Goal: Transaction & Acquisition: Book appointment/travel/reservation

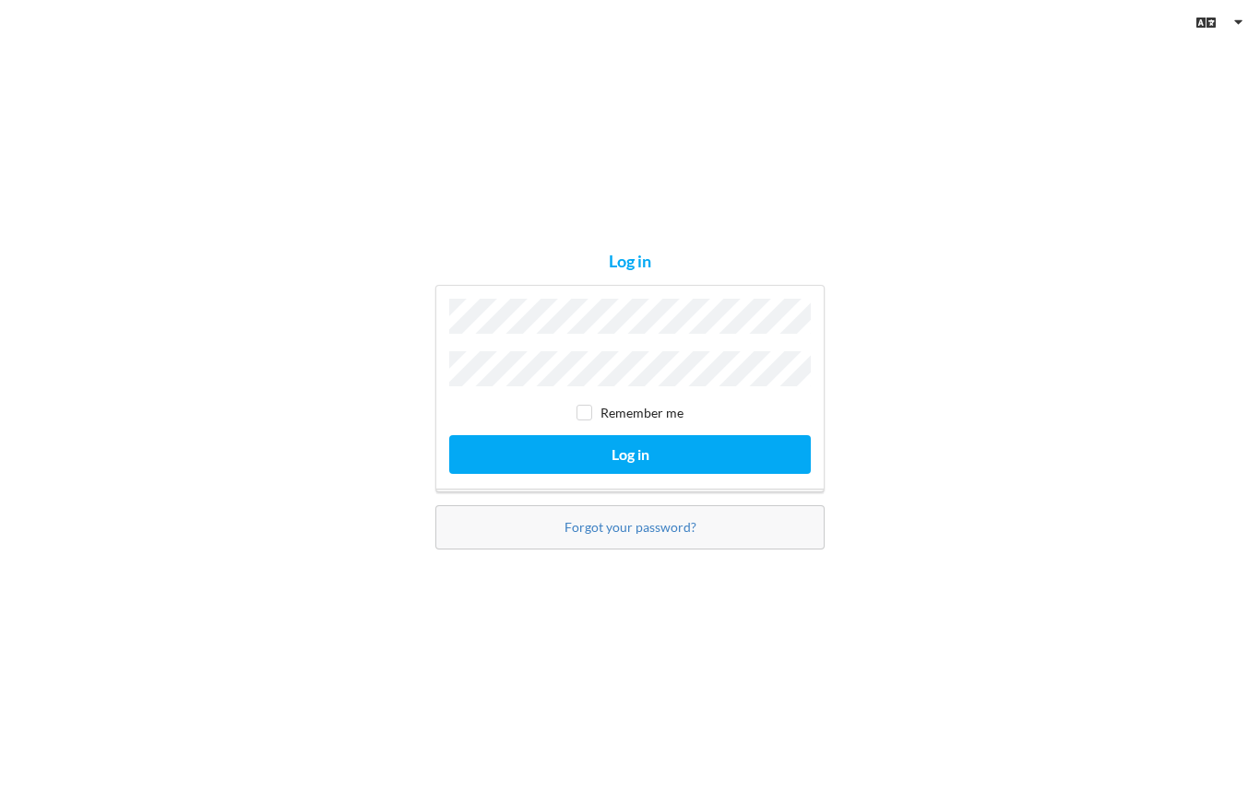
click at [589, 421] on input "checkbox" at bounding box center [585, 413] width 16 height 16
checkbox input "true"
click at [651, 458] on button "Log in" at bounding box center [630, 454] width 362 height 38
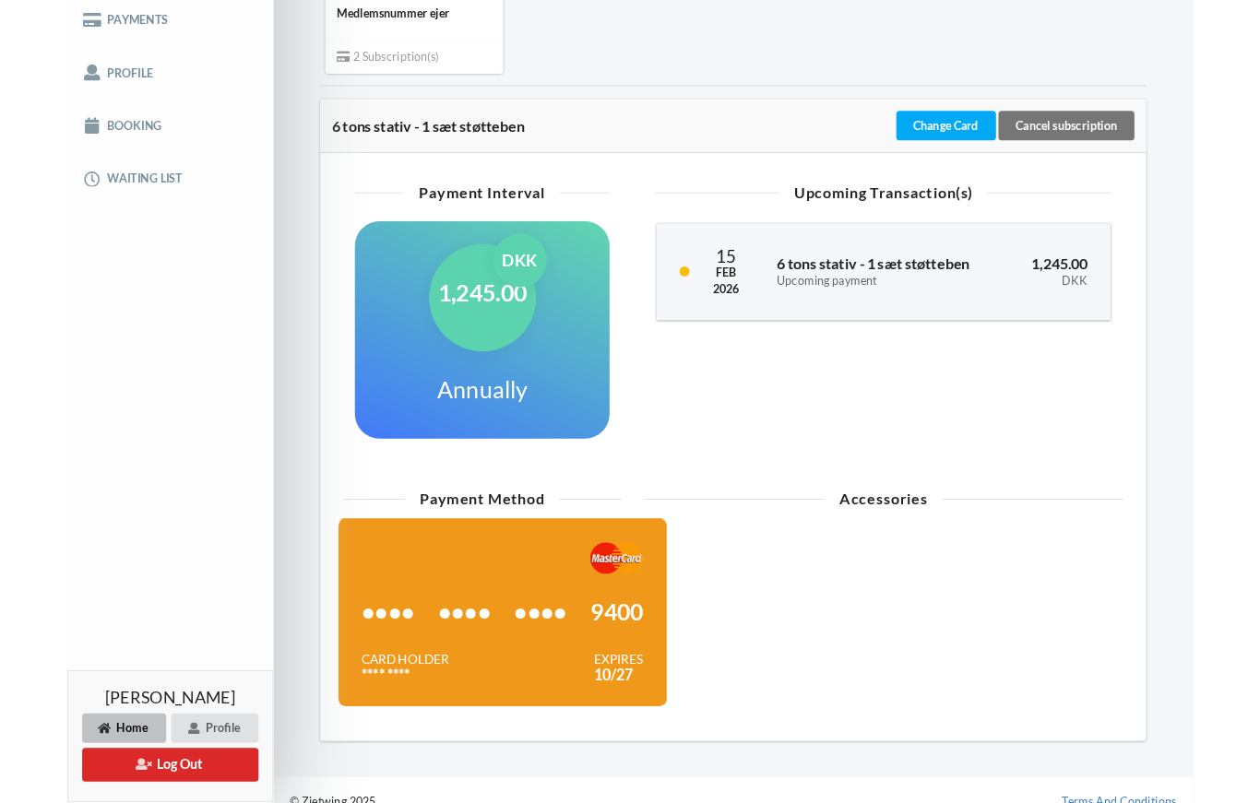
scroll to position [375, 0]
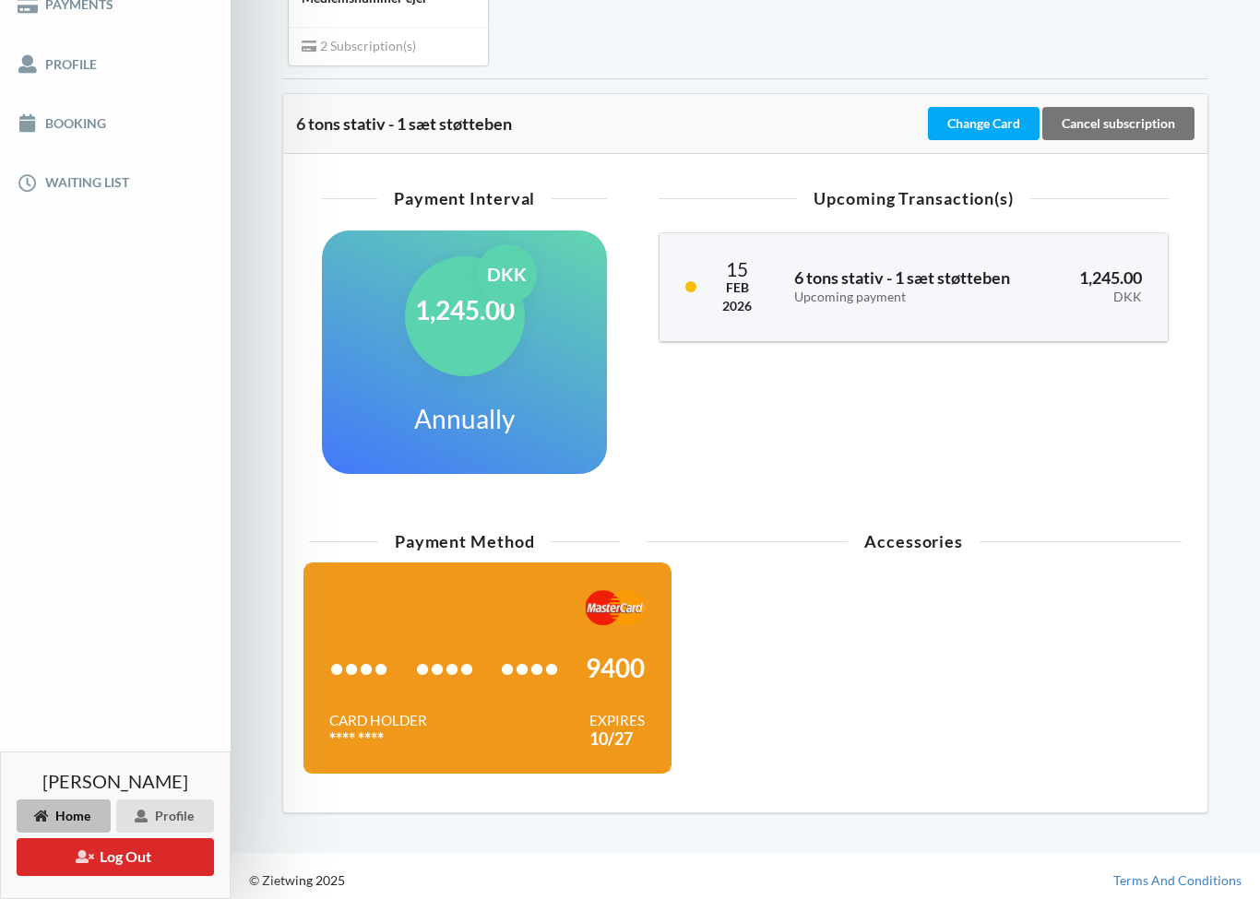
click at [993, 114] on div "Change Card" at bounding box center [984, 123] width 112 height 33
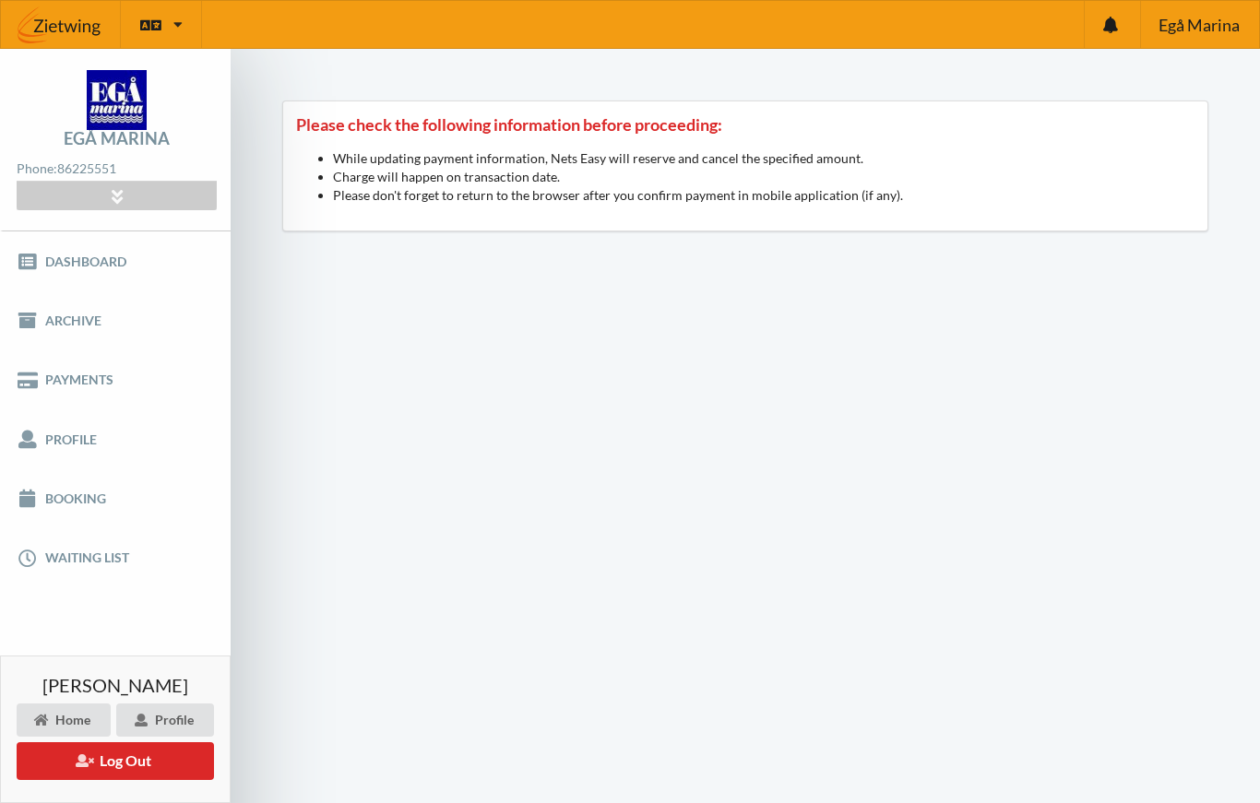
scroll to position [410, 0]
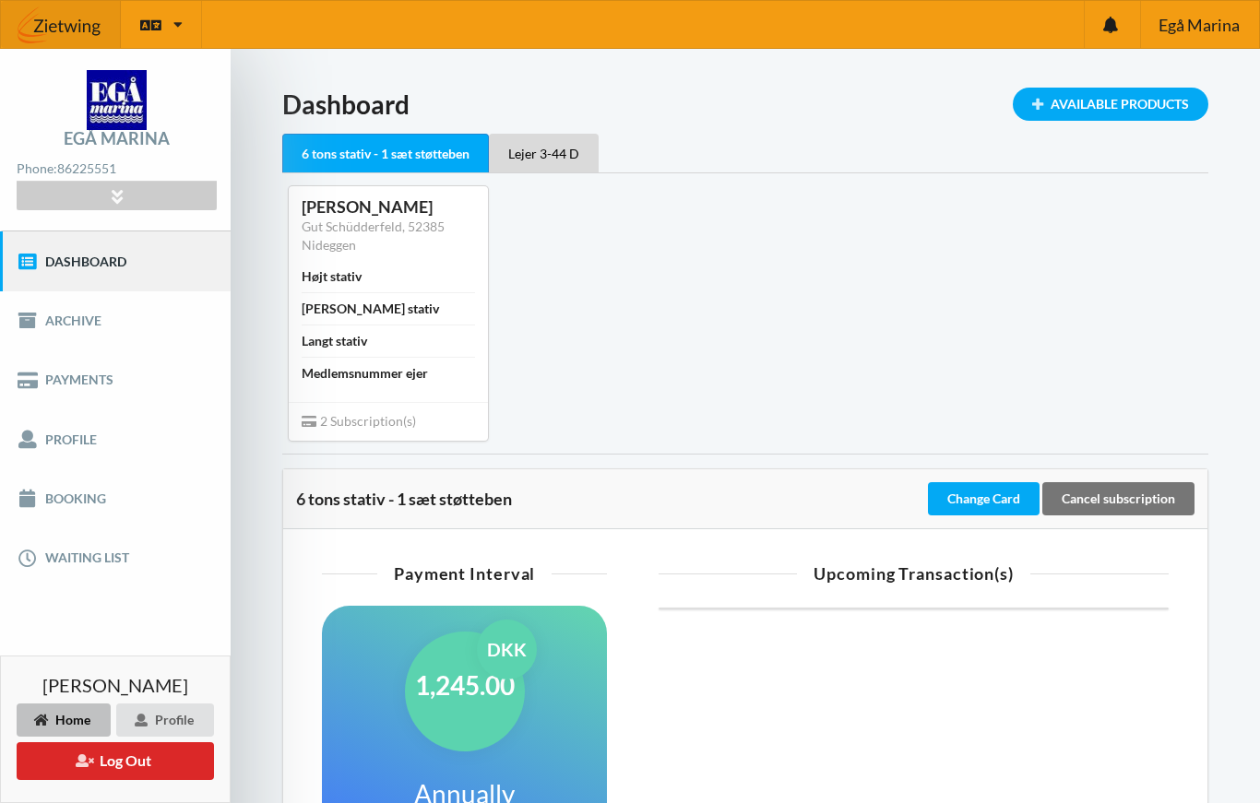
click at [1068, 107] on div "Available Products" at bounding box center [1111, 104] width 196 height 33
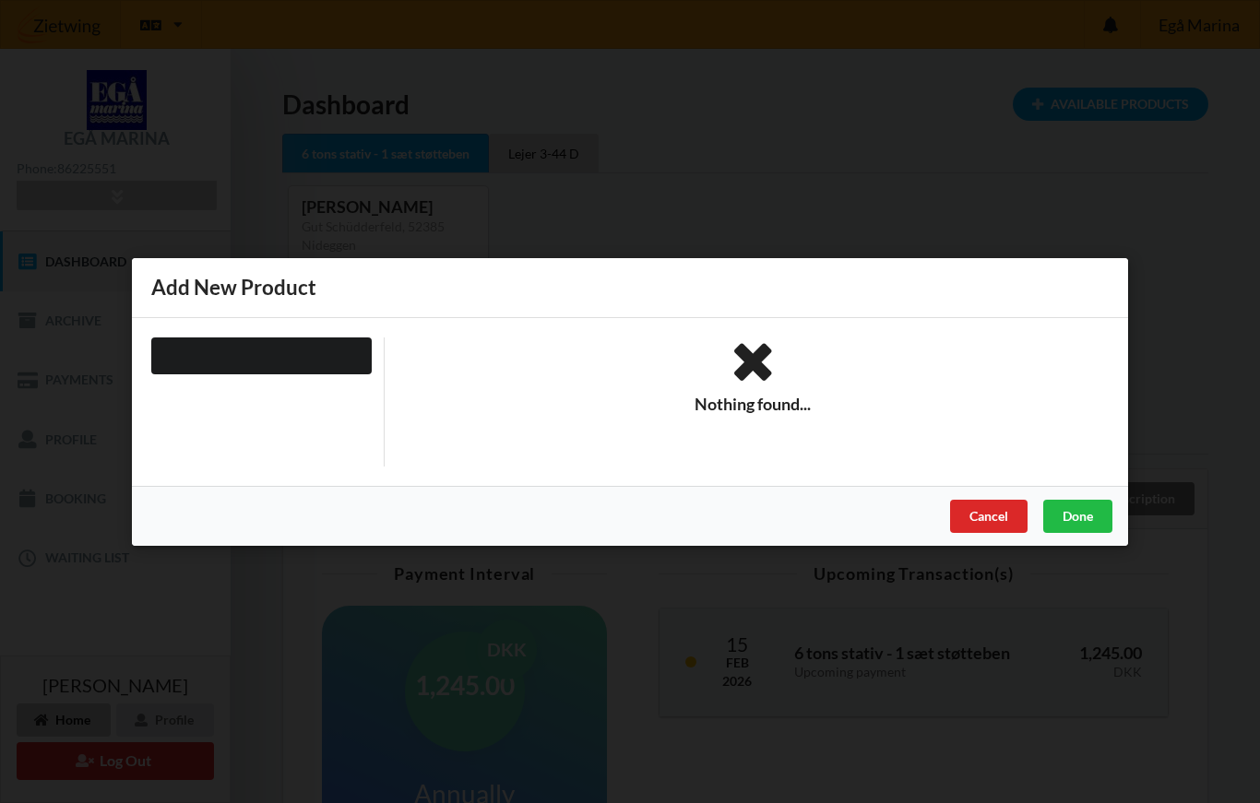
click at [984, 532] on div "Cancel" at bounding box center [988, 515] width 77 height 33
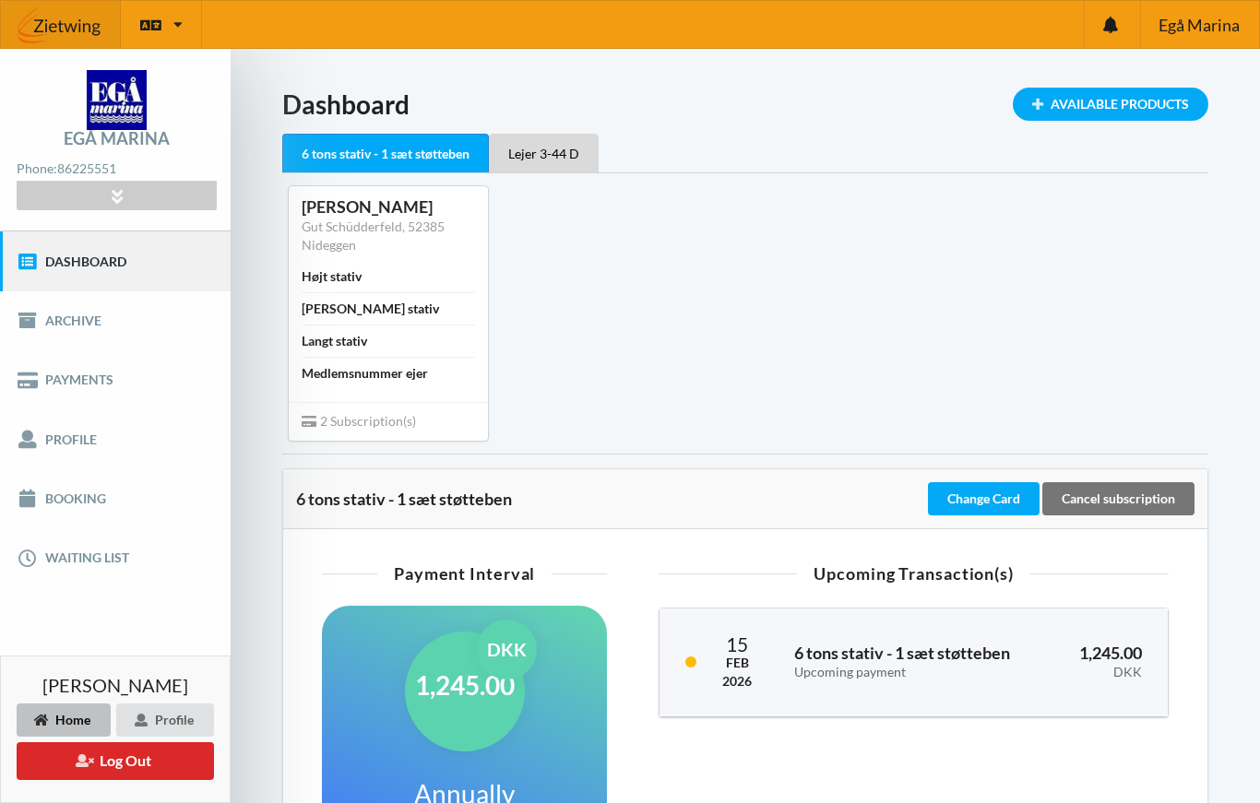
click at [53, 502] on link "Booking" at bounding box center [115, 499] width 231 height 59
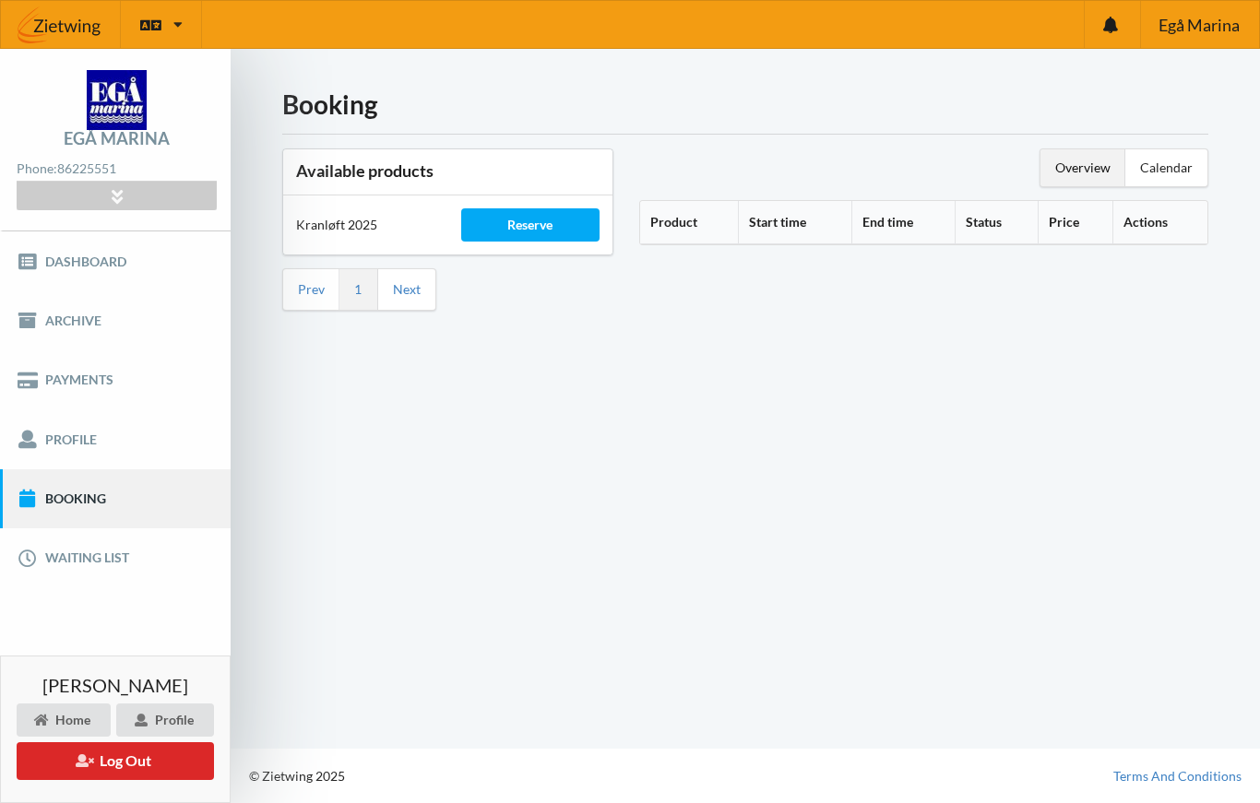
click at [1159, 176] on div "Calendar" at bounding box center [1166, 167] width 82 height 37
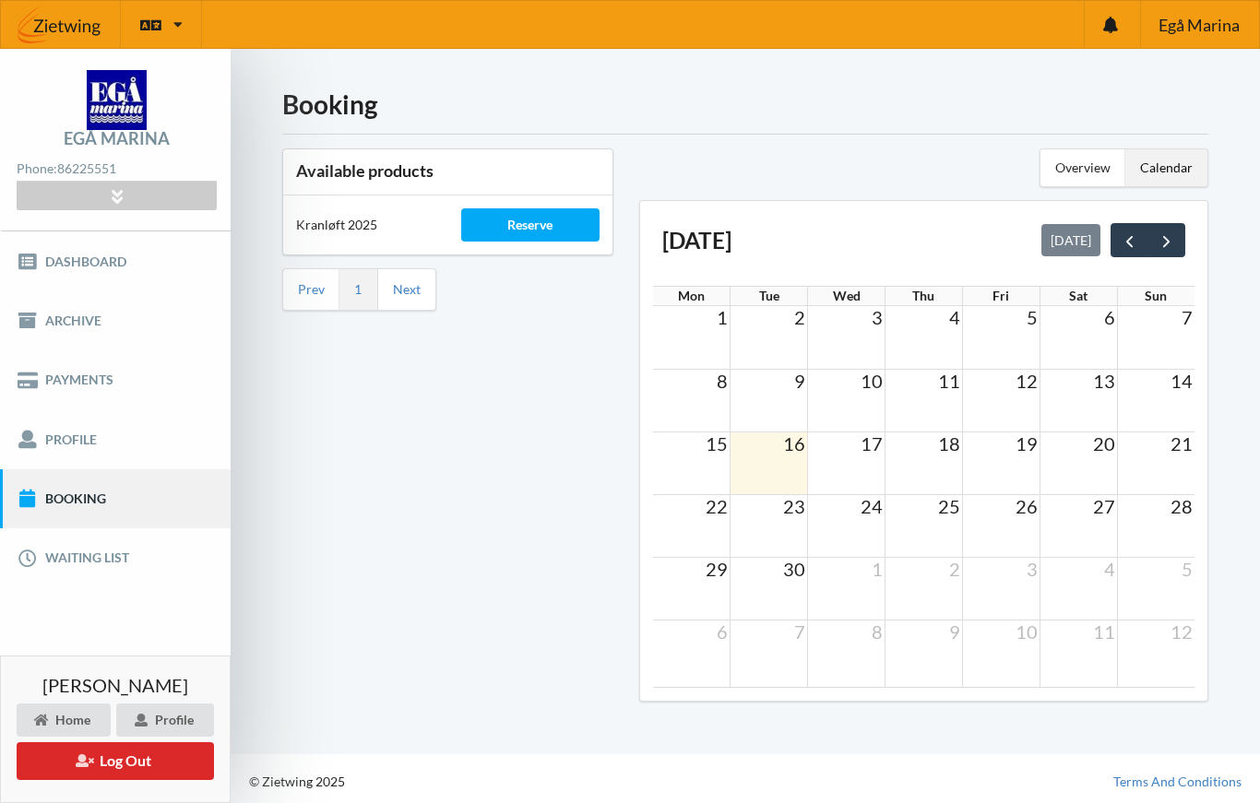
click at [568, 228] on div "Reserve" at bounding box center [530, 224] width 139 height 33
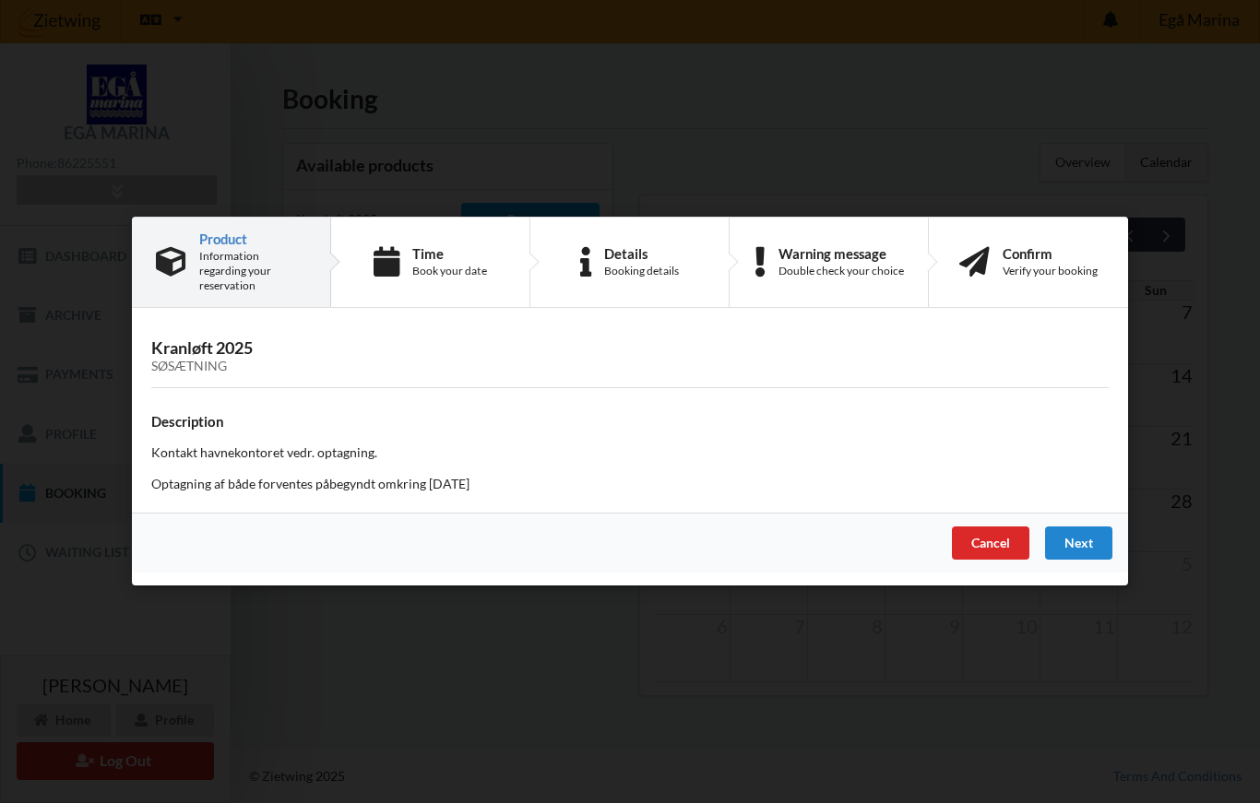
click at [985, 543] on div "Cancel" at bounding box center [990, 544] width 77 height 33
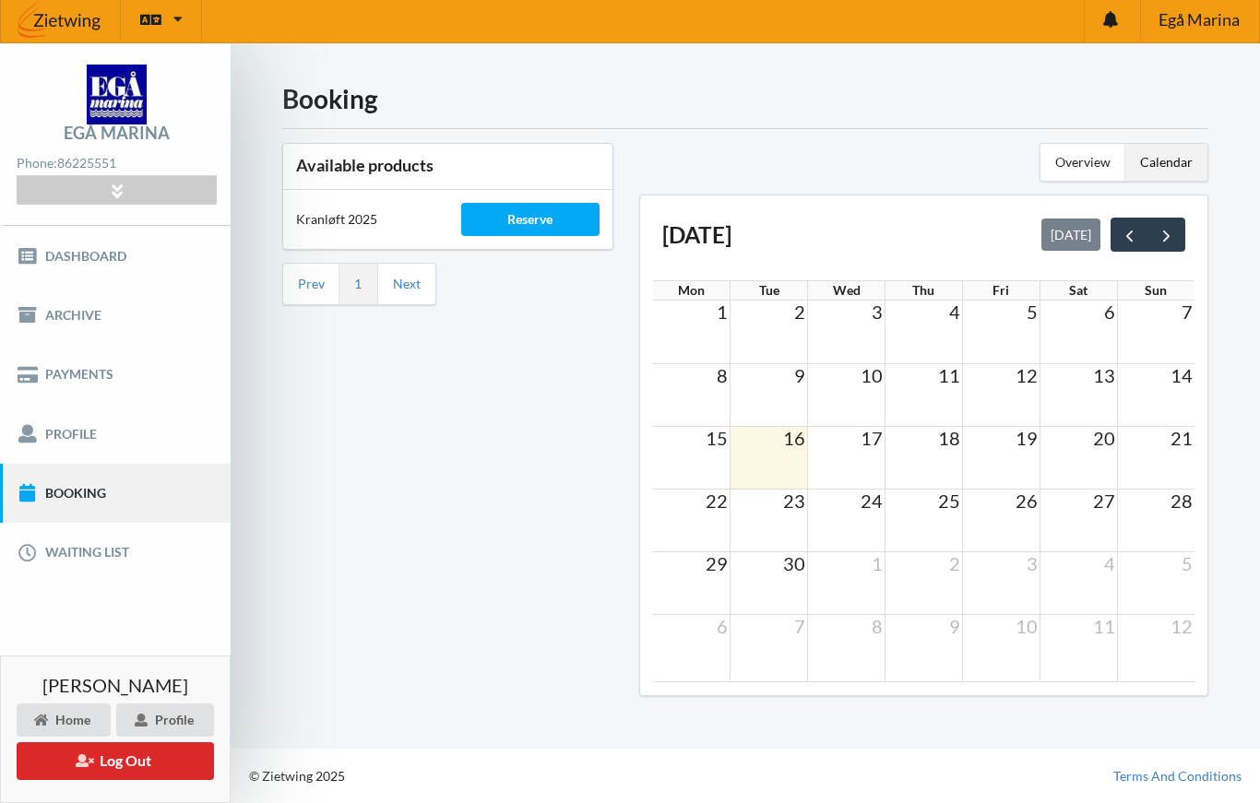
click at [1158, 226] on span "next" at bounding box center [1166, 235] width 19 height 19
click at [1167, 226] on span "next" at bounding box center [1166, 235] width 19 height 19
click at [1126, 226] on span "prev" at bounding box center [1129, 235] width 19 height 19
click at [953, 303] on span "2" at bounding box center [954, 312] width 15 height 22
click at [928, 321] on td at bounding box center [924, 332] width 77 height 63
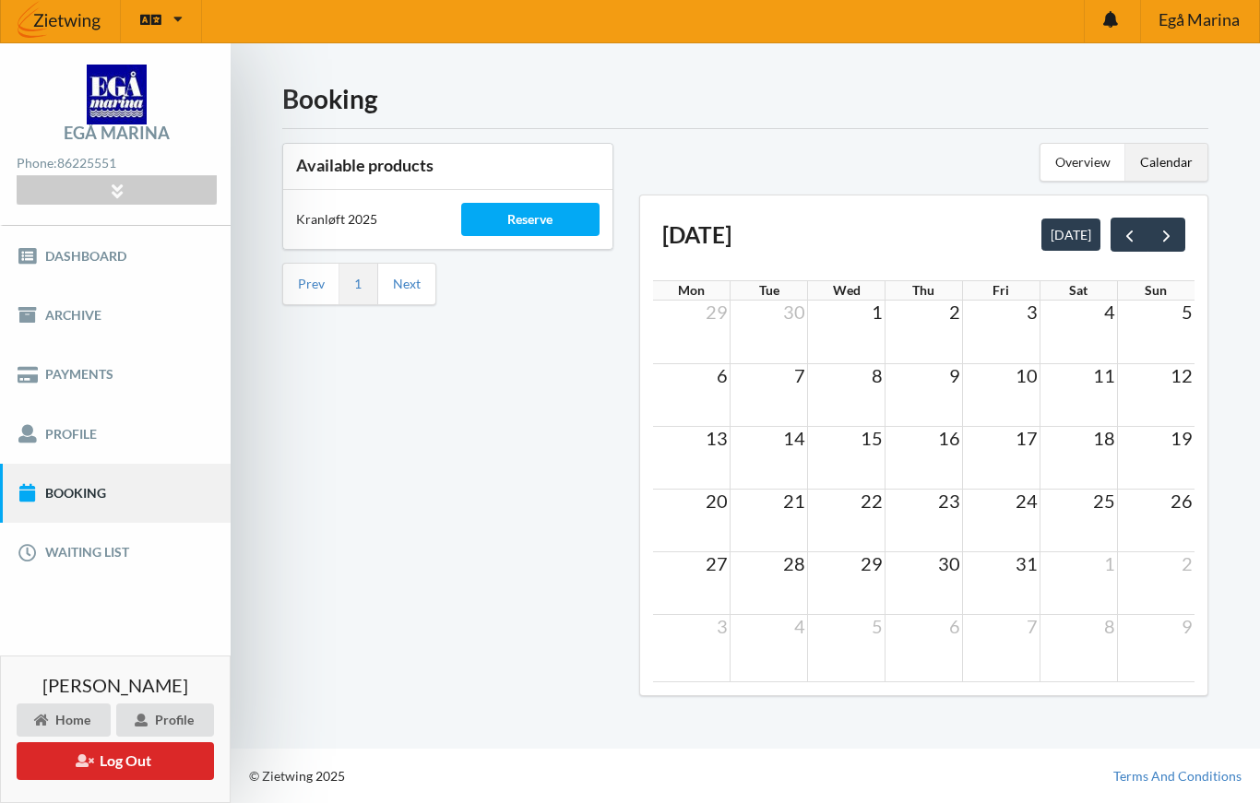
click at [933, 333] on td at bounding box center [924, 332] width 77 height 63
click at [1168, 226] on span "next" at bounding box center [1166, 235] width 19 height 19
click at [1131, 226] on span "prev" at bounding box center [1129, 235] width 19 height 19
click at [1076, 220] on button "today" at bounding box center [1070, 234] width 59 height 31
click at [1166, 226] on span "next" at bounding box center [1166, 235] width 19 height 19
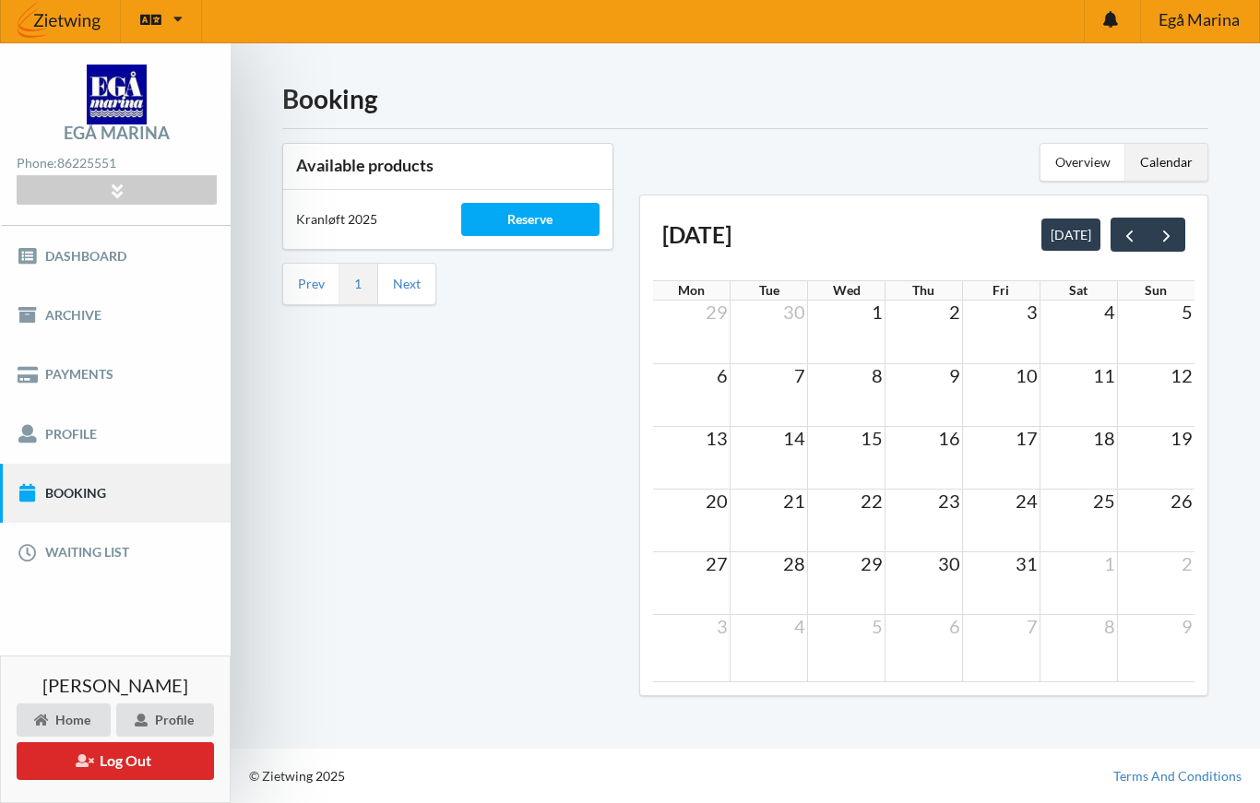
click at [964, 305] on td at bounding box center [1000, 332] width 77 height 63
click at [559, 203] on div "Reserve" at bounding box center [530, 219] width 139 height 33
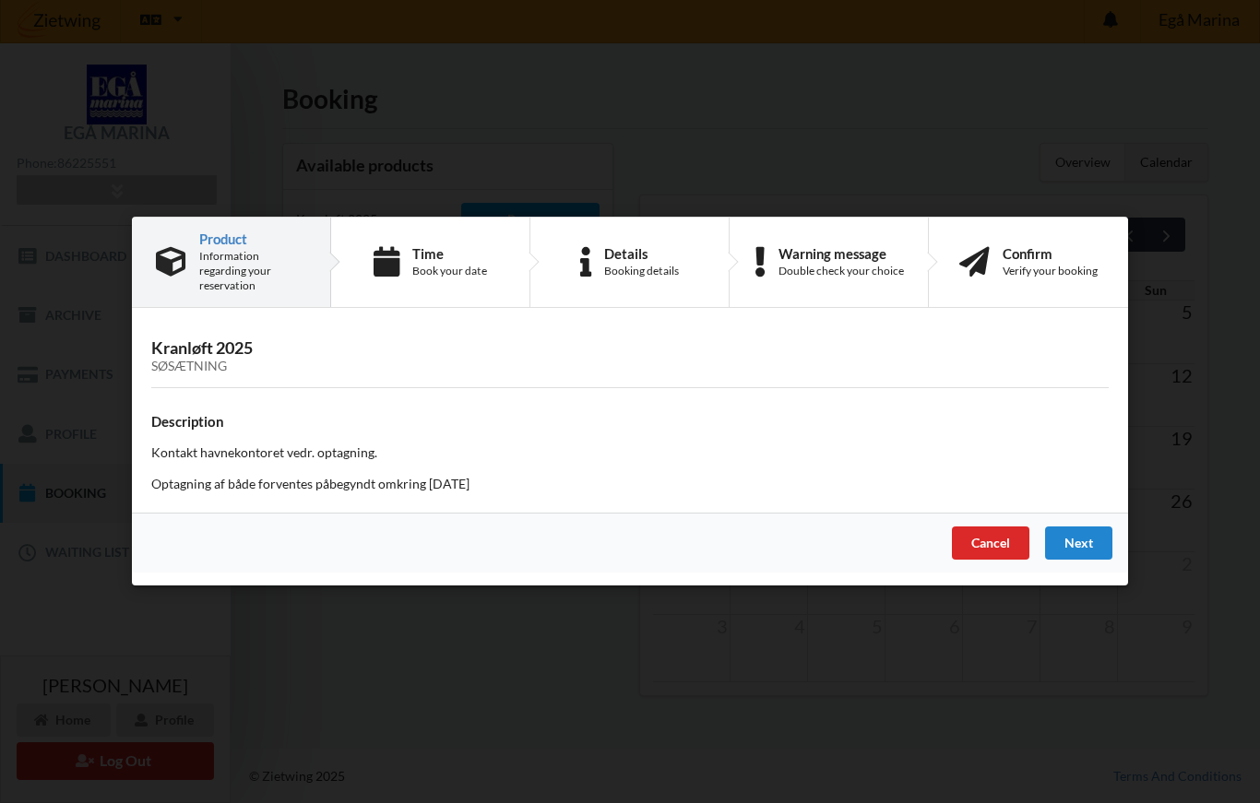
click at [432, 266] on div "Book your date" at bounding box center [449, 271] width 75 height 15
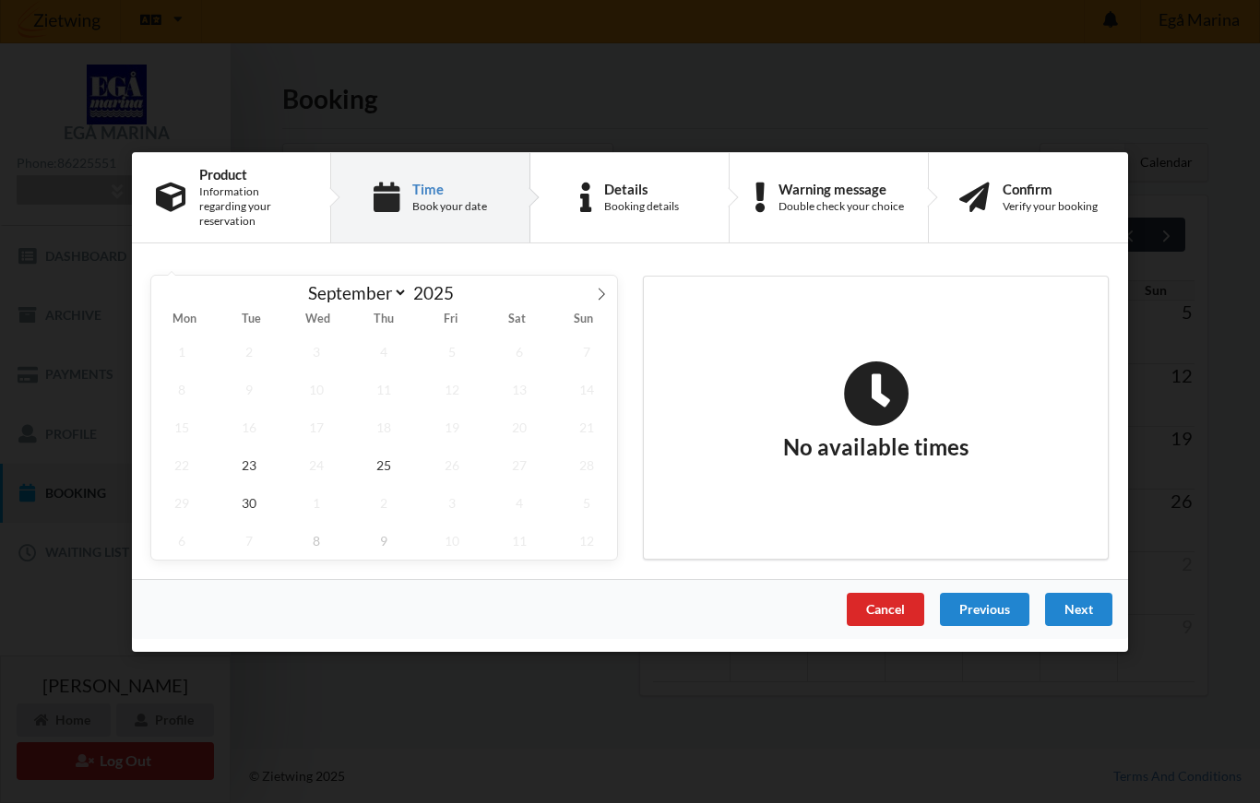
click at [604, 292] on icon at bounding box center [601, 293] width 13 height 13
click at [320, 391] on span "8" at bounding box center [316, 389] width 61 height 38
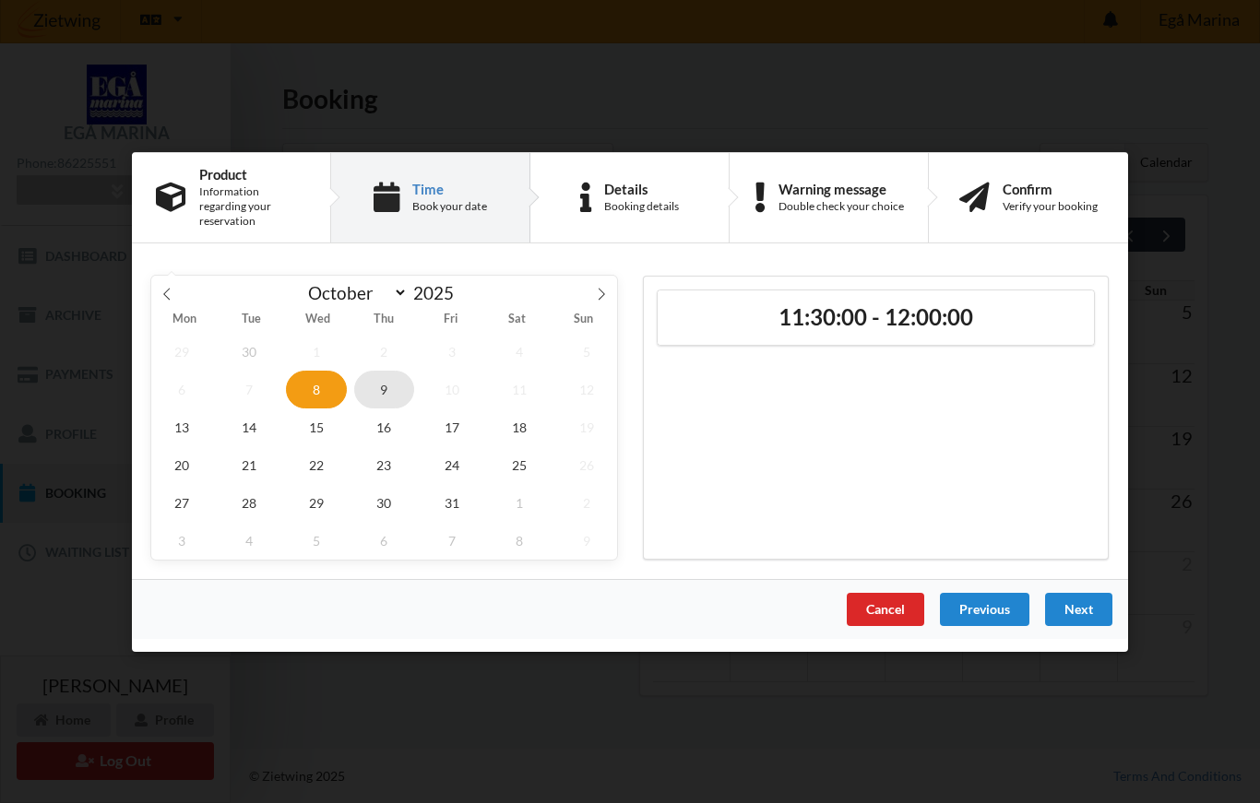
click at [396, 379] on span "9" at bounding box center [384, 389] width 61 height 38
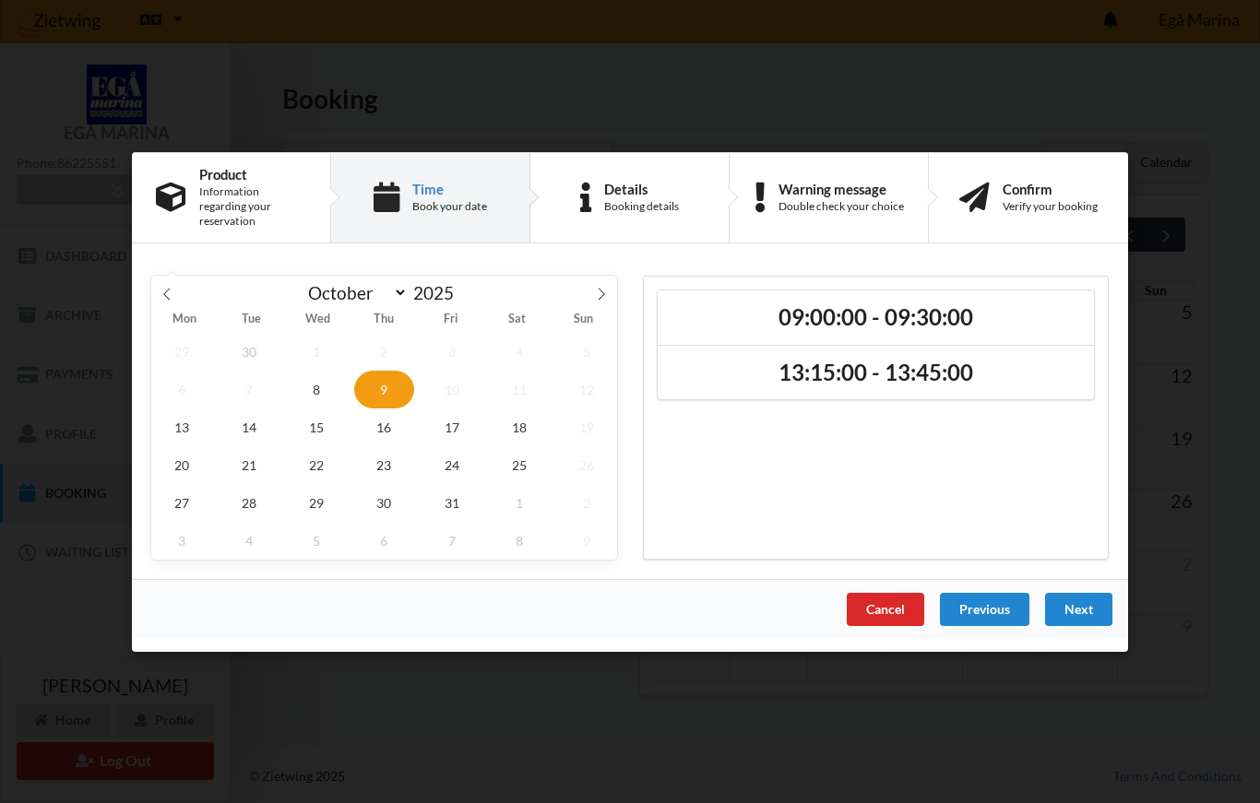
click at [173, 293] on span at bounding box center [166, 290] width 31 height 31
click at [606, 287] on icon at bounding box center [601, 293] width 13 height 13
select select "9"
click at [313, 385] on span "8" at bounding box center [316, 389] width 61 height 38
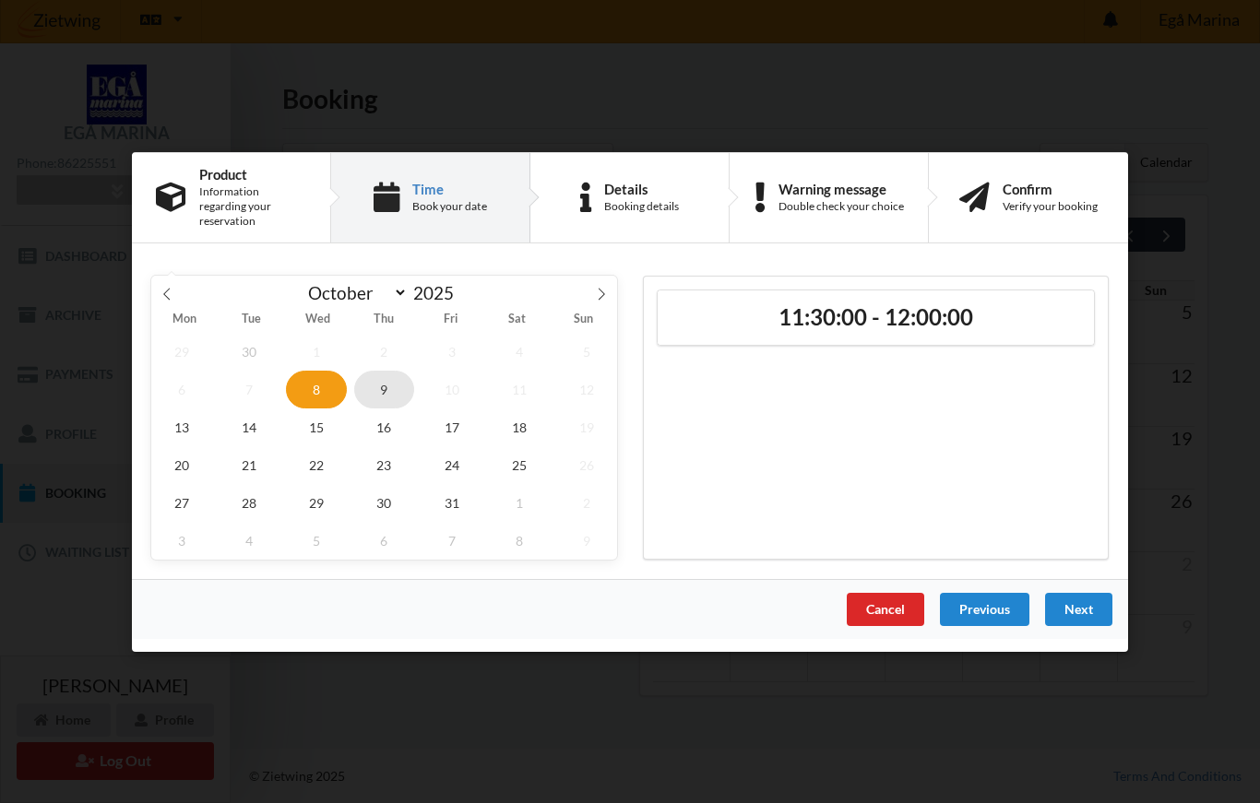
click at [381, 387] on span "9" at bounding box center [384, 389] width 61 height 38
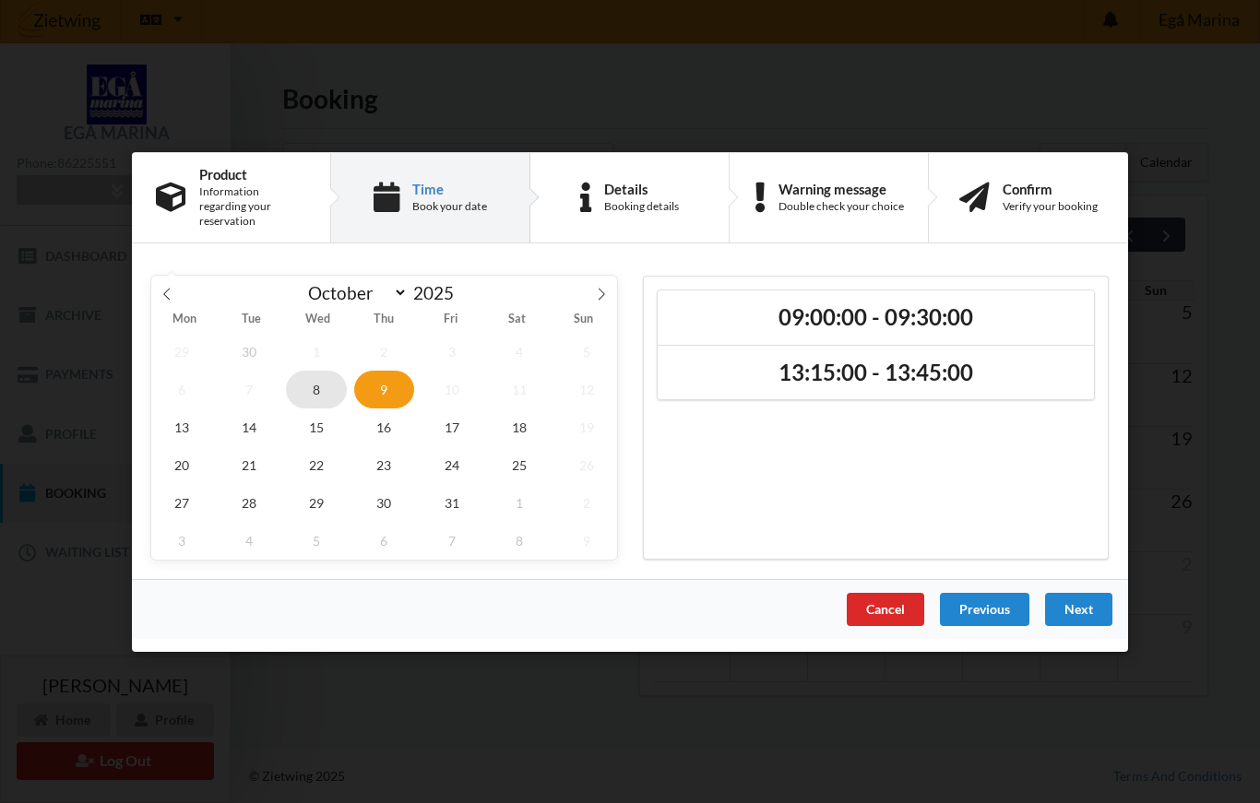
click at [327, 398] on span "8" at bounding box center [316, 389] width 61 height 38
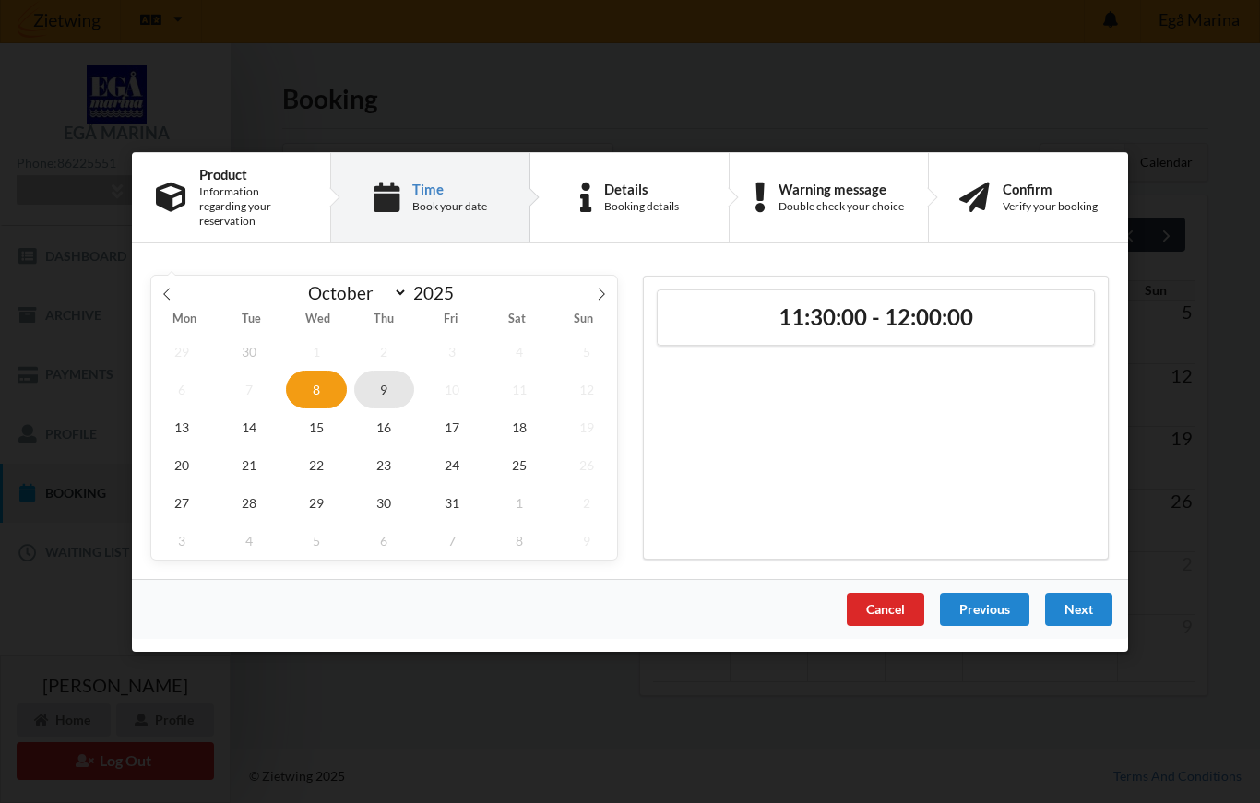
click at [385, 391] on span "9" at bounding box center [384, 389] width 61 height 38
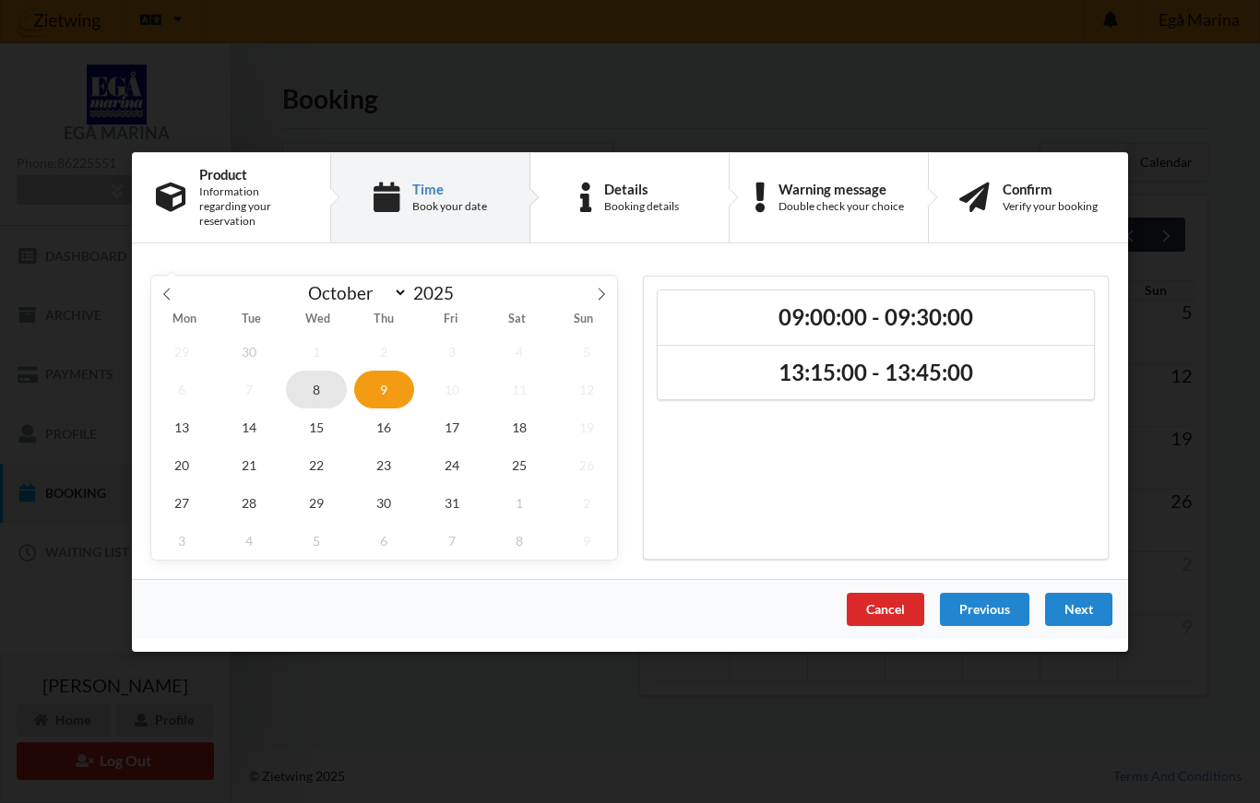
click at [314, 386] on span "8" at bounding box center [316, 389] width 61 height 38
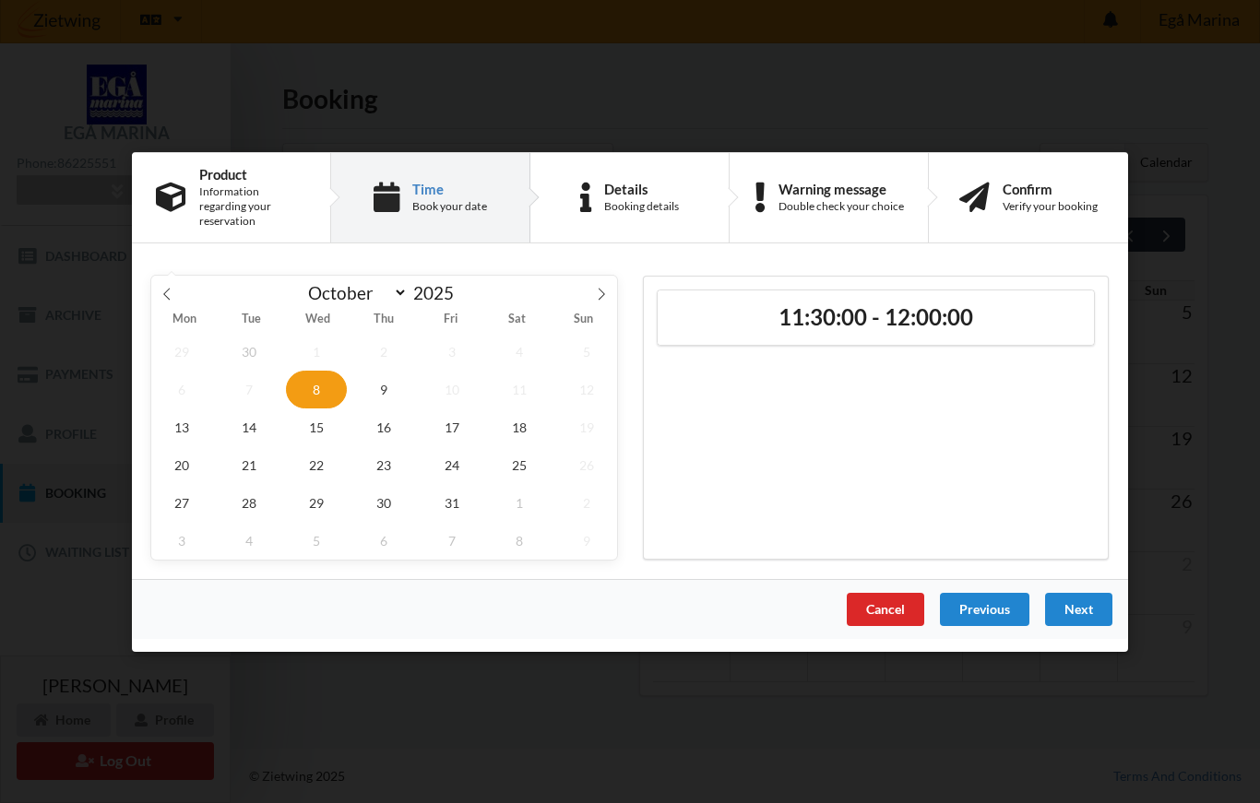
click at [909, 310] on h2 "11:30:00 - 12:00:00" at bounding box center [876, 317] width 411 height 29
click at [643, 201] on div "Booking details" at bounding box center [641, 206] width 75 height 15
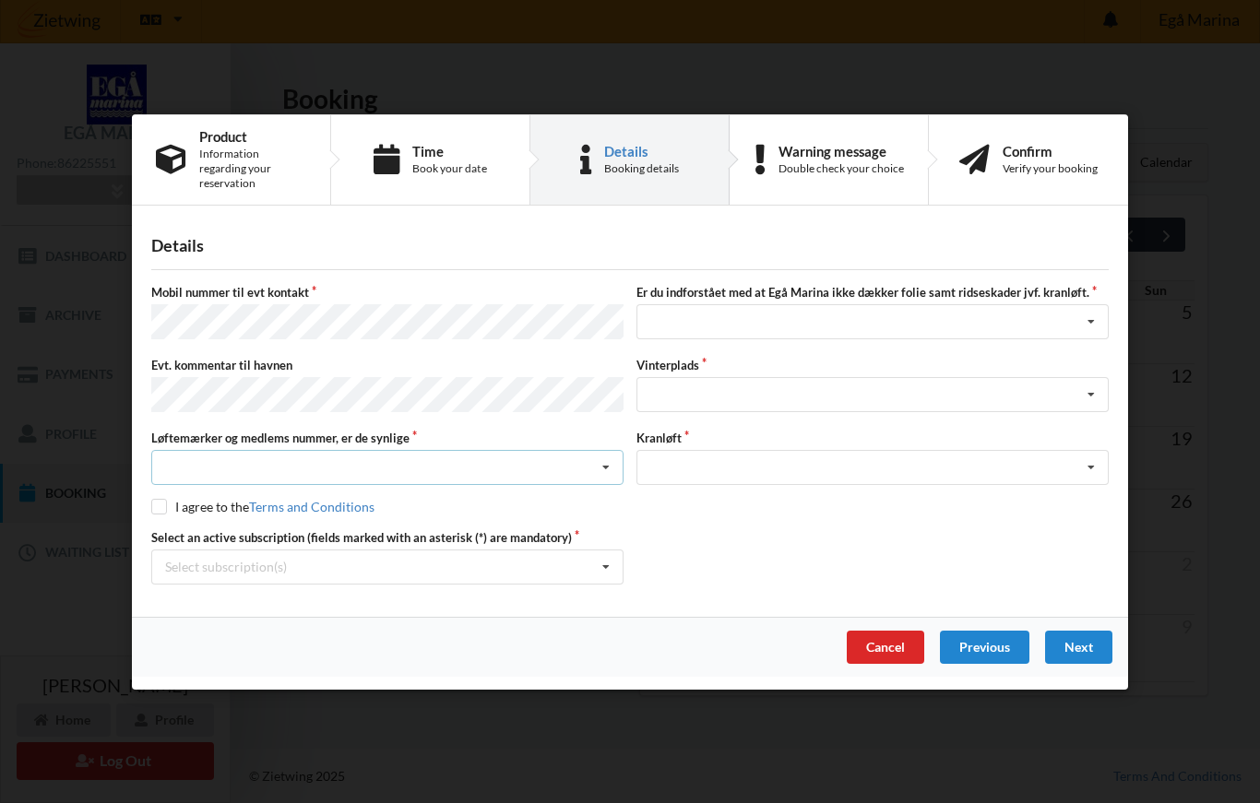
click at [610, 466] on icon at bounding box center [606, 468] width 28 height 34
click at [513, 434] on label "Løftemærker og medlems nummer, er de synlige" at bounding box center [387, 437] width 472 height 17
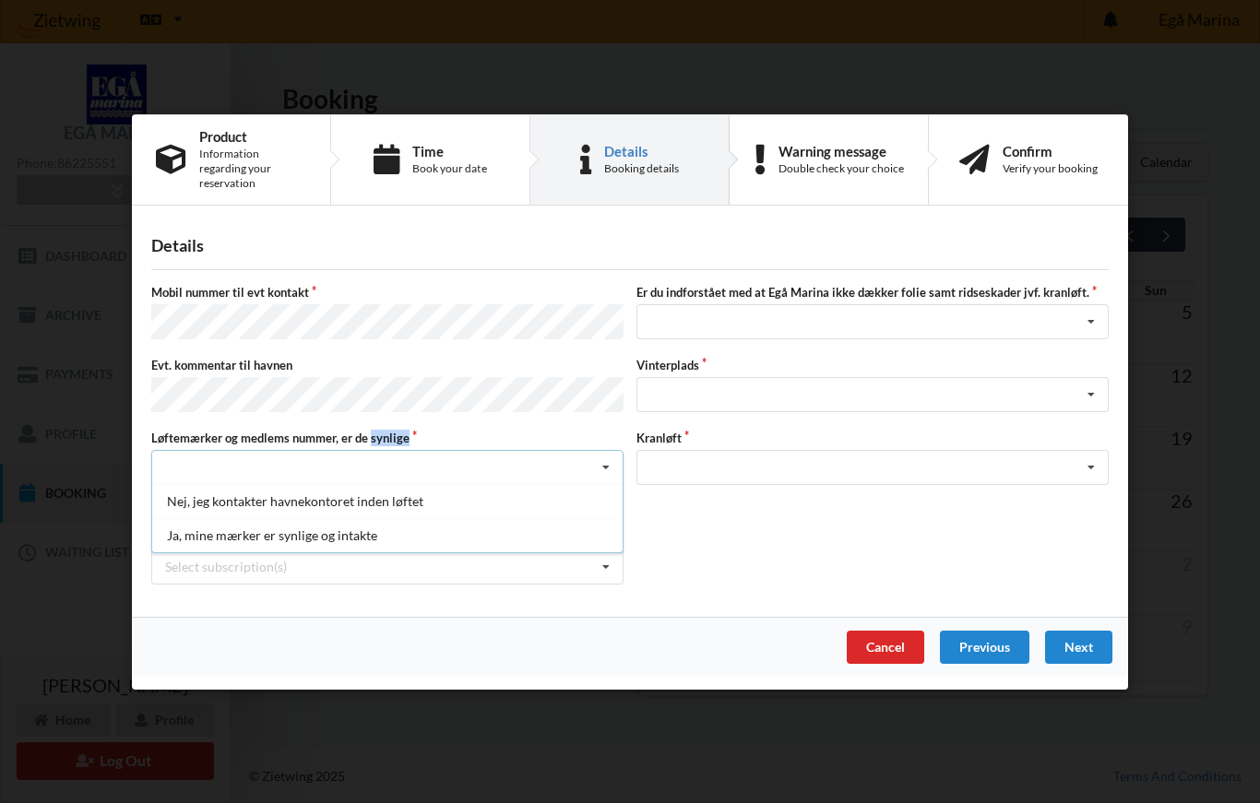
click at [505, 429] on label "Løftemærker og medlems nummer, er de synlige" at bounding box center [387, 437] width 472 height 17
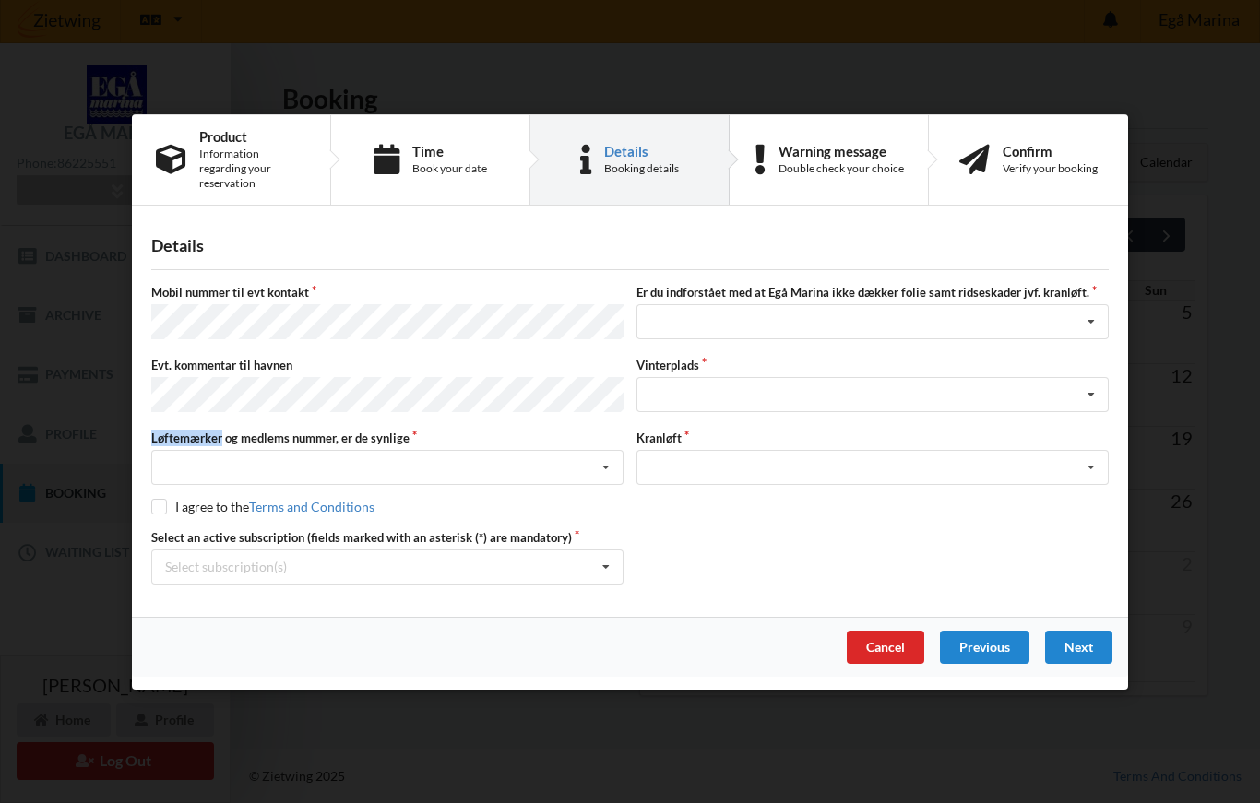
click at [434, 430] on label "Løftemærker og medlems nummer, er de synlige" at bounding box center [387, 437] width 472 height 17
click at [500, 432] on label "Løftemærker og medlems nummer, er de synlige" at bounding box center [387, 437] width 472 height 17
click at [597, 469] on icon at bounding box center [606, 468] width 28 height 34
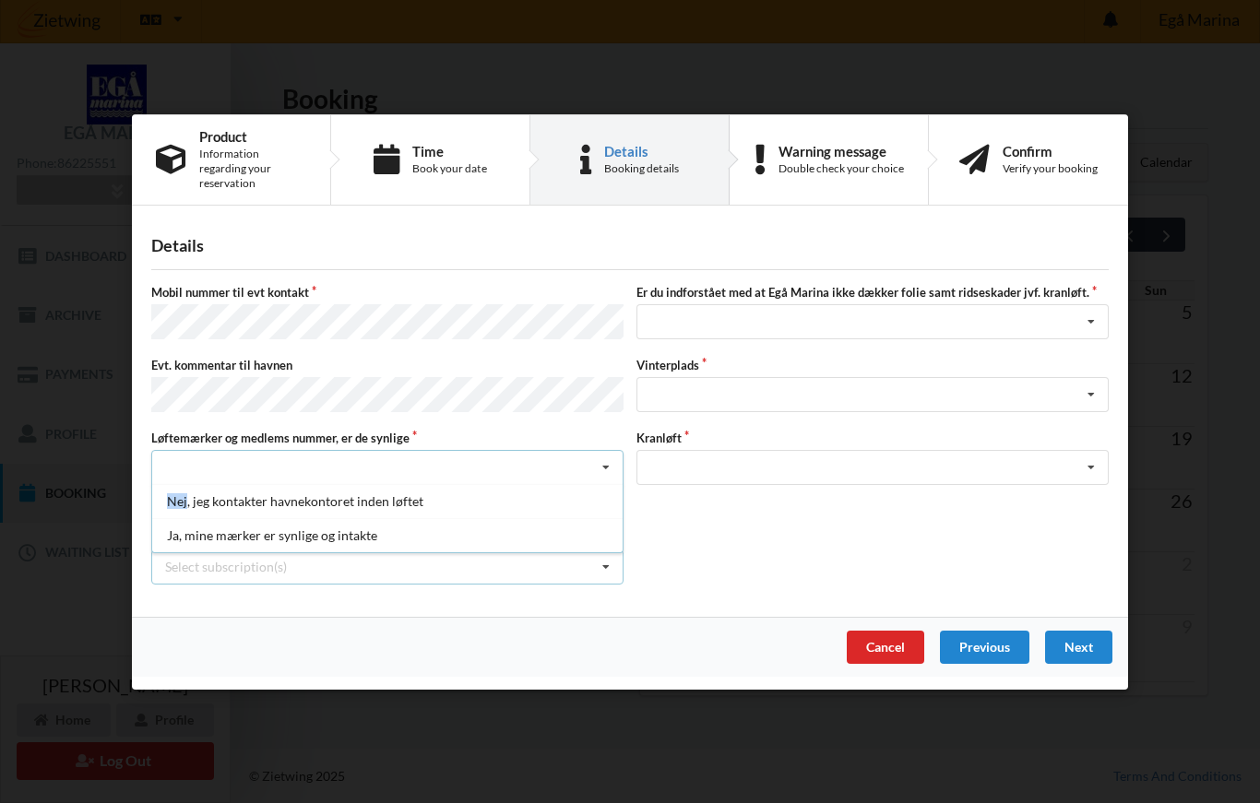
click at [446, 573] on div "Select subscription(s) * 6 tons stativ - 1 sæt støtteben * Lejer 3-44 D" at bounding box center [387, 566] width 472 height 35
click at [525, 563] on div "Select subscription(s) * 6 tons stativ - 1 sæt støtteben * Lejer 3-44 D" at bounding box center [387, 566] width 472 height 35
click at [616, 468] on icon at bounding box center [606, 468] width 28 height 34
click at [180, 491] on div "Nej, jeg kontakter havnekontoret inden løftet" at bounding box center [387, 501] width 470 height 34
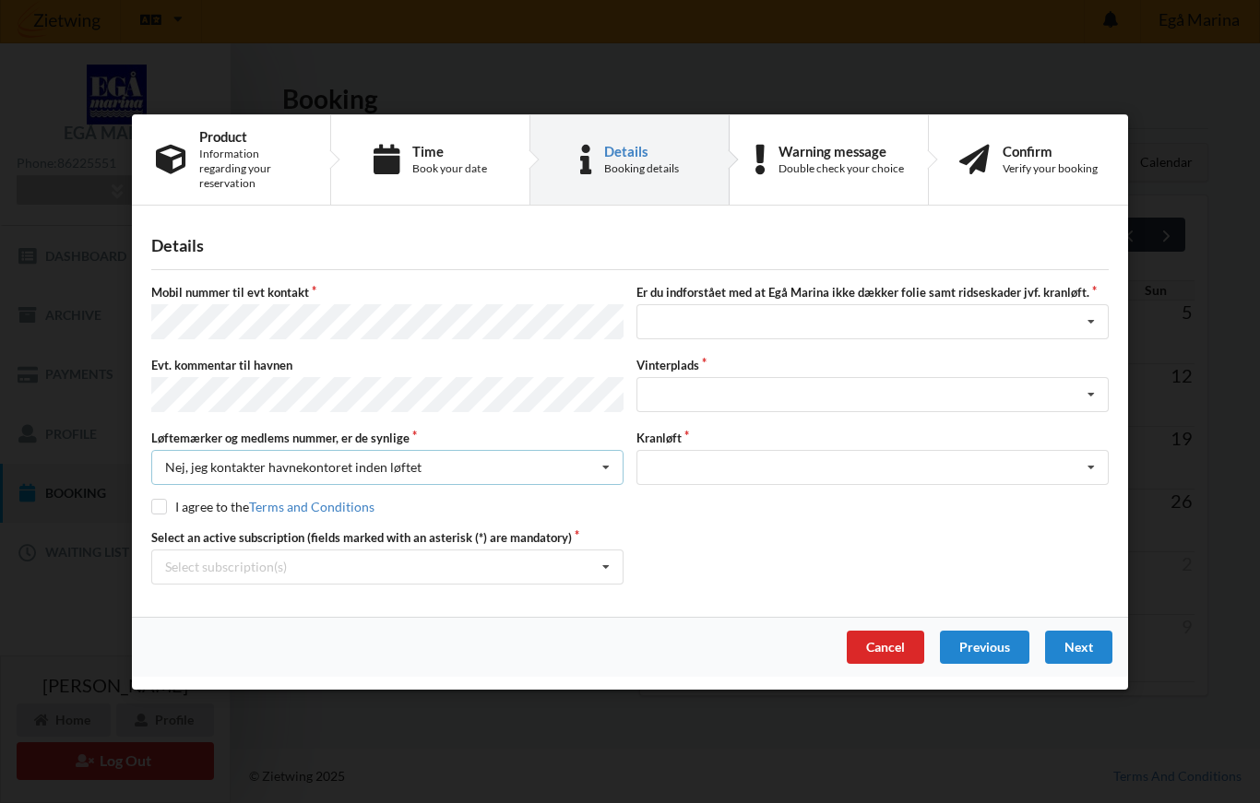
click at [608, 472] on icon at bounding box center [606, 468] width 28 height 34
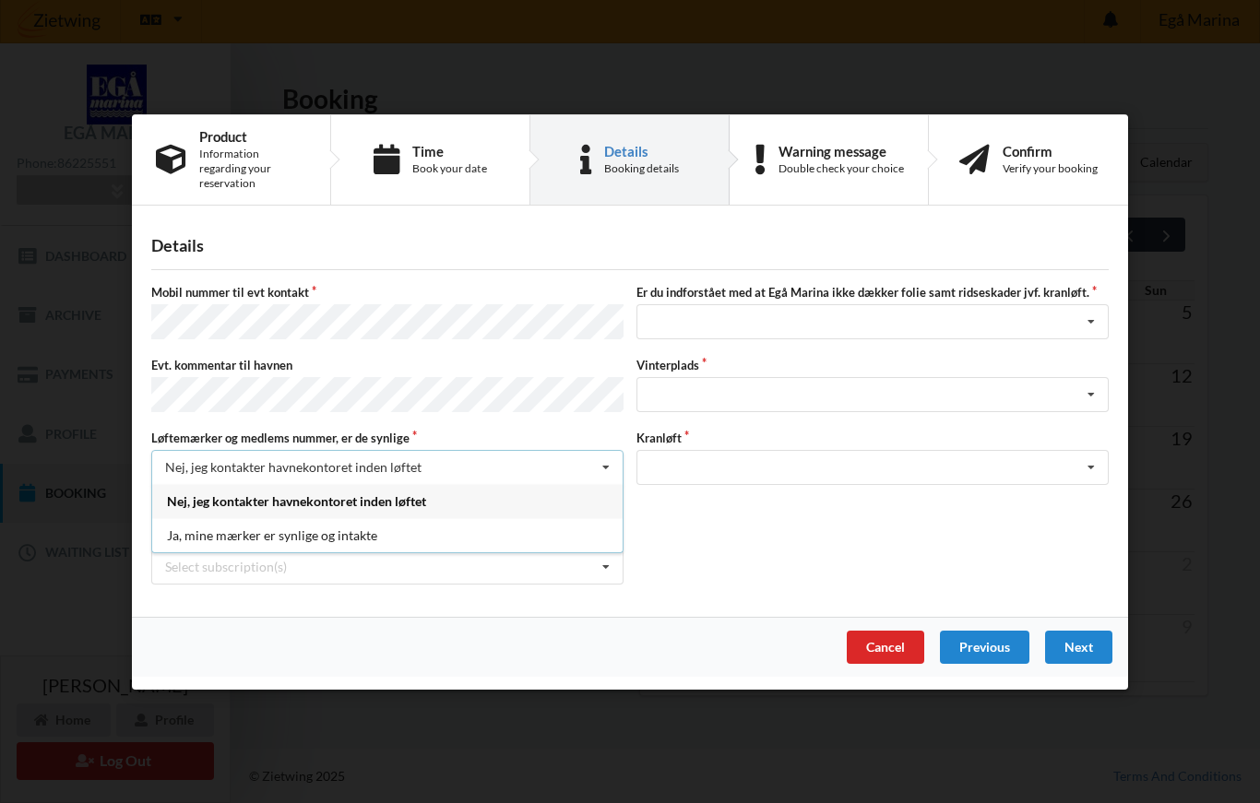
click at [178, 531] on div "Ja, mine mærker er synlige og intakte" at bounding box center [387, 535] width 470 height 34
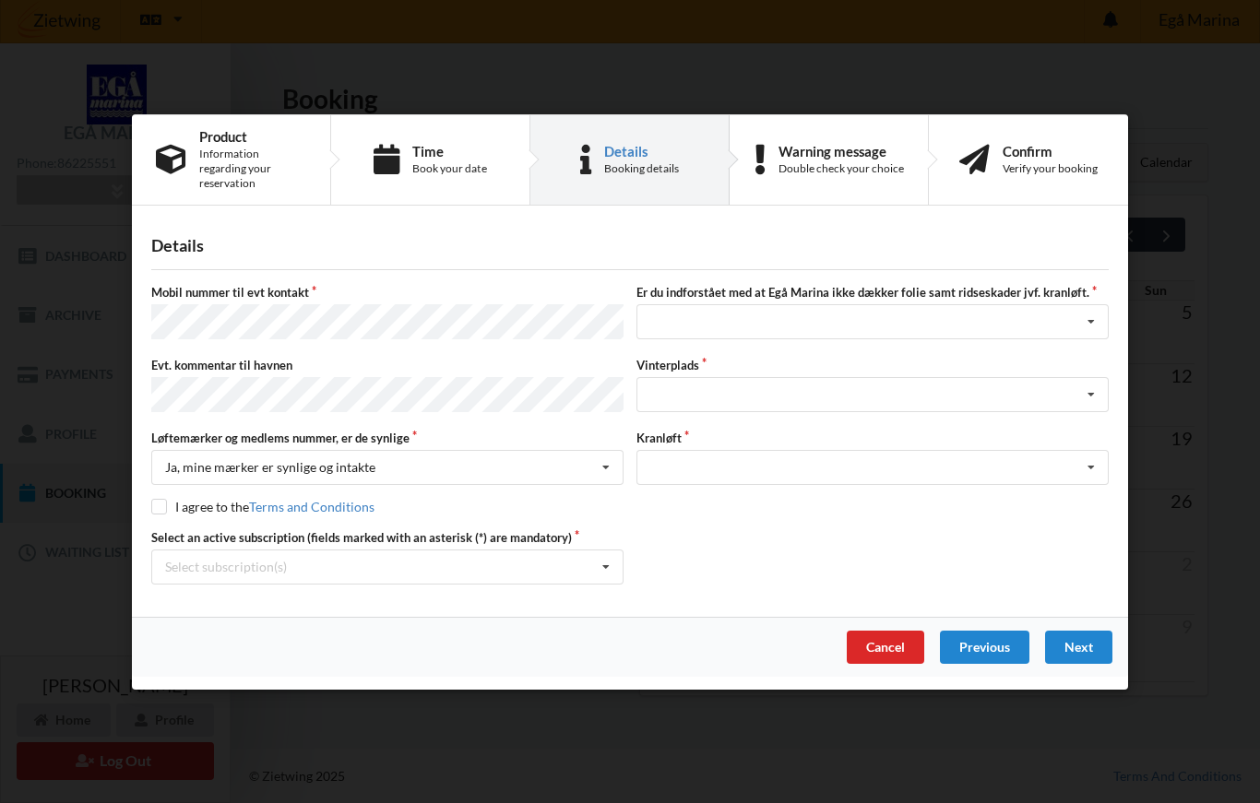
click at [155, 499] on input "checkbox" at bounding box center [159, 507] width 16 height 16
checkbox input "true"
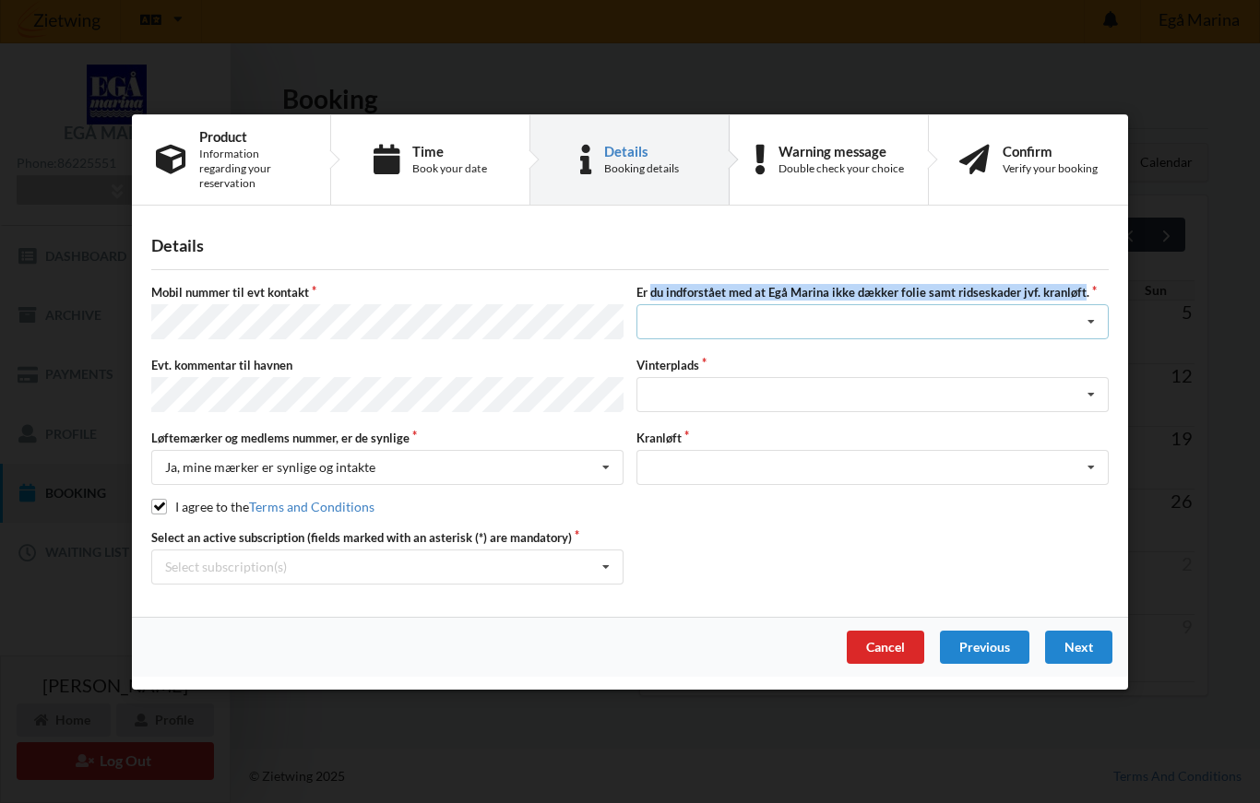
click at [1092, 332] on icon at bounding box center [1091, 322] width 28 height 34
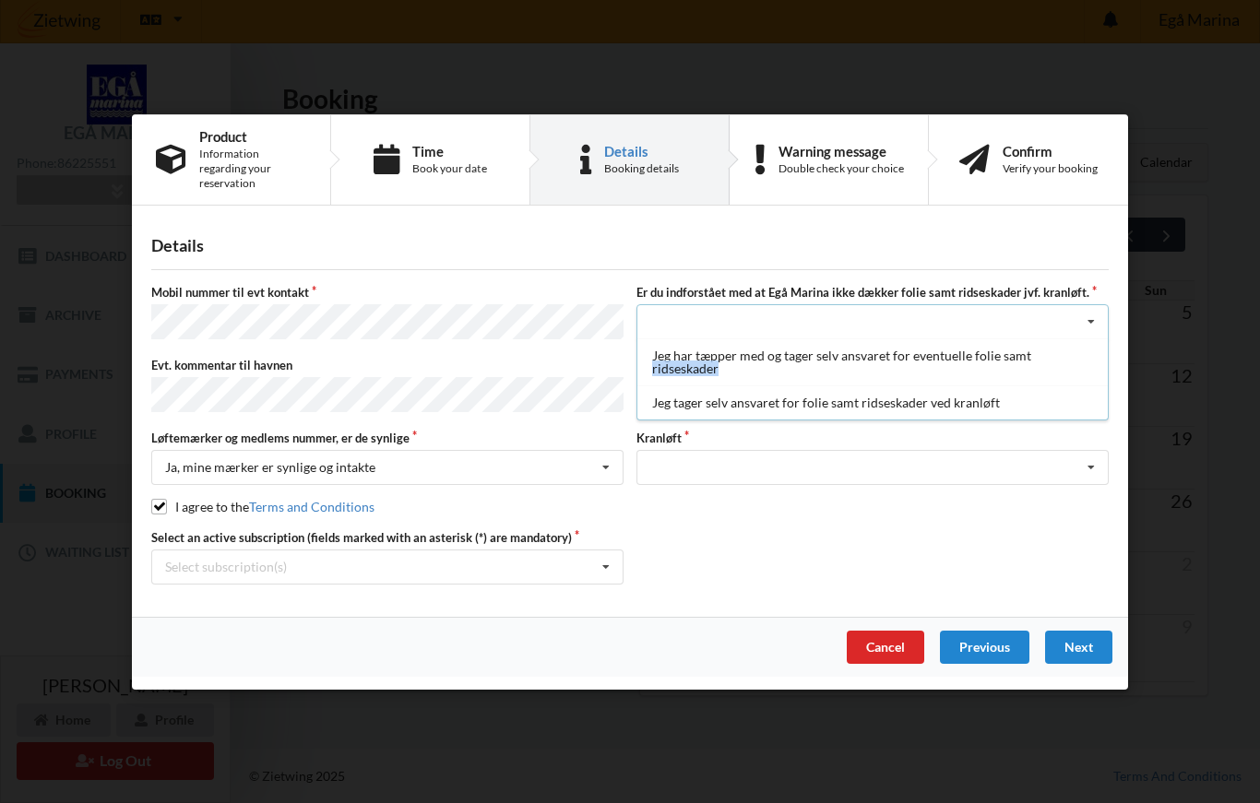
click at [838, 529] on div "Select an active subscription (fields marked with an asterisk (*) are mandatory…" at bounding box center [630, 556] width 970 height 55
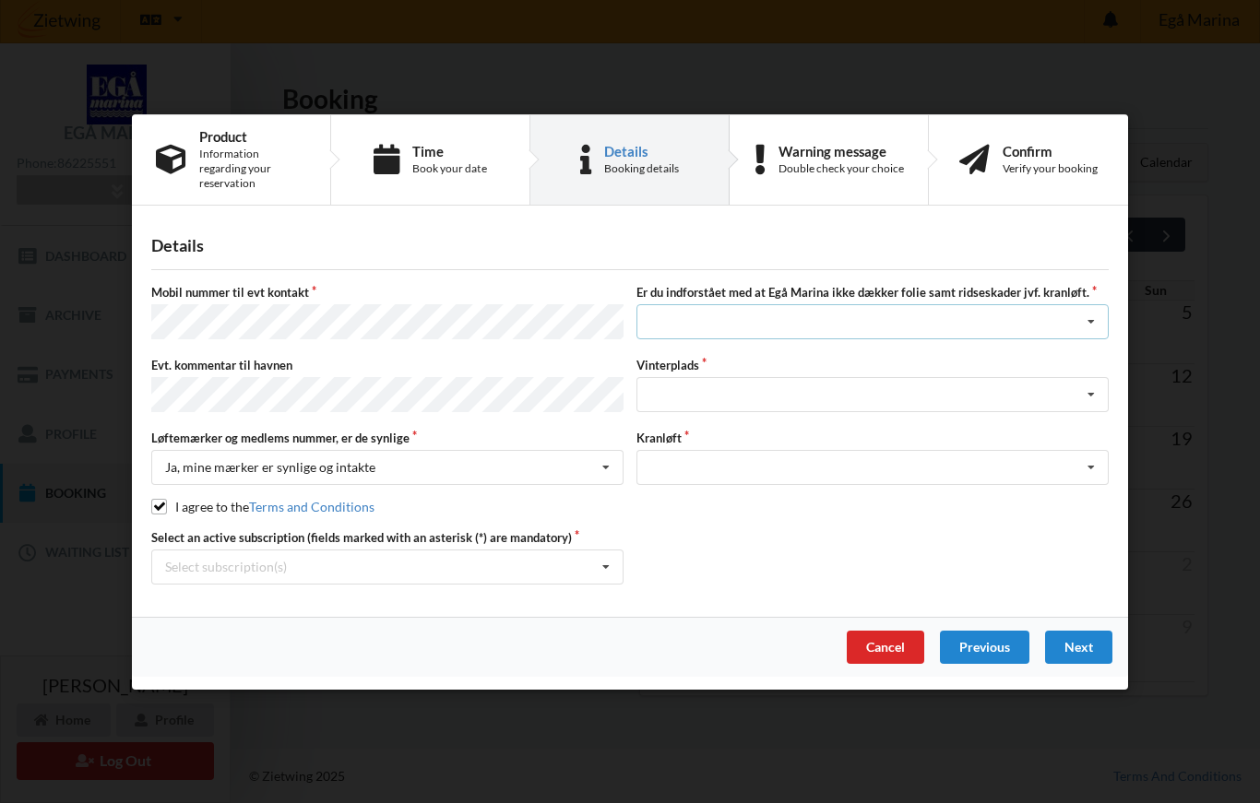
click at [1094, 319] on icon at bounding box center [1091, 322] width 28 height 34
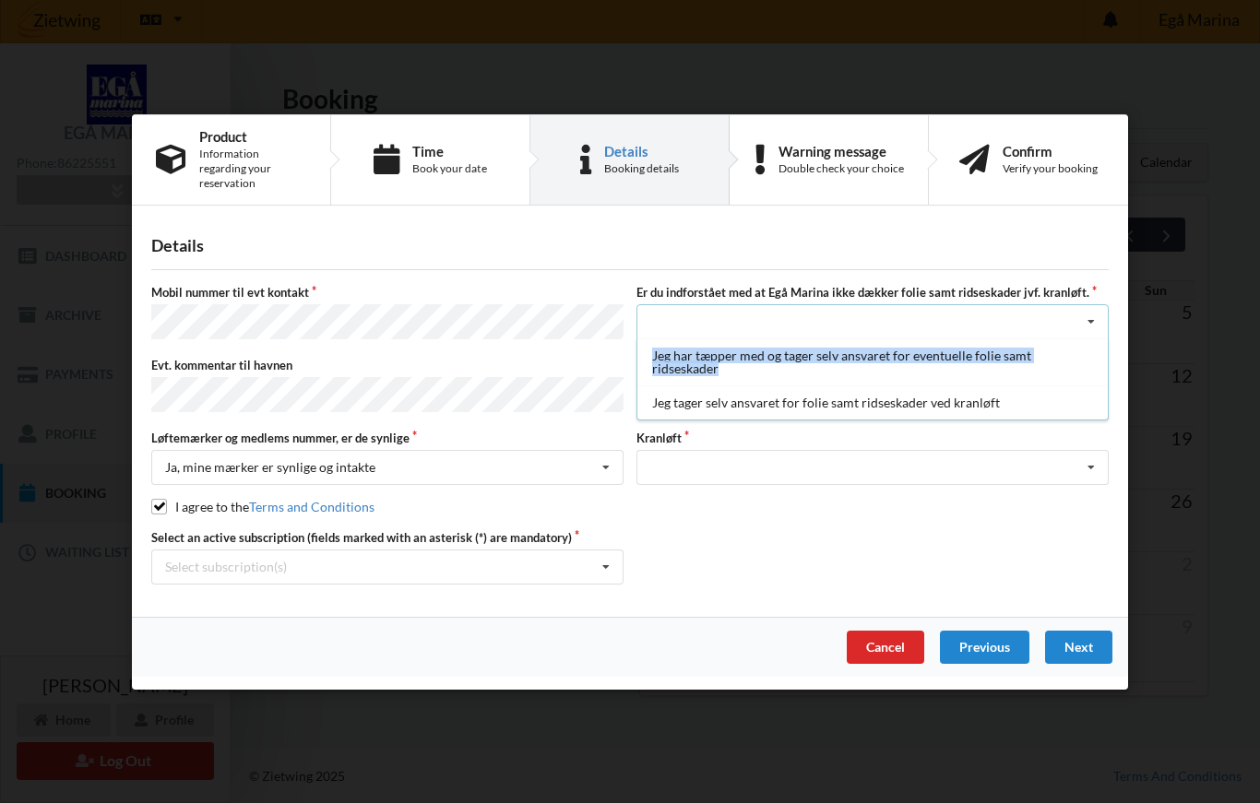
copy div "Jeg har tæpper med og tager selv ansvaret for eventuelle folie samt ridseskader"
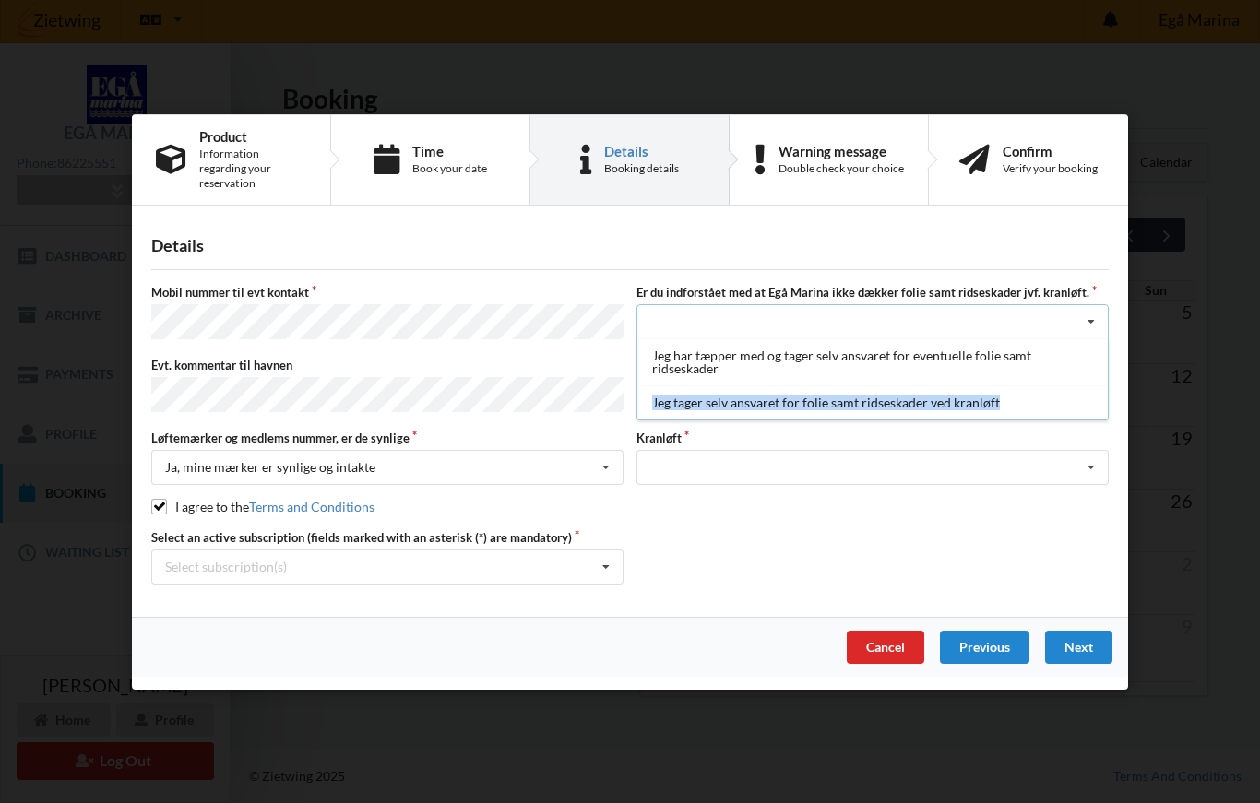
copy div "Jeg tager selv ansvaret for folie samt ridseskader ved kranløft"
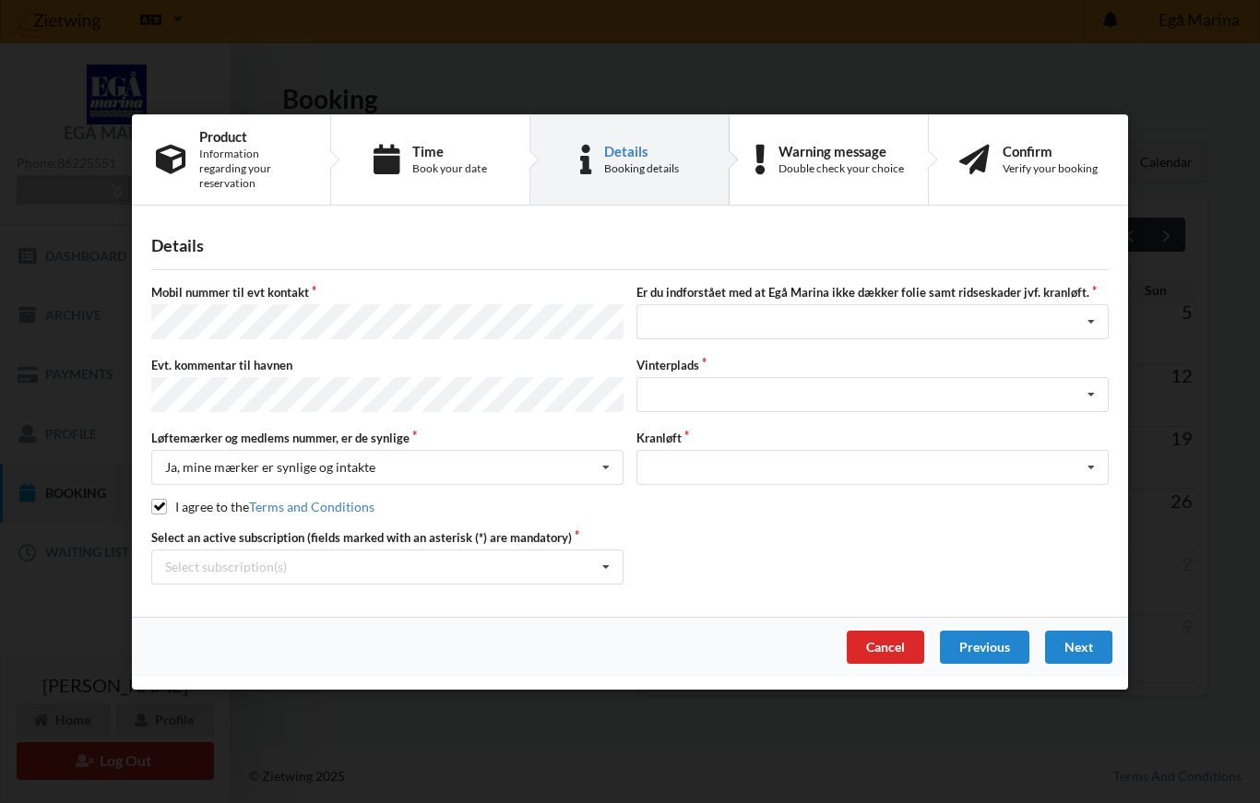
click at [909, 546] on div "Select an active subscription (fields marked with an asterisk (*) are mandatory…" at bounding box center [630, 556] width 970 height 55
click at [1089, 392] on icon at bounding box center [1091, 395] width 28 height 34
click at [1097, 316] on icon at bounding box center [1091, 322] width 28 height 34
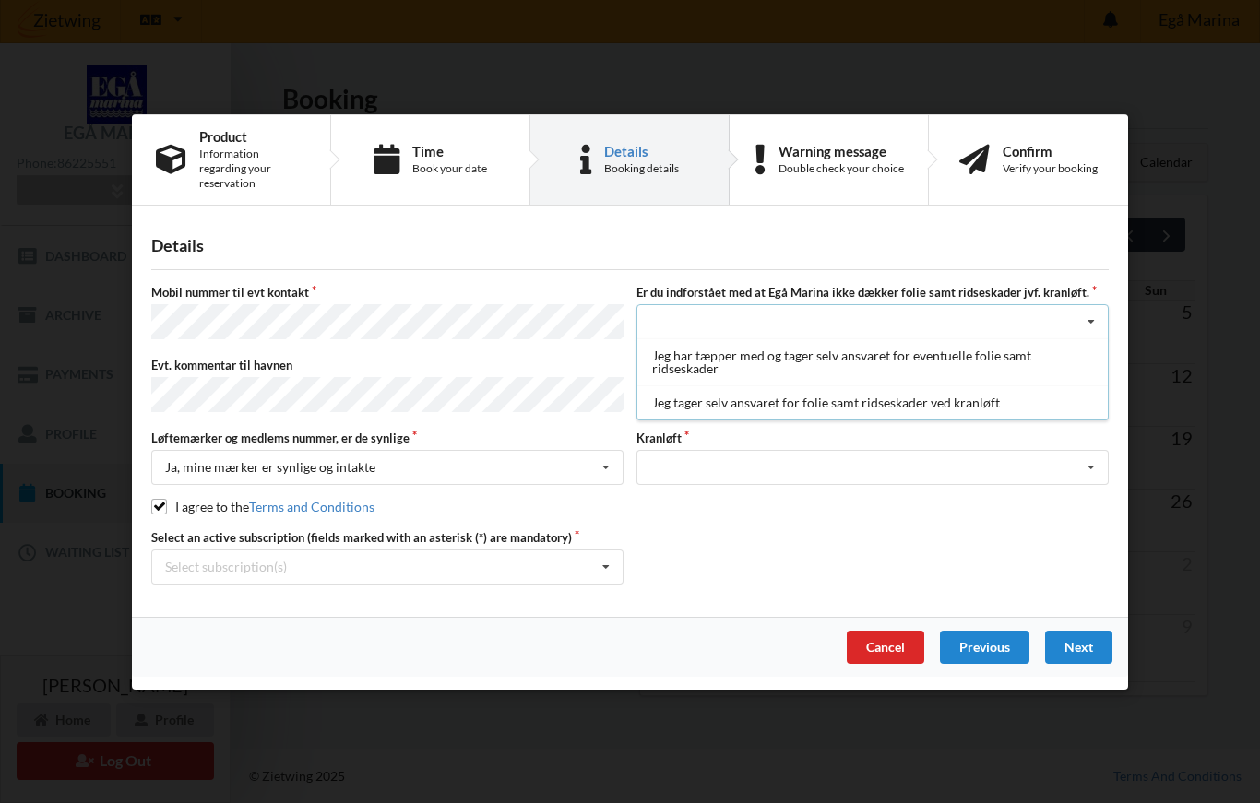
click at [797, 408] on div "Jeg tager selv ansvaret for folie samt ridseskader ved kranløft" at bounding box center [872, 403] width 470 height 34
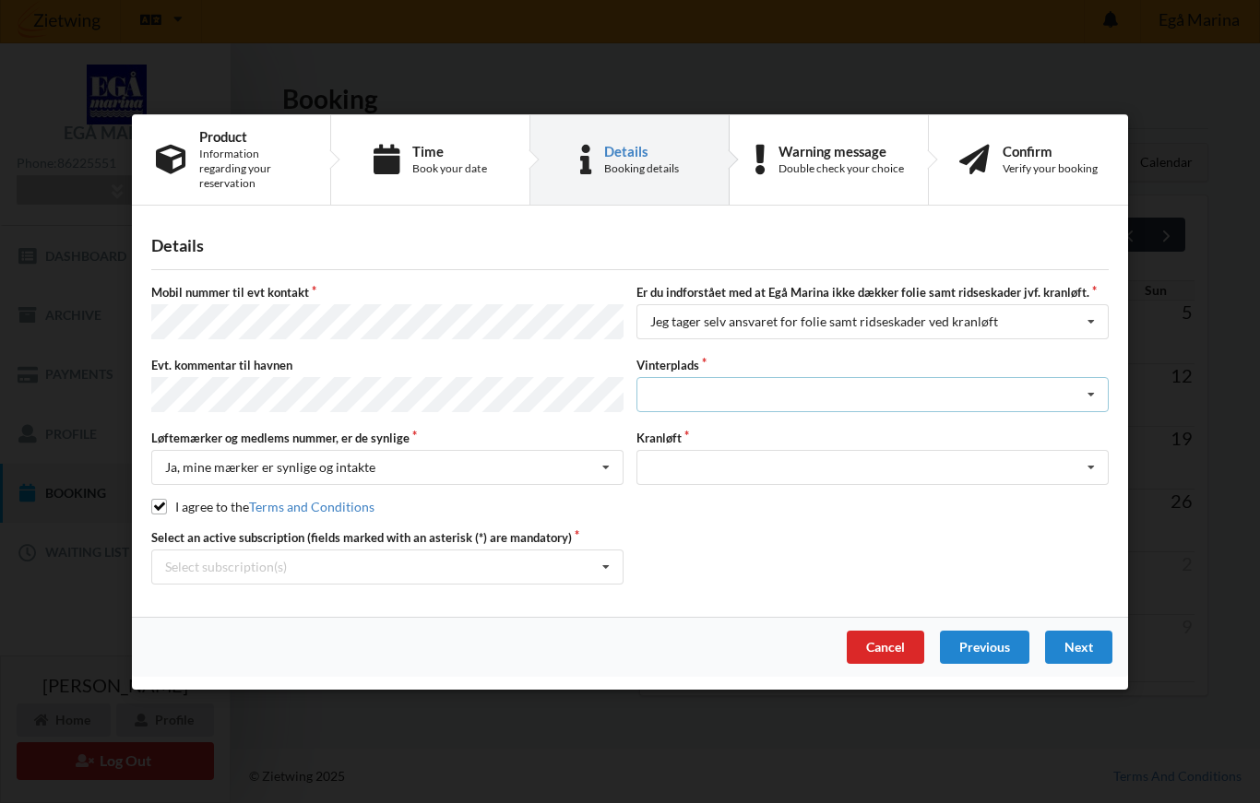
click at [1090, 390] on icon at bounding box center [1091, 395] width 28 height 34
click at [768, 657] on div "Cancel Previous Next" at bounding box center [630, 646] width 996 height 60
click at [1092, 470] on icon at bounding box center [1091, 468] width 28 height 34
copy div "Optagning"
click at [88, 518] on div "Handelsbetingelser Ved at benytte dig af Virksomhedens juridiske navn services …" at bounding box center [630, 401] width 1260 height 803
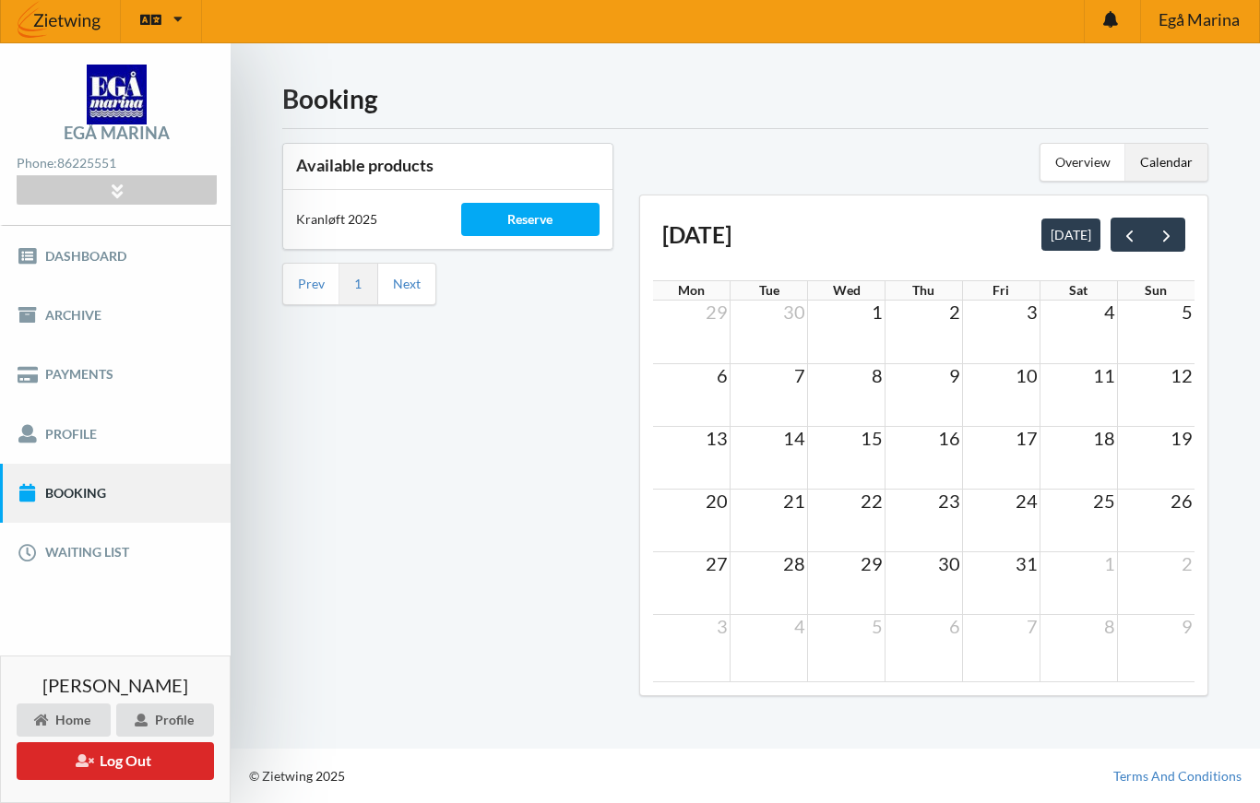
click at [791, 373] on td at bounding box center [769, 394] width 77 height 63
click at [810, 368] on div "6 7 8 9 10 11 12" at bounding box center [923, 375] width 541 height 25
click at [850, 385] on td at bounding box center [846, 394] width 77 height 63
click at [541, 213] on div "Reserve" at bounding box center [530, 219] width 139 height 33
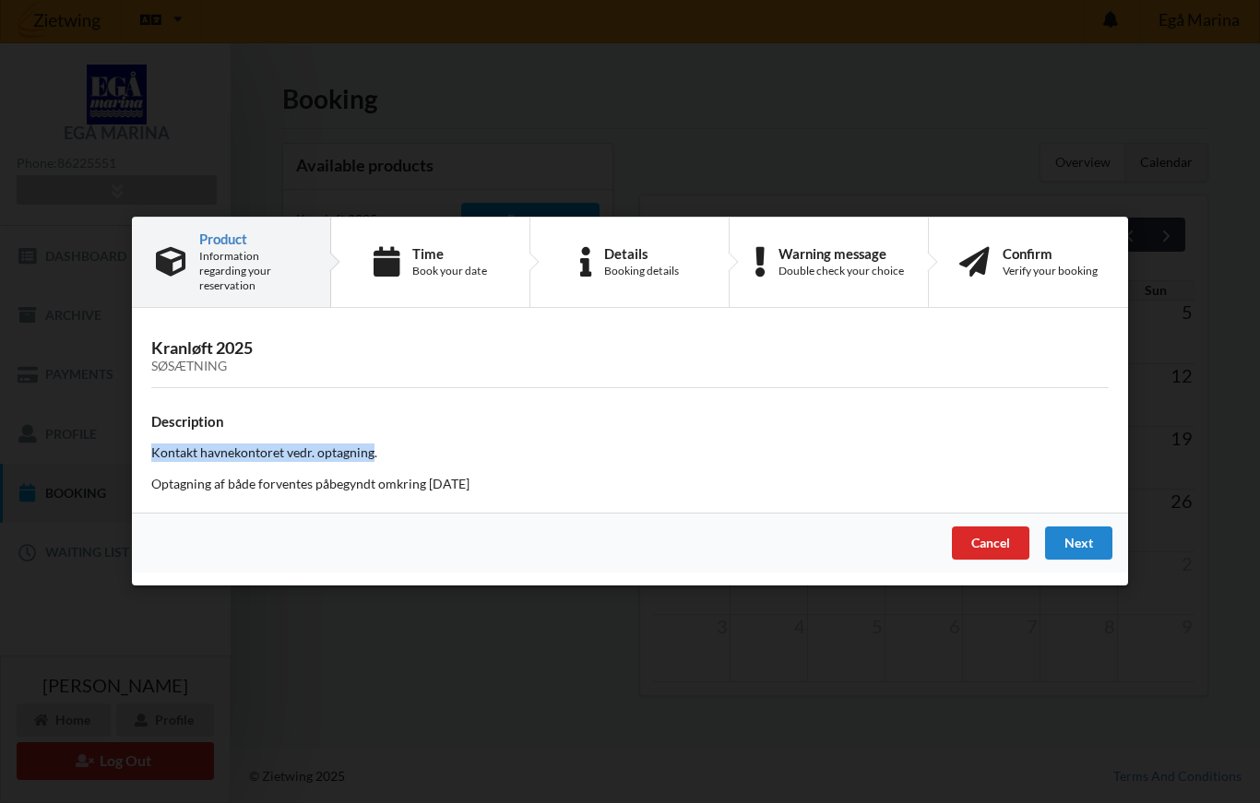
click at [491, 482] on p "Optagning af både forventes påbegyndt omkring 1. maj 2025" at bounding box center [630, 485] width 958 height 18
copy p "Optagning af både forventes påbegyndt omkring 1. maj 2025"
click at [428, 266] on div "Book your date" at bounding box center [449, 271] width 75 height 15
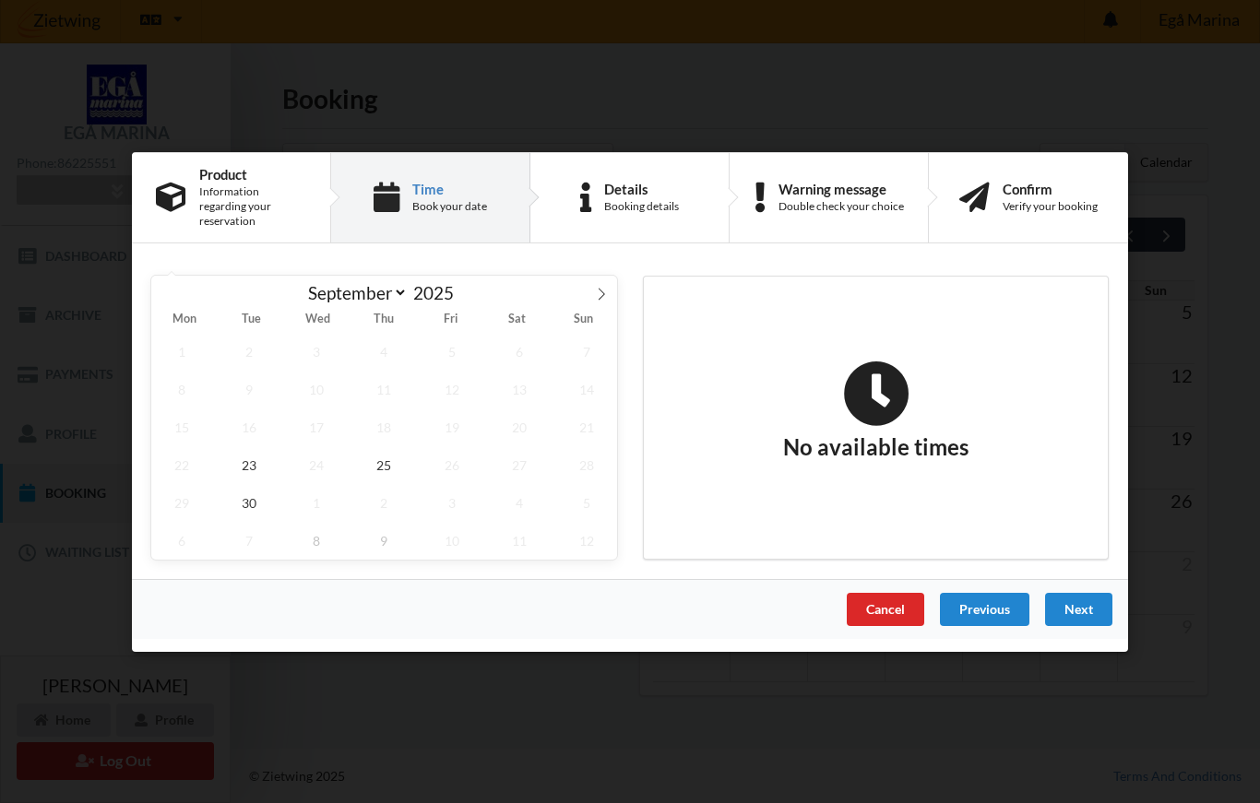
click at [603, 291] on icon at bounding box center [601, 293] width 13 height 13
select select "9"
click at [324, 384] on span "8" at bounding box center [316, 389] width 61 height 38
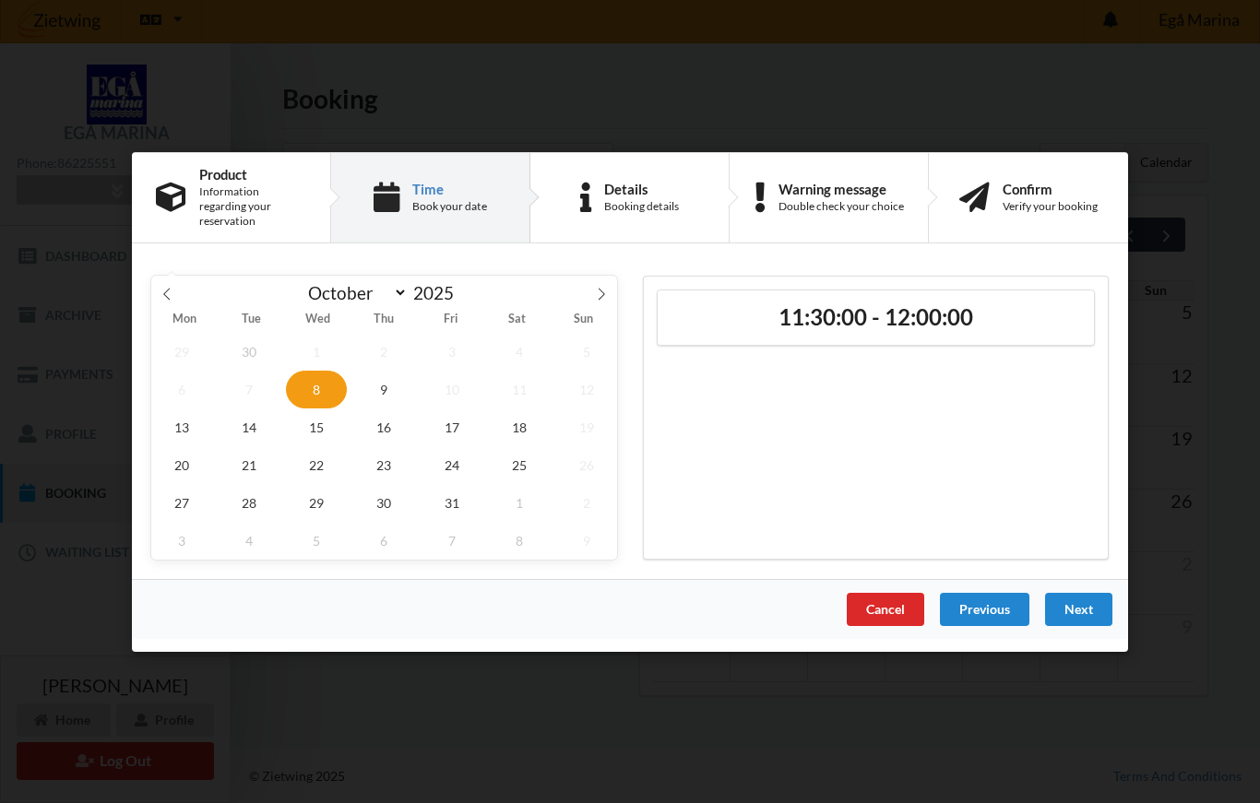
click at [921, 321] on h2 "11:30:00 - 12:00:00" at bounding box center [876, 317] width 411 height 29
click at [1082, 601] on div "Next" at bounding box center [1078, 608] width 67 height 33
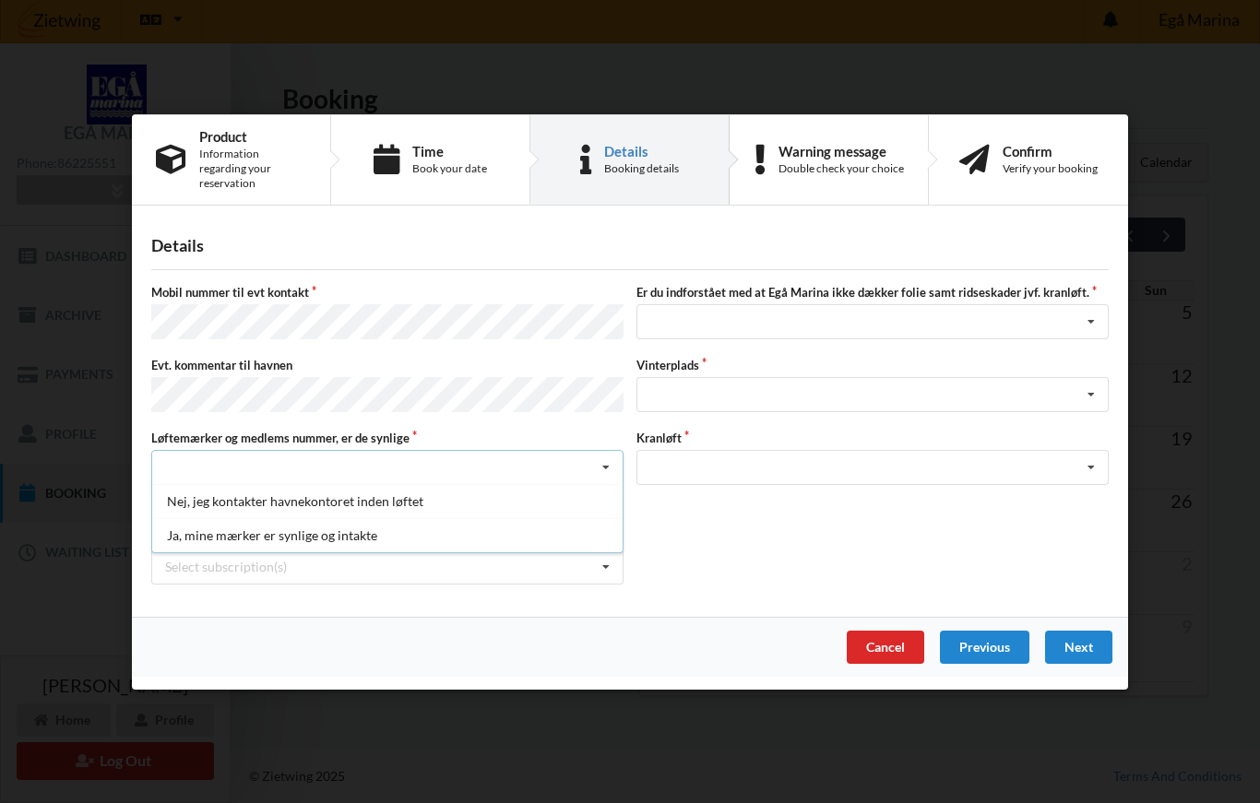
click at [180, 537] on div "Ja, mine mærker er synlige og intakte" at bounding box center [387, 535] width 470 height 34
click at [452, 484] on div "Nej, jeg kontakter havnekontoret inden løftet" at bounding box center [387, 501] width 470 height 34
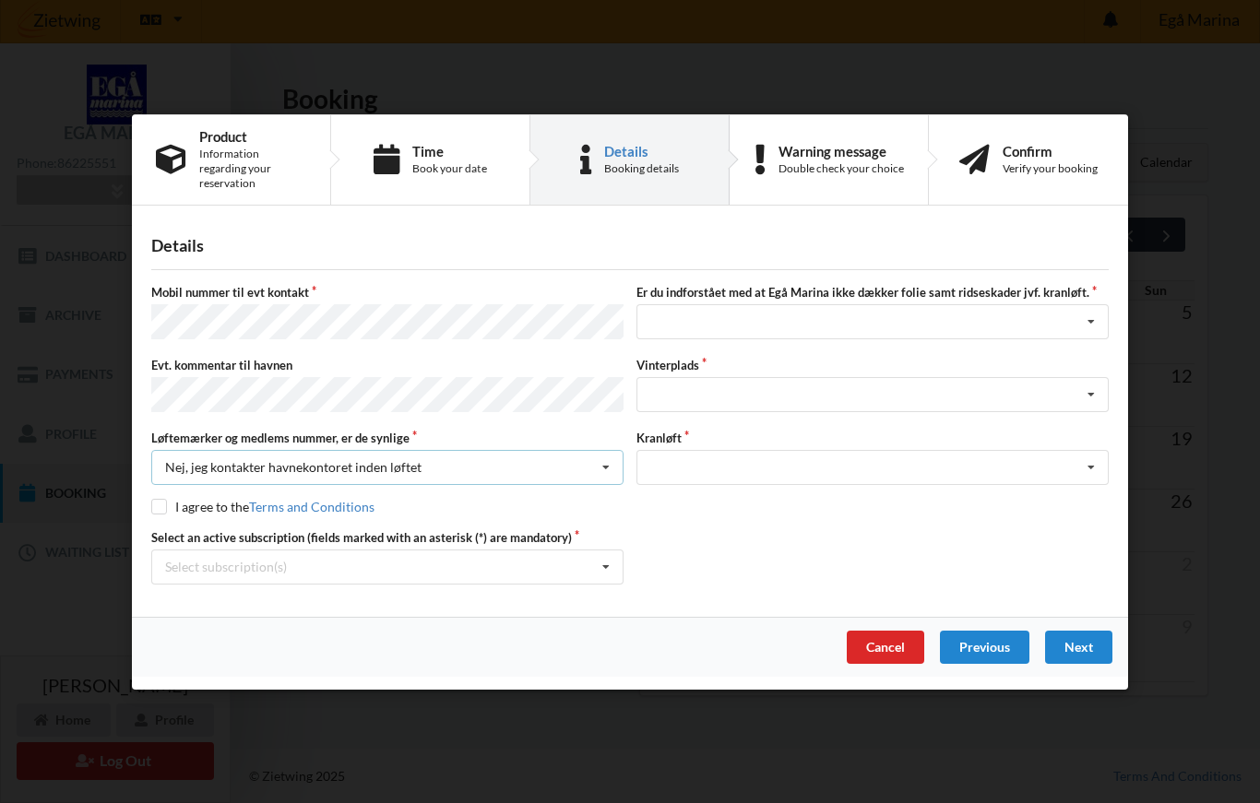
click at [603, 460] on icon at bounding box center [606, 468] width 28 height 34
click at [602, 466] on icon at bounding box center [606, 468] width 28 height 34
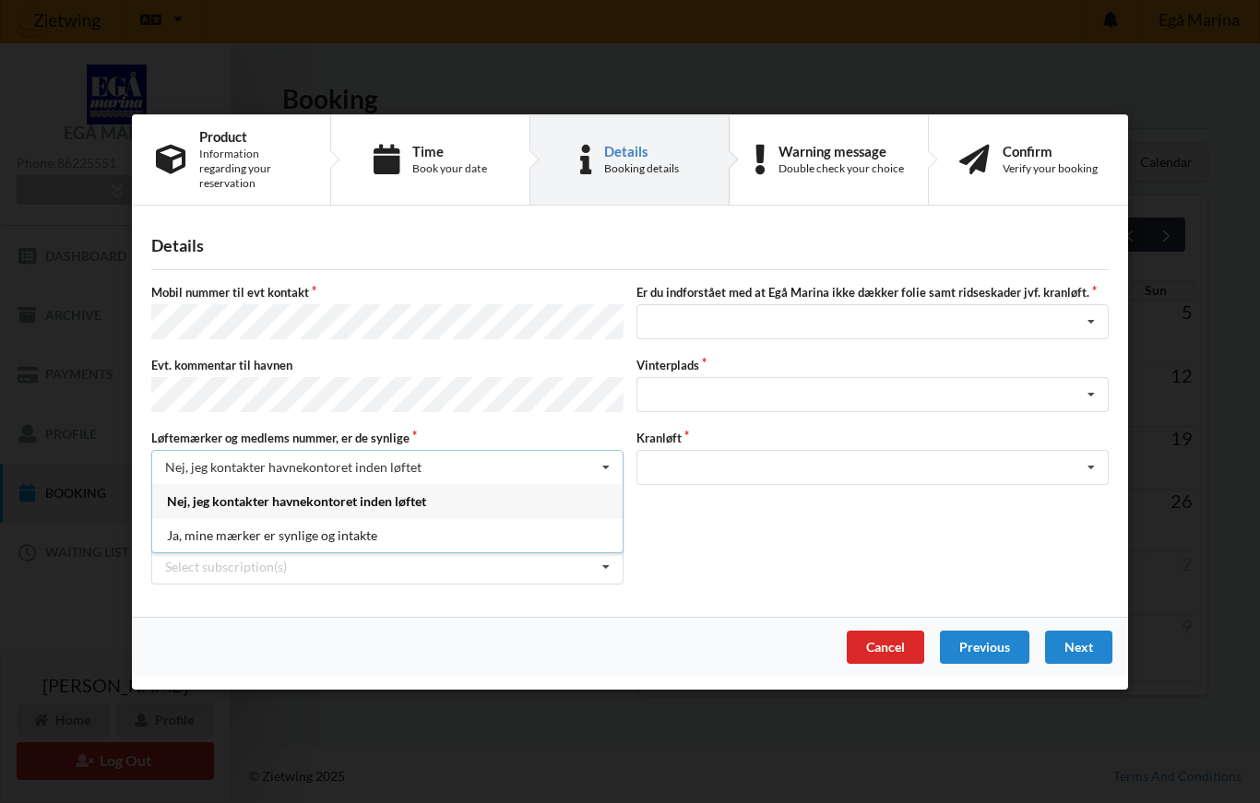
click at [295, 538] on div "Ja, mine mærker er synlige og intakte" at bounding box center [387, 535] width 470 height 34
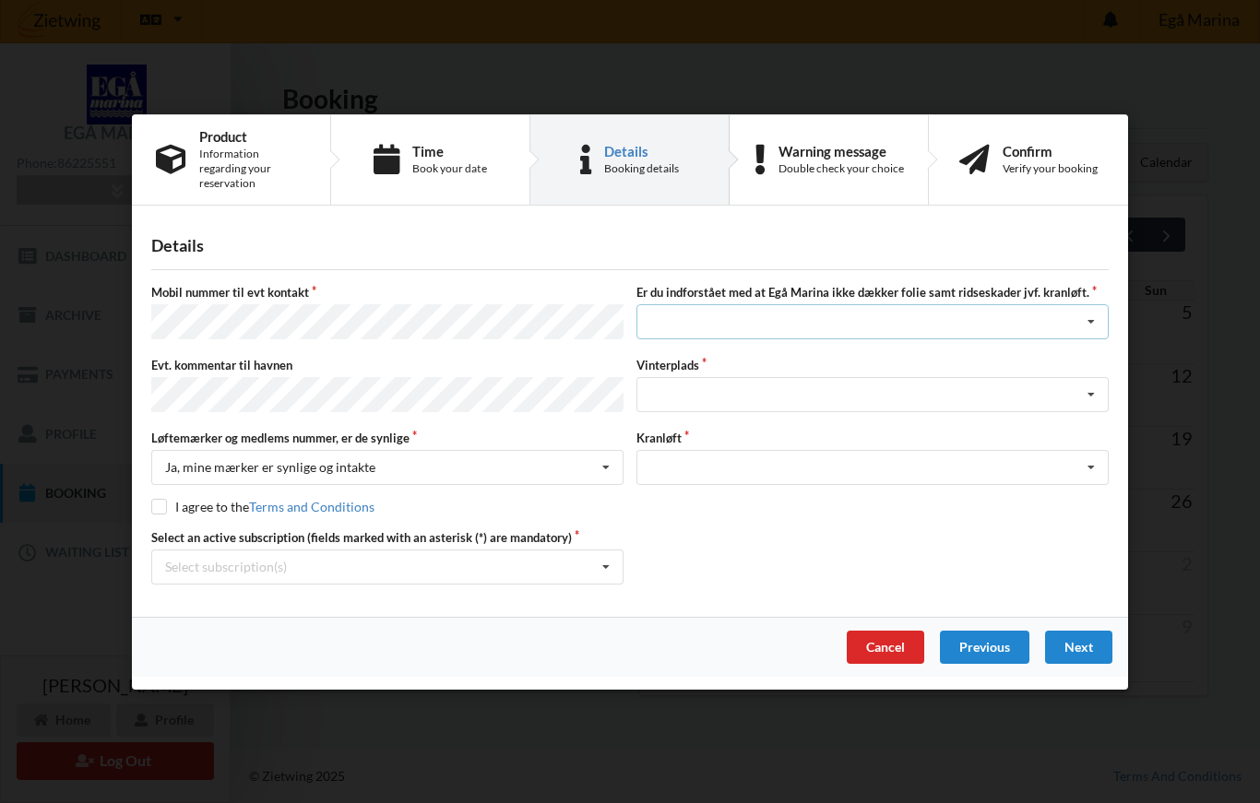
click at [1103, 330] on icon at bounding box center [1091, 322] width 28 height 34
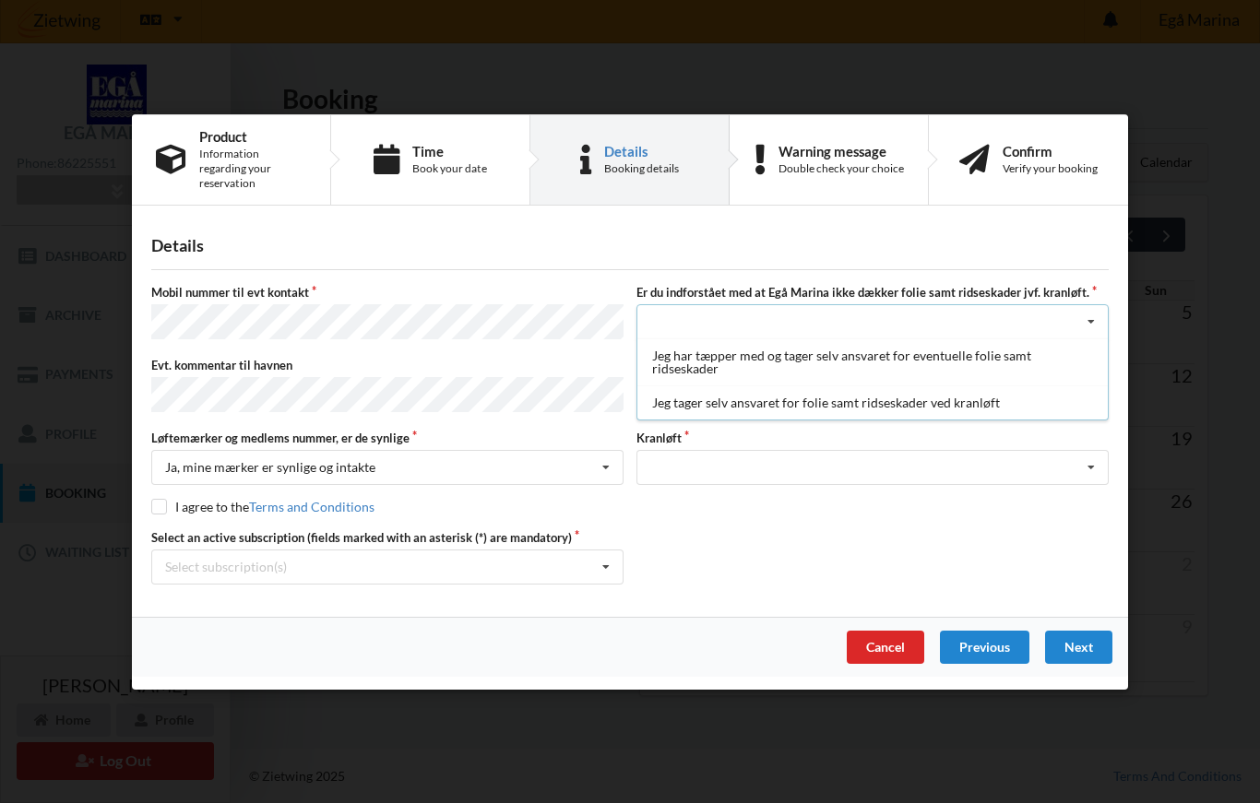
click at [748, 404] on div "Jeg tager selv ansvaret for folie samt ridseskader ved kranløft" at bounding box center [872, 403] width 470 height 34
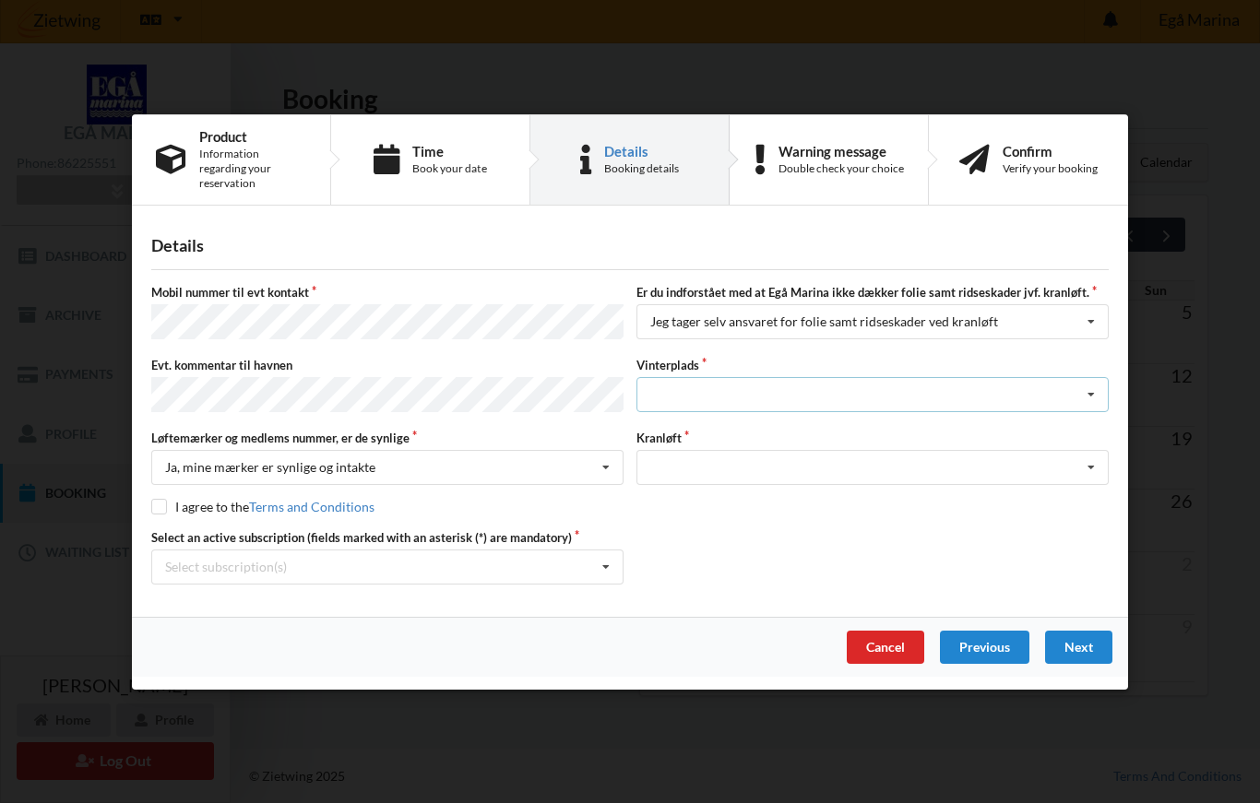
click at [1095, 400] on icon at bounding box center [1091, 395] width 28 height 34
click at [1193, 427] on div "Handelsbetingelser Ved at benytte dig af Virksomhedens juridiske navn services …" at bounding box center [630, 401] width 1260 height 803
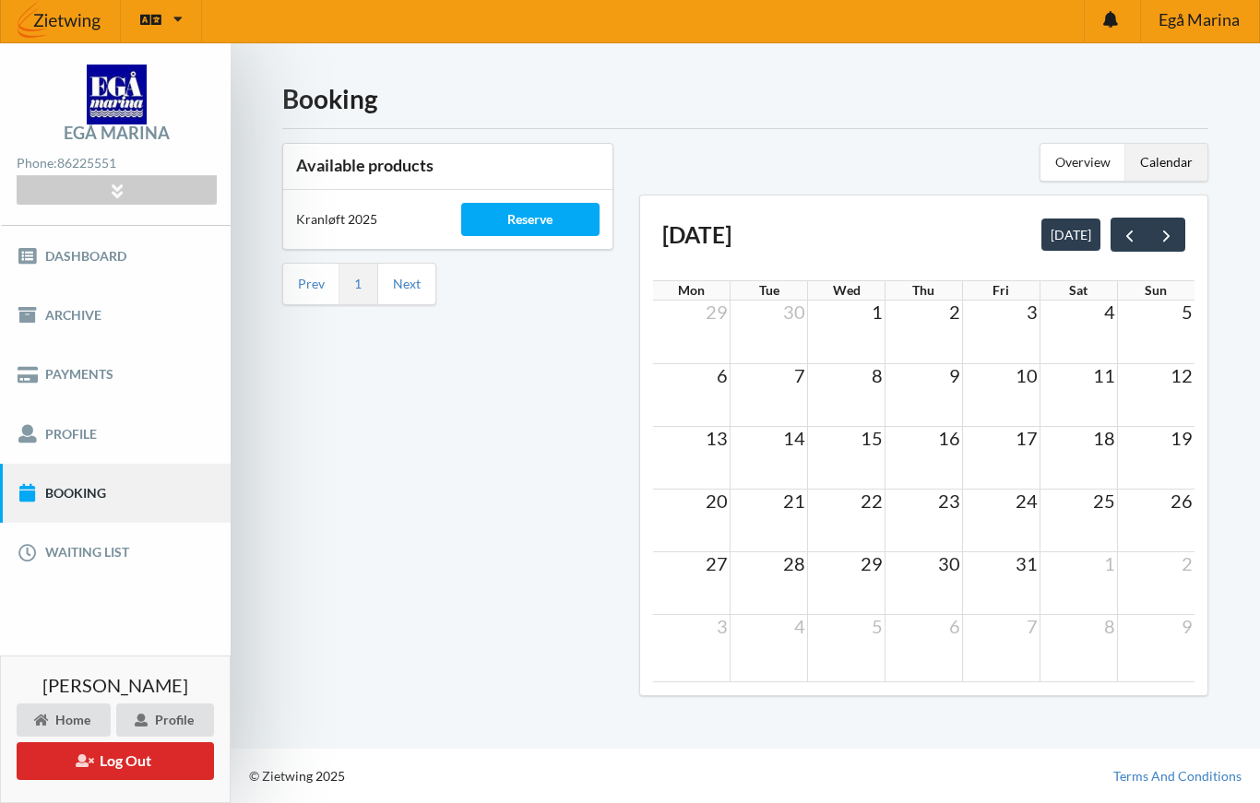
click at [367, 155] on h3 "Available products" at bounding box center [447, 165] width 303 height 21
click at [420, 276] on link "Next" at bounding box center [407, 284] width 28 height 17
click at [409, 276] on link "Next" at bounding box center [407, 284] width 28 height 17
click at [305, 288] on div "Available products Kranløft 2025 Reserve Prev 1 Next" at bounding box center [447, 425] width 357 height 591
click at [44, 297] on link "Archive" at bounding box center [115, 315] width 231 height 59
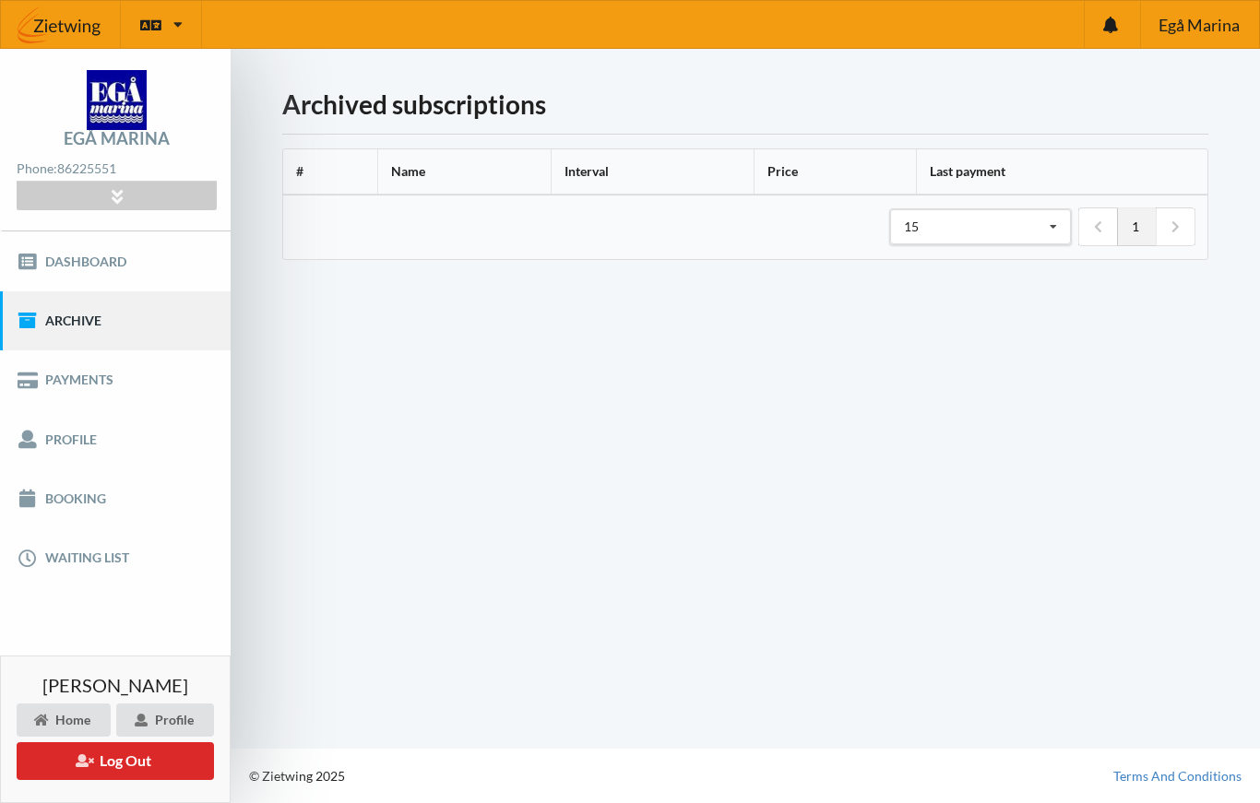
click at [42, 237] on link "Dashboard" at bounding box center [115, 261] width 231 height 59
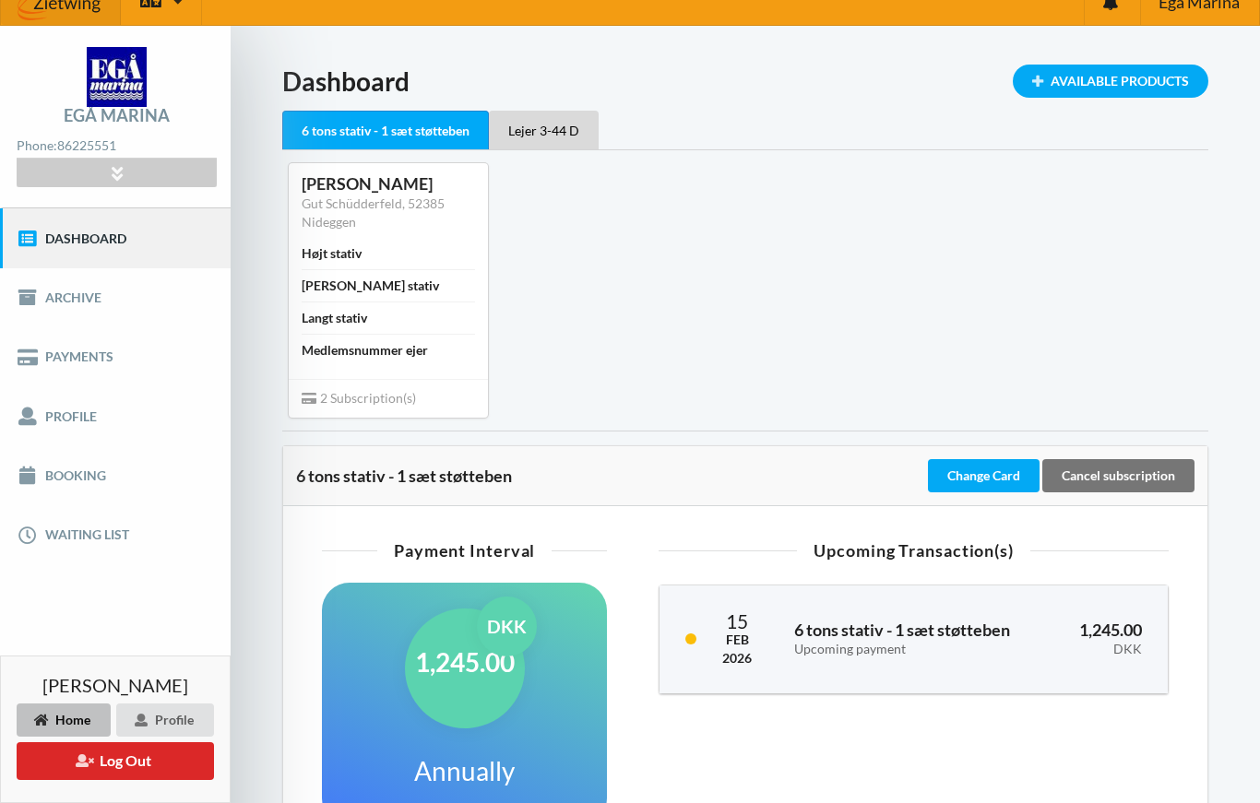
click at [1042, 88] on div "Available Products" at bounding box center [1111, 81] width 196 height 33
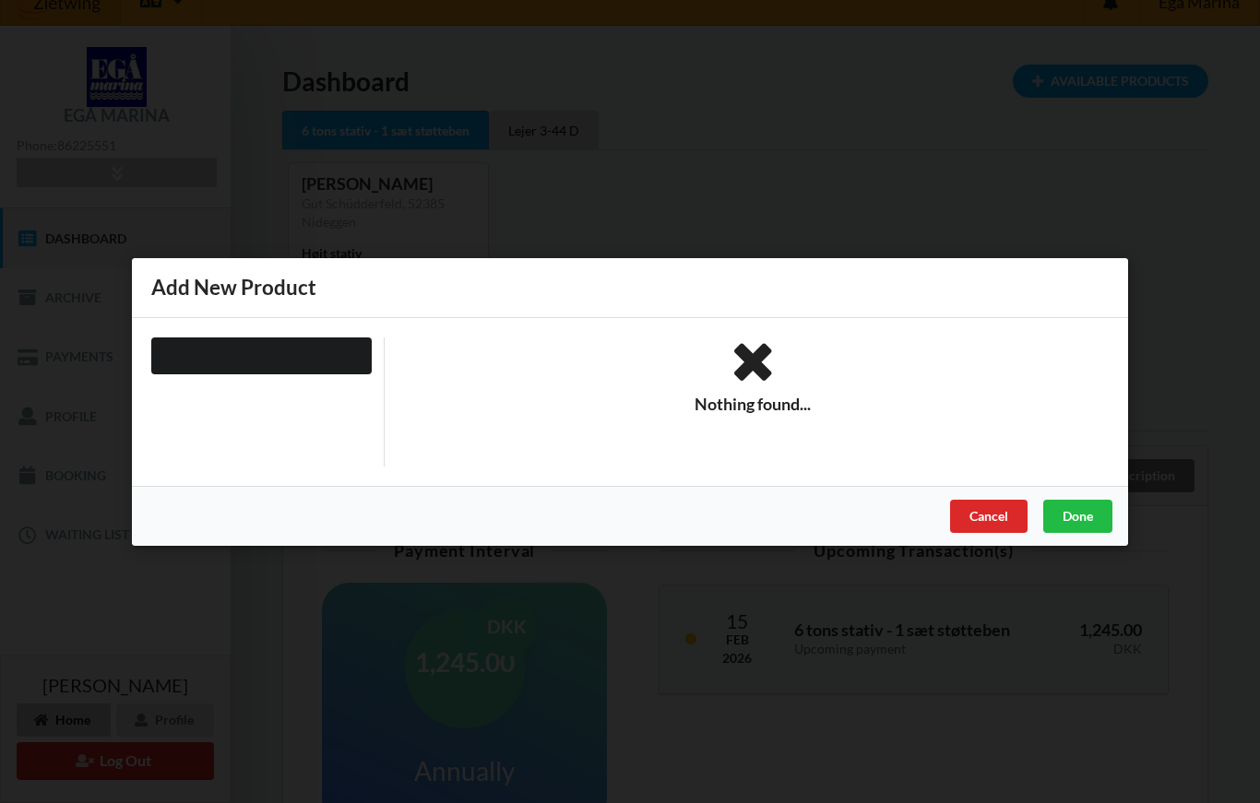
click at [985, 531] on div "Cancel" at bounding box center [988, 515] width 77 height 33
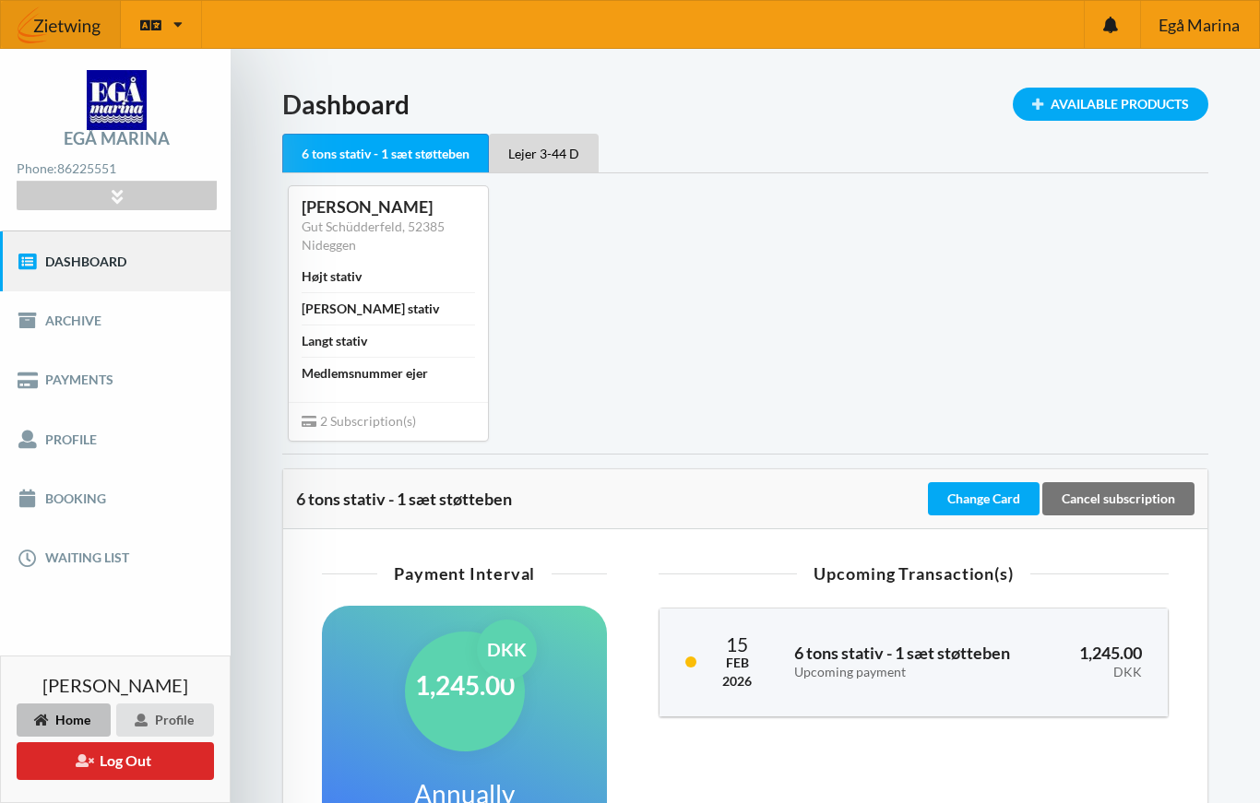
click at [54, 737] on div "Home" at bounding box center [64, 720] width 94 height 33
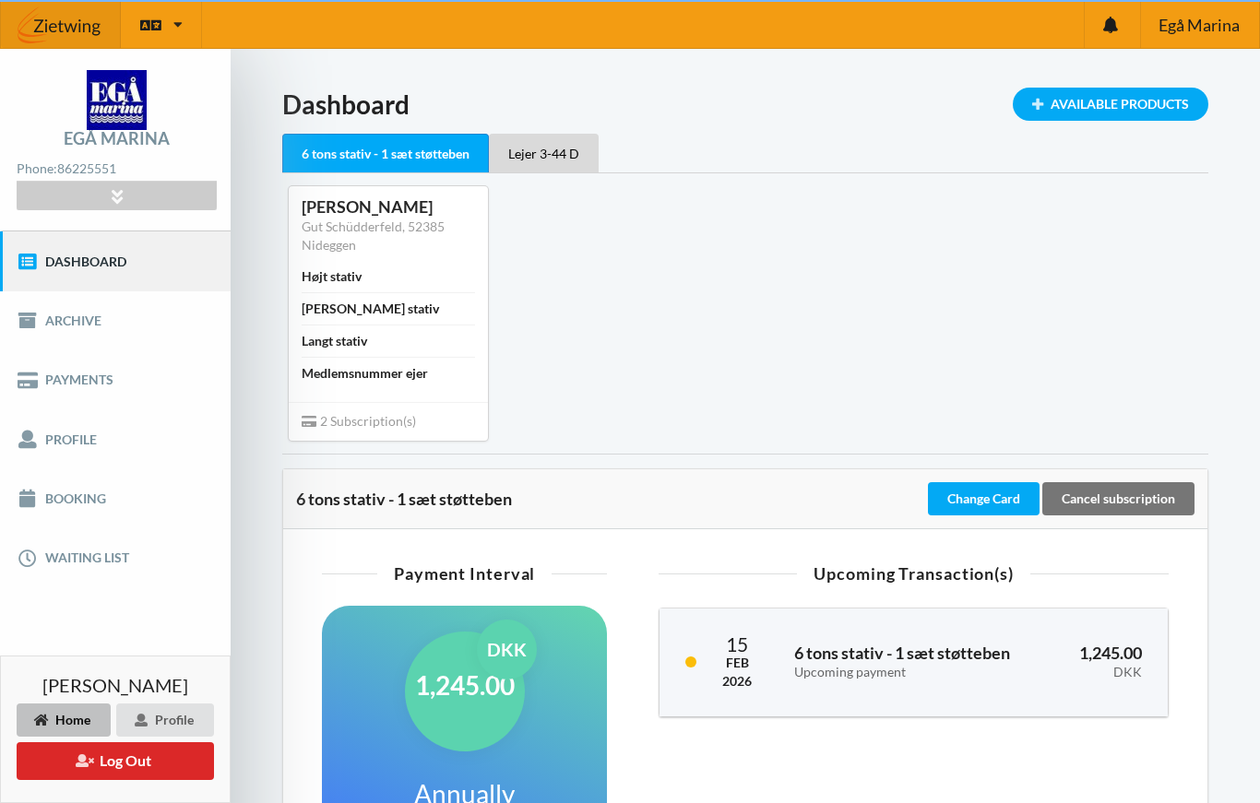
click at [54, 737] on div "Home" at bounding box center [64, 720] width 94 height 33
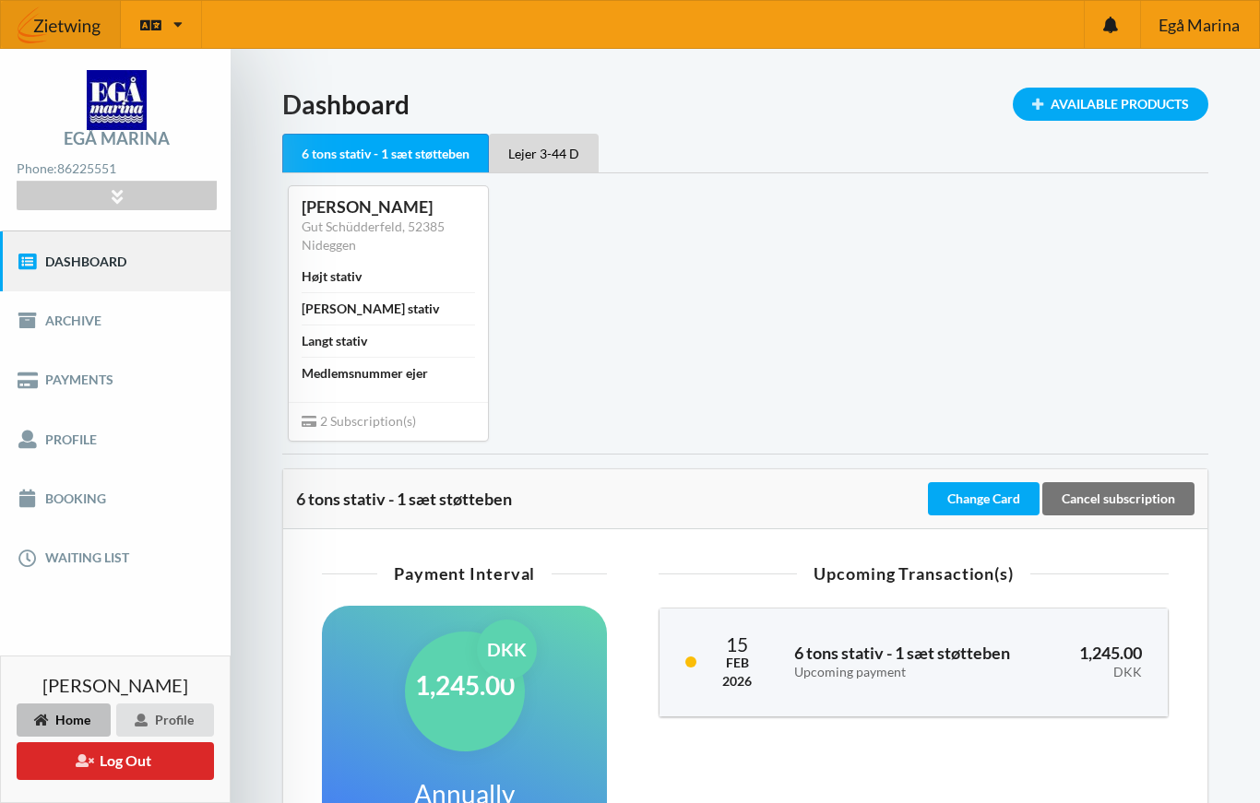
click at [109, 195] on icon at bounding box center [116, 196] width 21 height 16
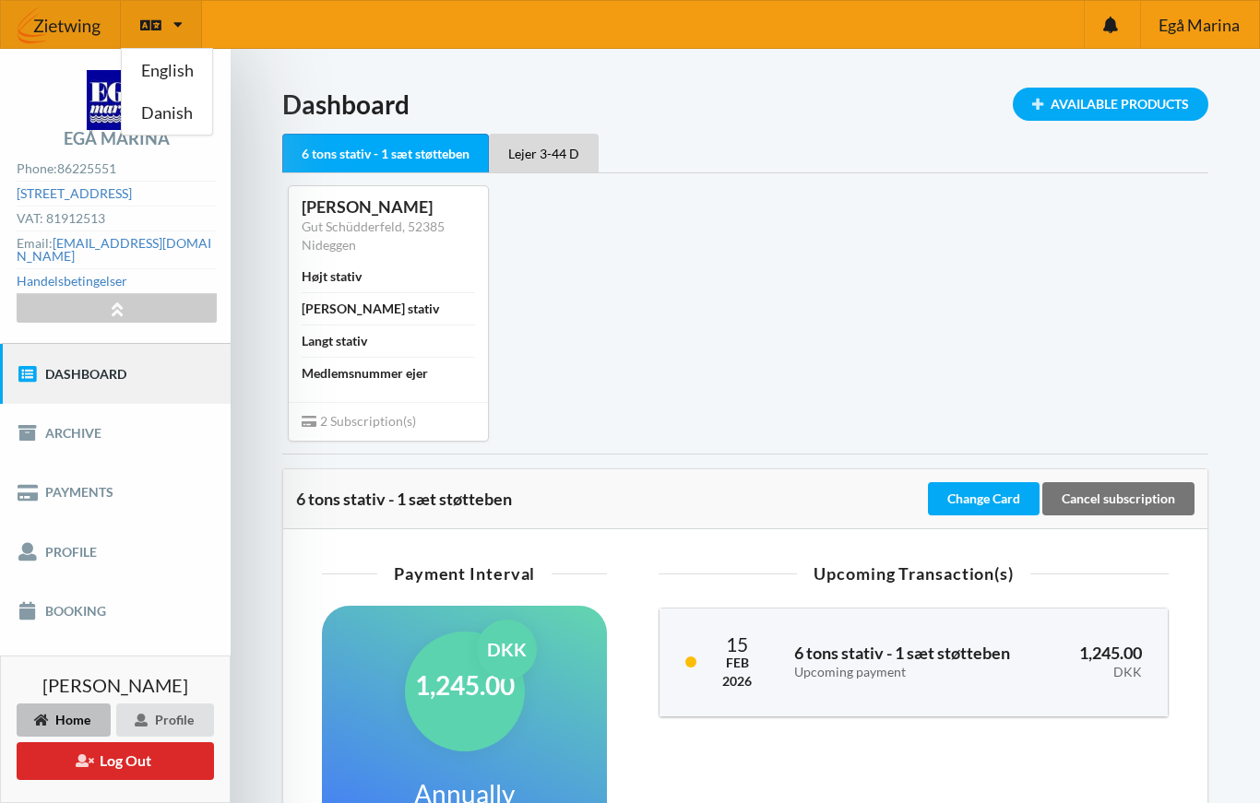
click at [163, 79] on link "English" at bounding box center [167, 70] width 90 height 42
click at [161, 76] on link "English" at bounding box center [187, 70] width 131 height 42
click at [77, 19] on img at bounding box center [61, 24] width 120 height 55
click at [65, 27] on img at bounding box center [61, 24] width 120 height 55
click at [40, 432] on link "Archive" at bounding box center [115, 433] width 231 height 59
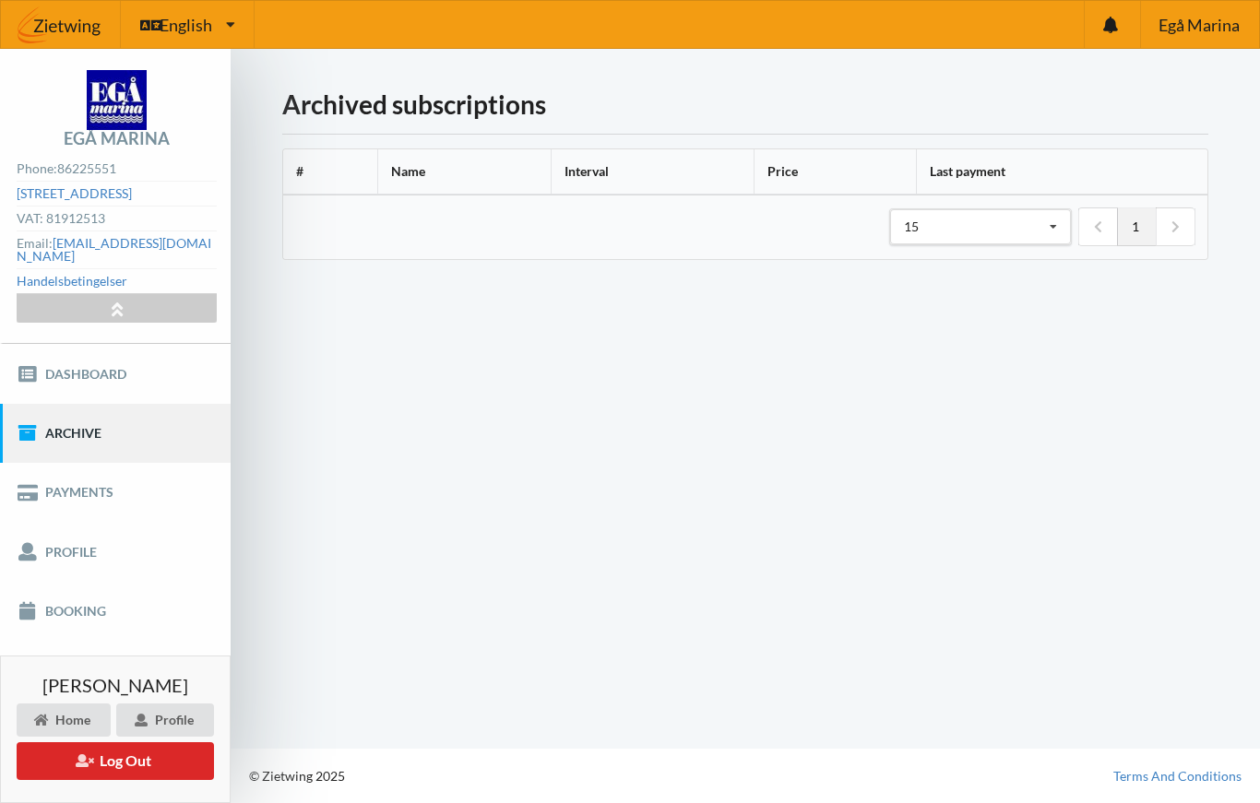
click at [49, 482] on link "Payments" at bounding box center [115, 492] width 231 height 59
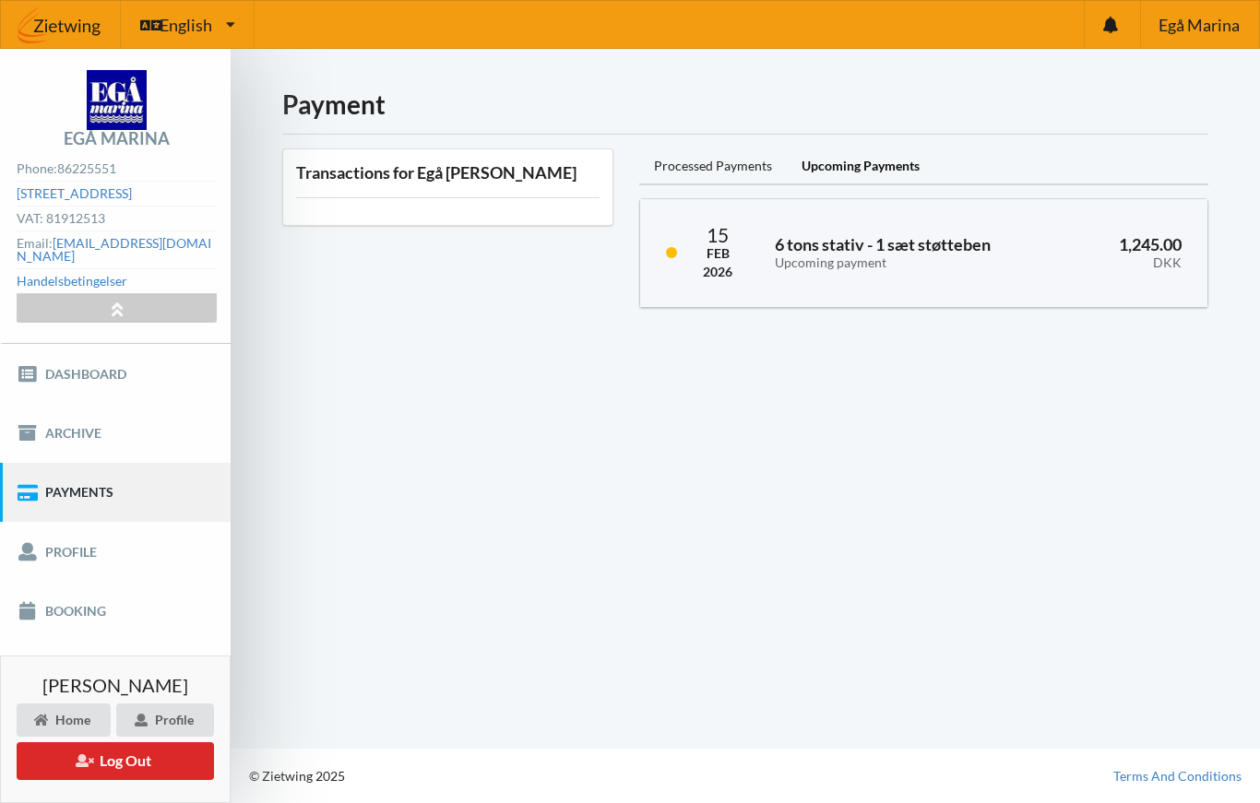
click at [52, 555] on link "Profile" at bounding box center [115, 551] width 231 height 59
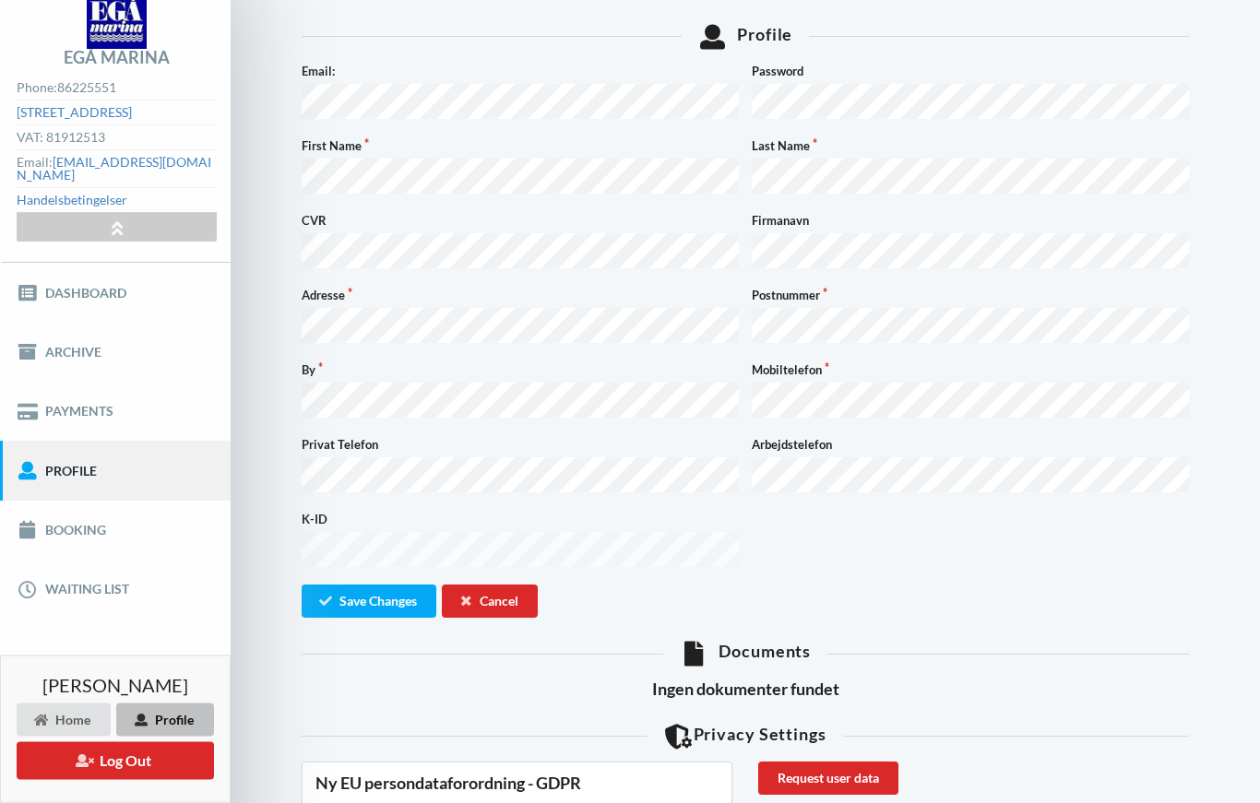
scroll to position [81, 0]
click at [65, 521] on link "Booking" at bounding box center [115, 530] width 231 height 59
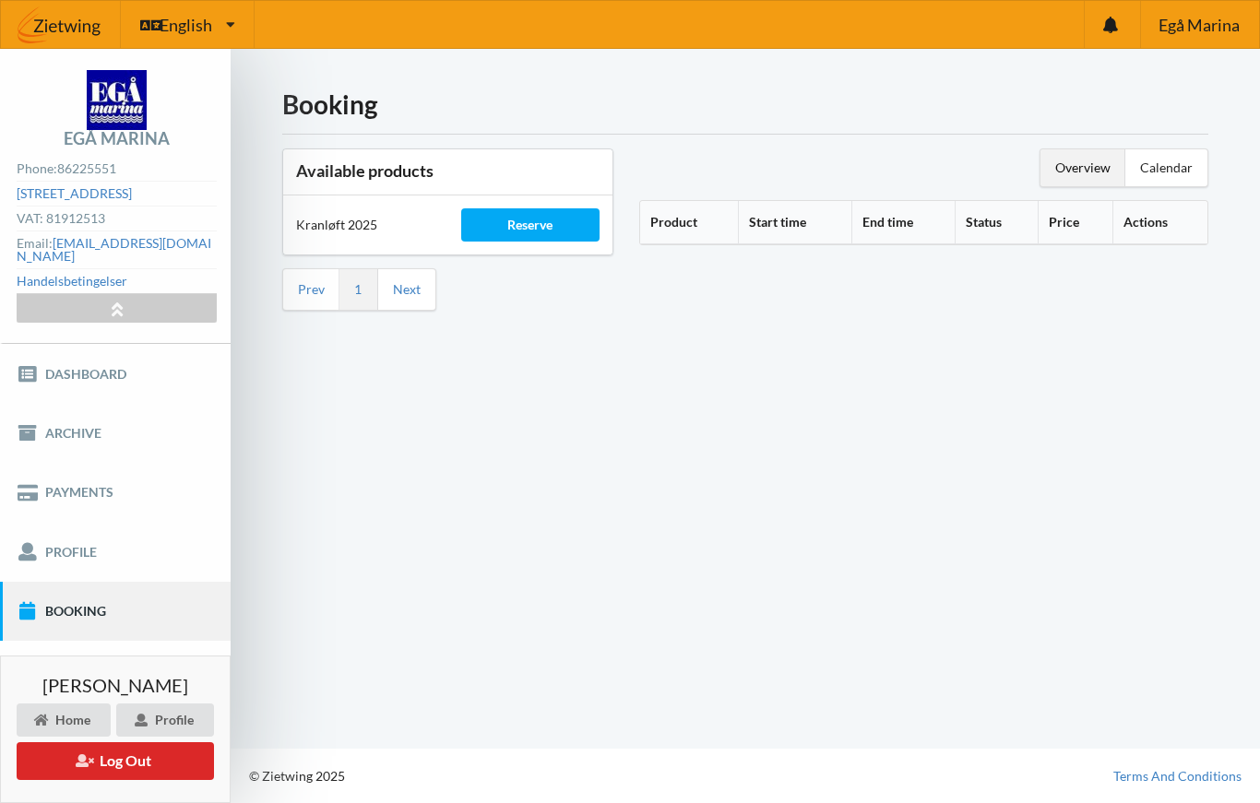
click at [696, 201] on th "Product" at bounding box center [689, 222] width 98 height 43
click at [708, 201] on th "Product" at bounding box center [699, 222] width 119 height 43
click at [682, 201] on th "Product" at bounding box center [699, 222] width 119 height 43
click at [525, 208] on div "Reserve" at bounding box center [530, 224] width 139 height 33
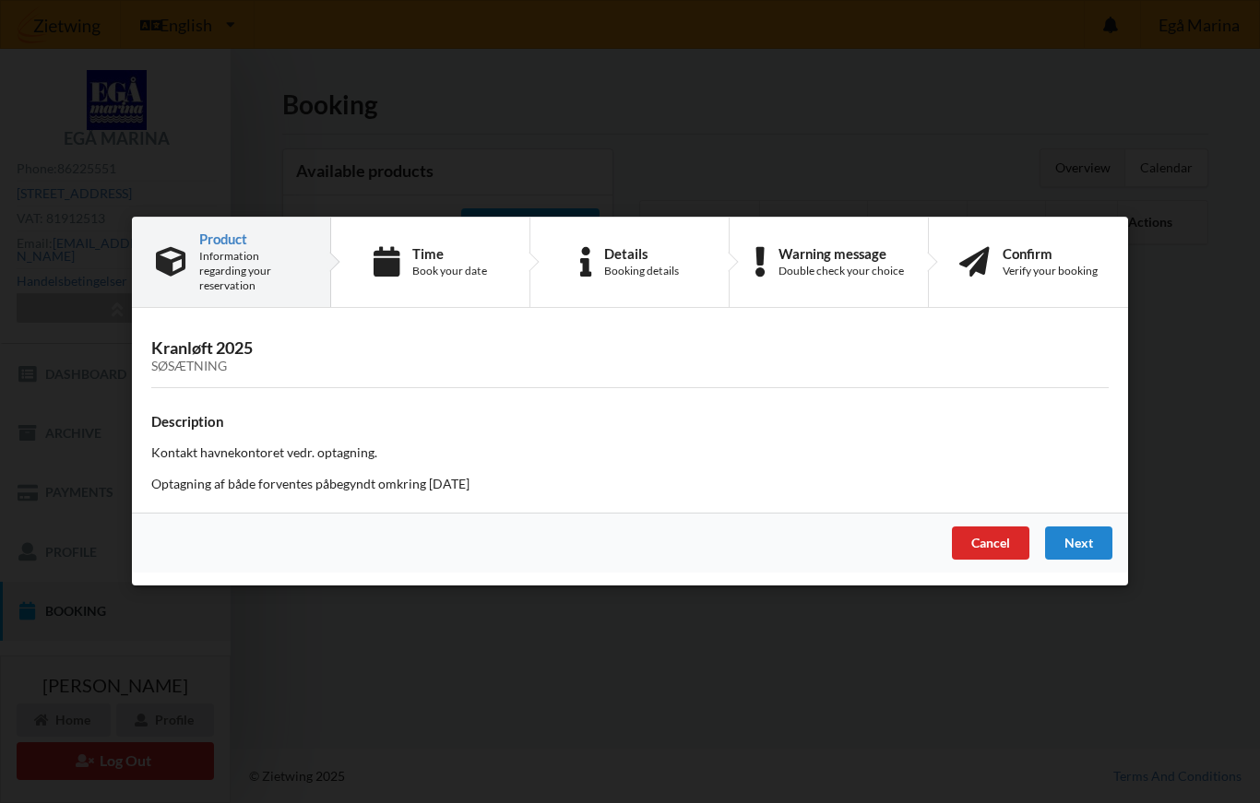
click at [438, 279] on div "Book your date" at bounding box center [449, 271] width 75 height 15
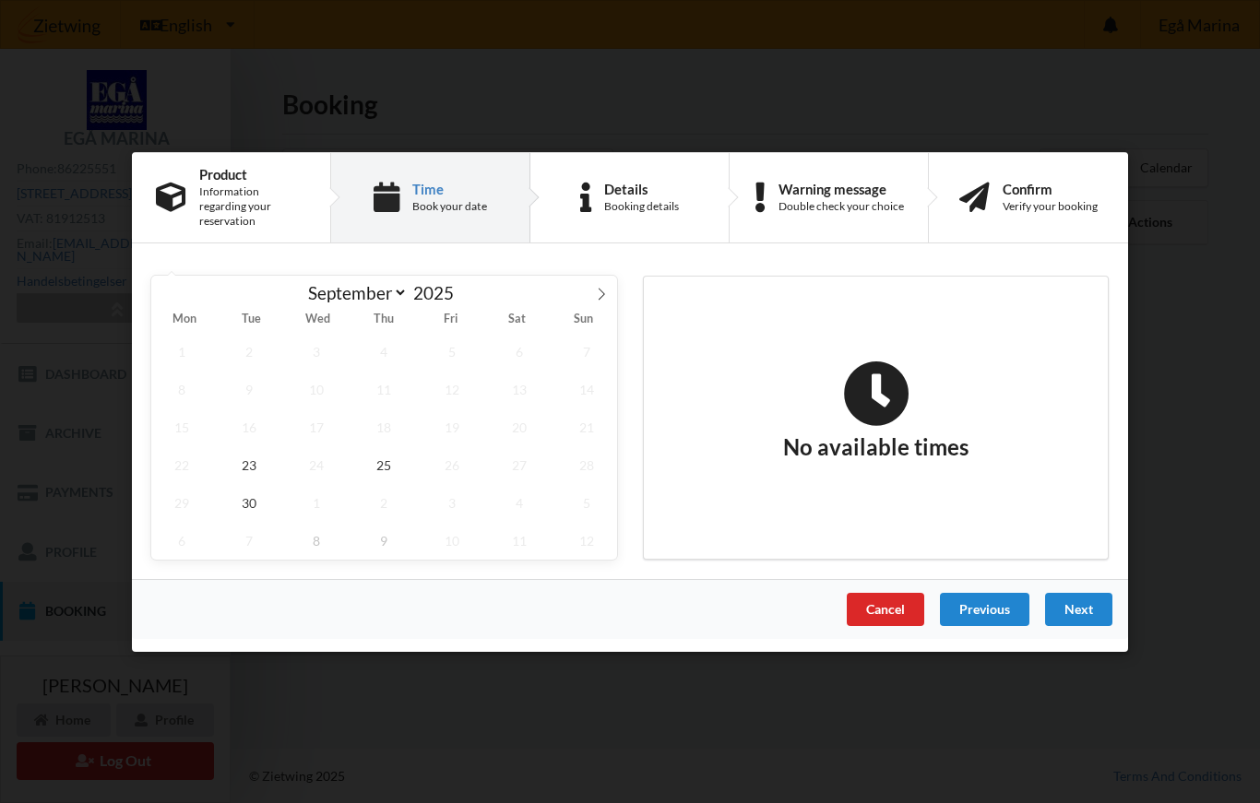
click at [605, 305] on span at bounding box center [601, 290] width 31 height 31
select select "9"
click at [376, 401] on span "9" at bounding box center [384, 389] width 61 height 38
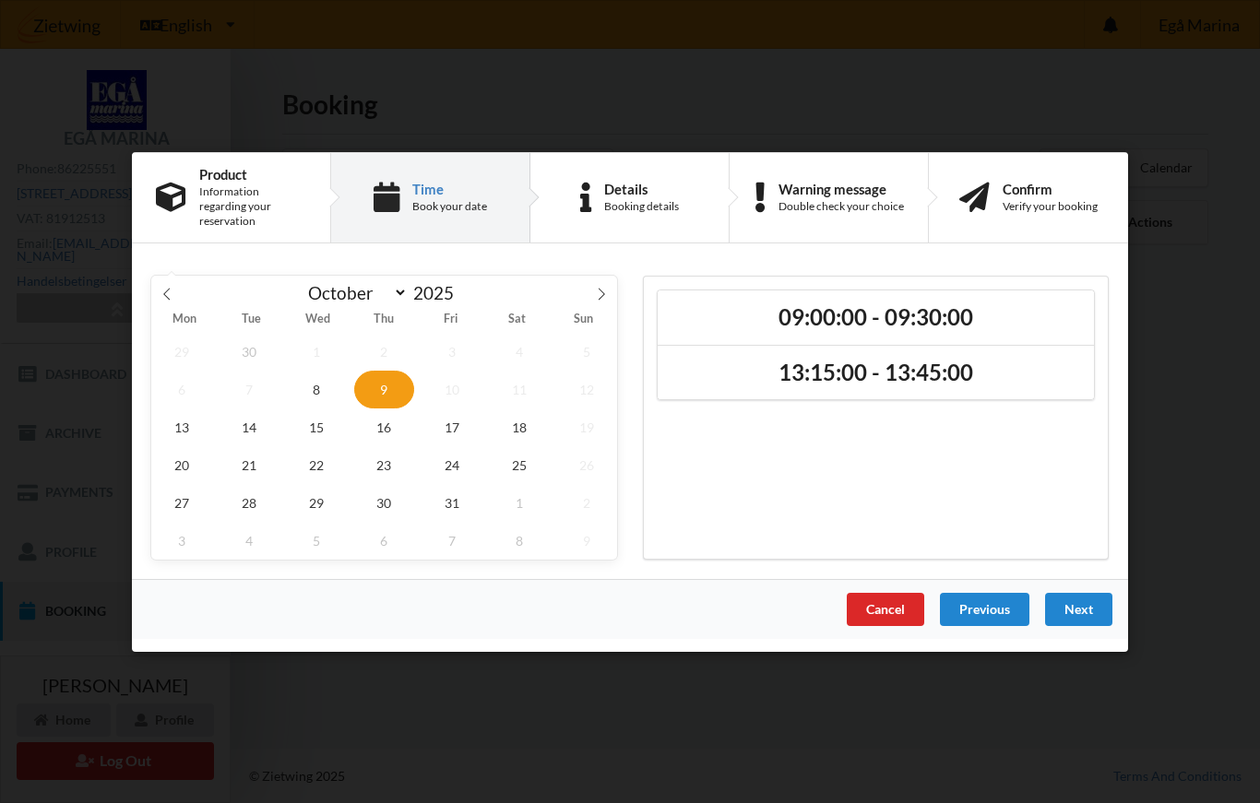
click at [888, 383] on h2 "13:15:00 - 13:45:00" at bounding box center [876, 372] width 411 height 29
click at [1083, 621] on div "Next" at bounding box center [1078, 608] width 67 height 33
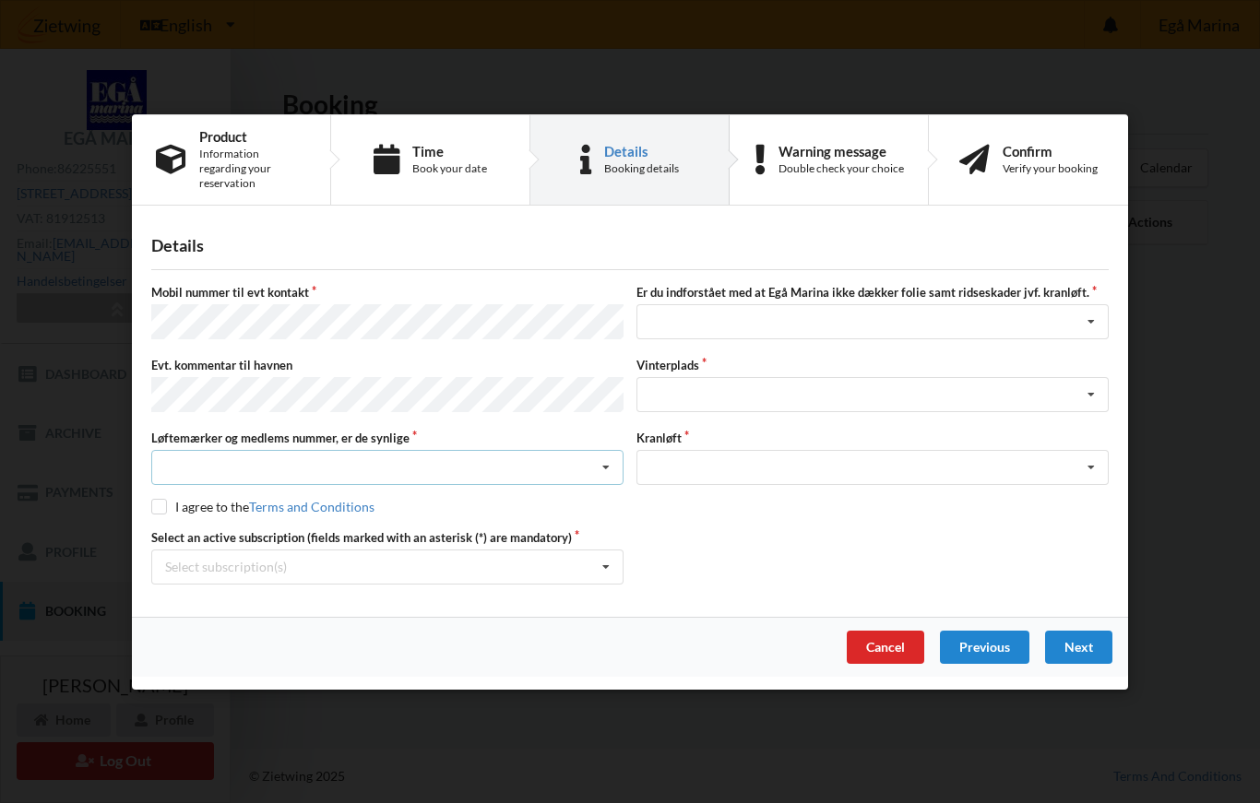
click at [615, 473] on icon at bounding box center [606, 468] width 28 height 34
click at [228, 548] on div "Ja, mine mærker er synlige og intakte" at bounding box center [387, 535] width 470 height 34
click at [1102, 331] on icon at bounding box center [1091, 322] width 28 height 34
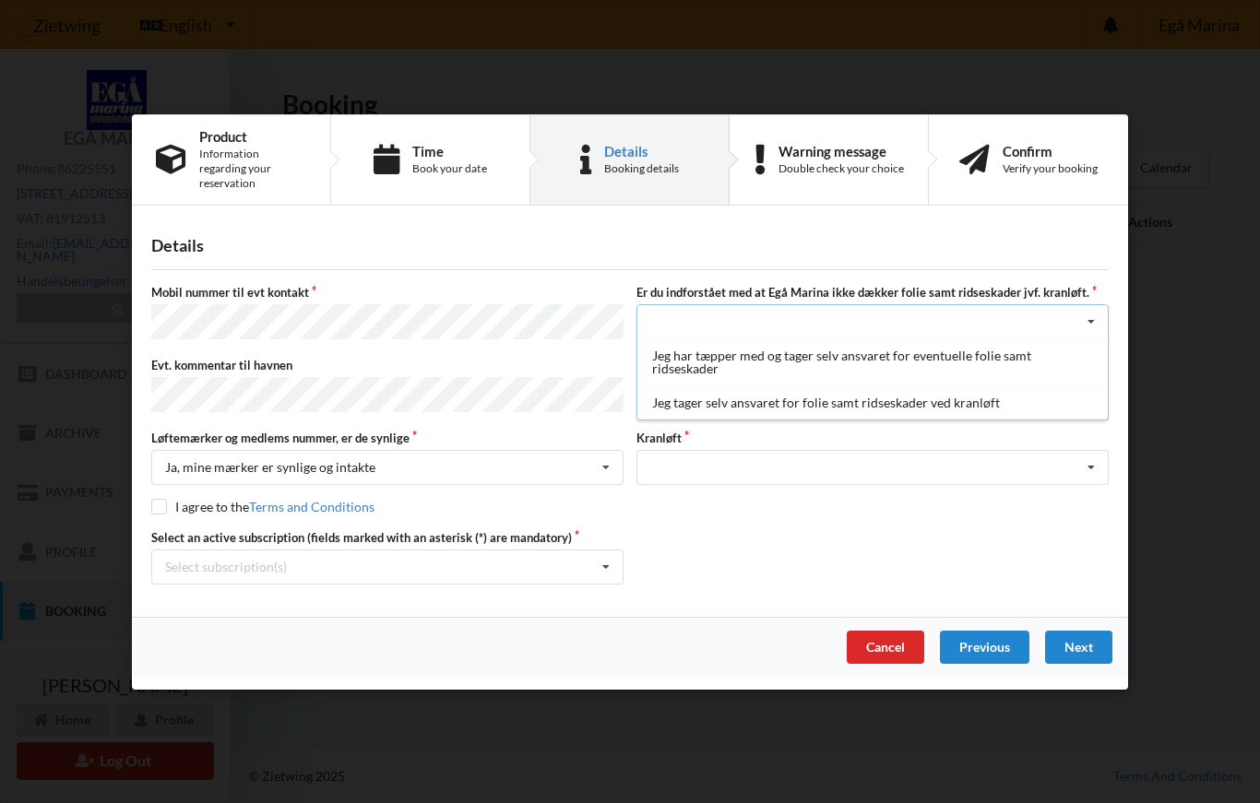
click at [734, 415] on div "Jeg tager selv ansvaret for folie samt ridseskader ved kranløft" at bounding box center [872, 403] width 470 height 34
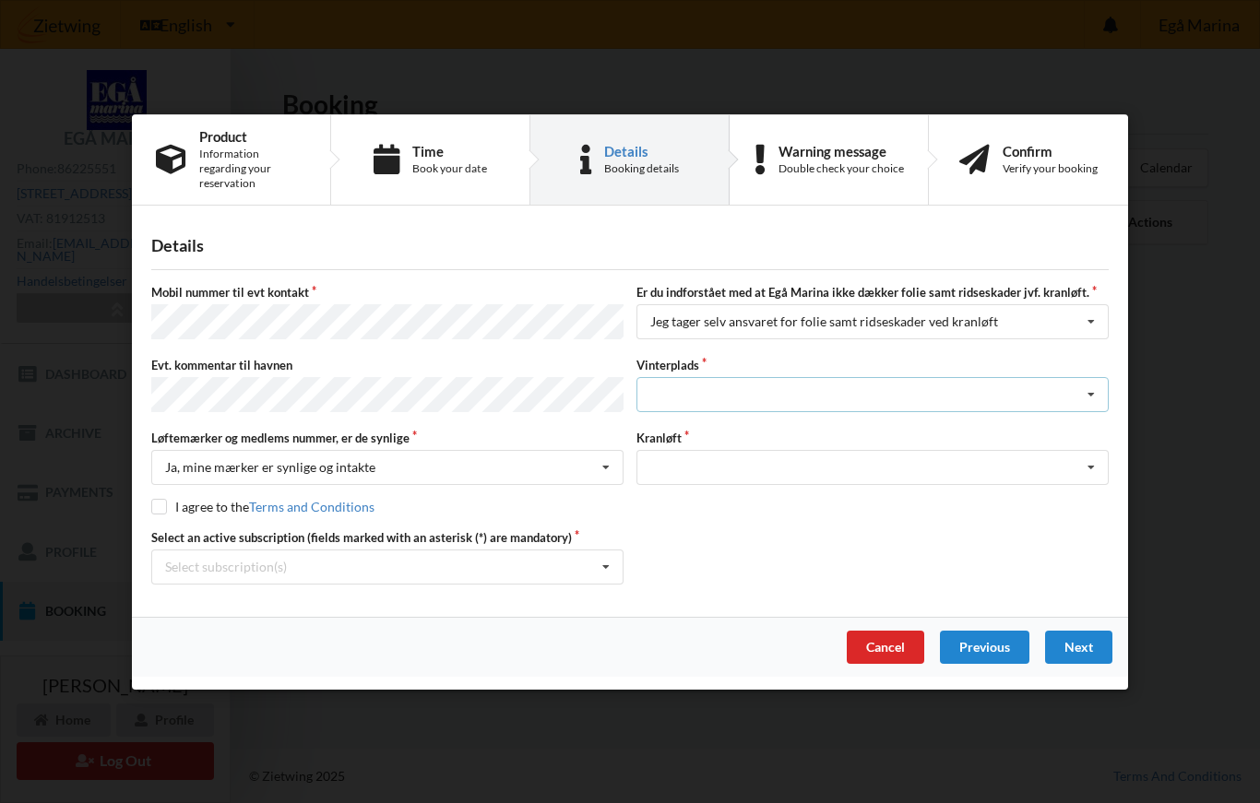
click at [1094, 411] on icon at bounding box center [1091, 395] width 28 height 34
click at [701, 472] on div "Landplads nr. 2" at bounding box center [872, 463] width 470 height 34
click at [1089, 481] on icon at bounding box center [1091, 468] width 28 height 34
copy div "Optagning"
click at [1071, 567] on div "Select an active subscription (fields marked with an asterisk (*) are mandatory…" at bounding box center [630, 556] width 970 height 55
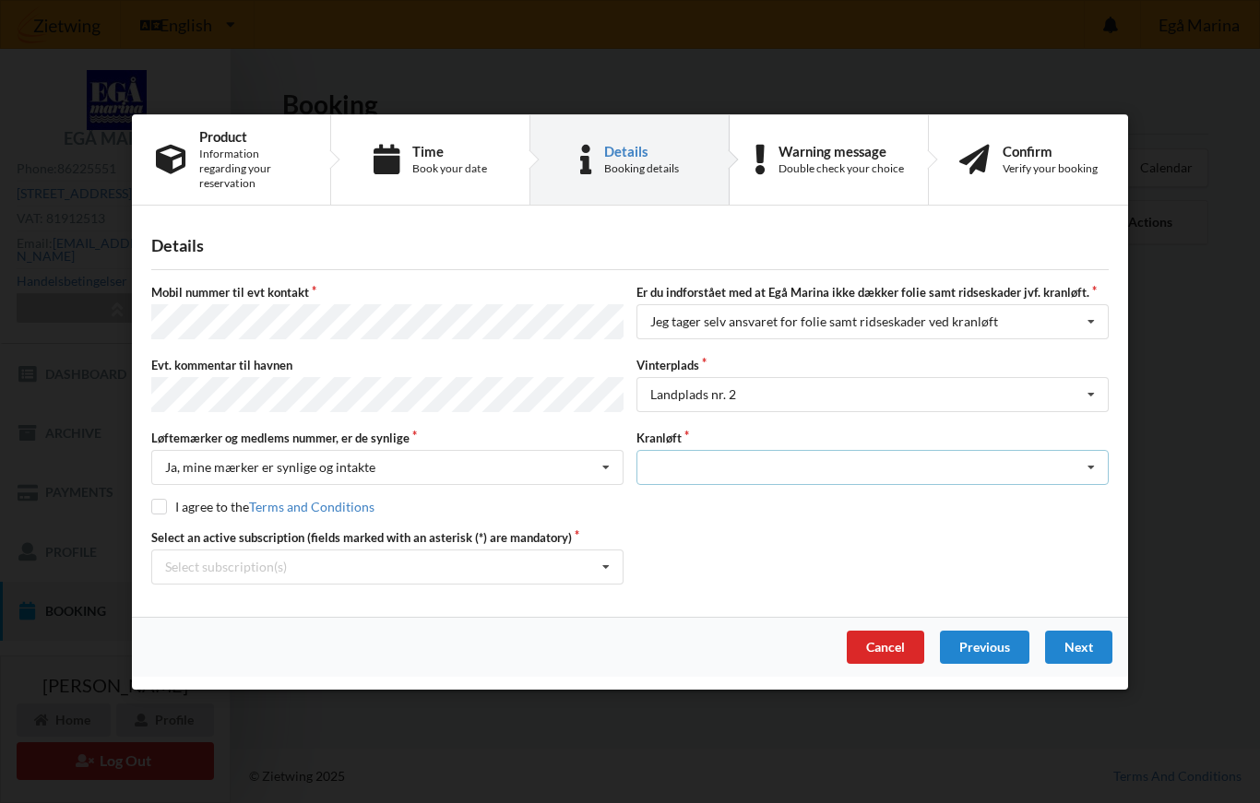
click at [1093, 473] on icon at bounding box center [1091, 468] width 28 height 34
click at [687, 510] on div "Optagning" at bounding box center [872, 501] width 470 height 34
click at [1089, 470] on icon at bounding box center [1091, 468] width 28 height 34
click at [919, 500] on div "Optagning" at bounding box center [872, 501] width 470 height 34
click at [1098, 475] on icon at bounding box center [1091, 468] width 28 height 34
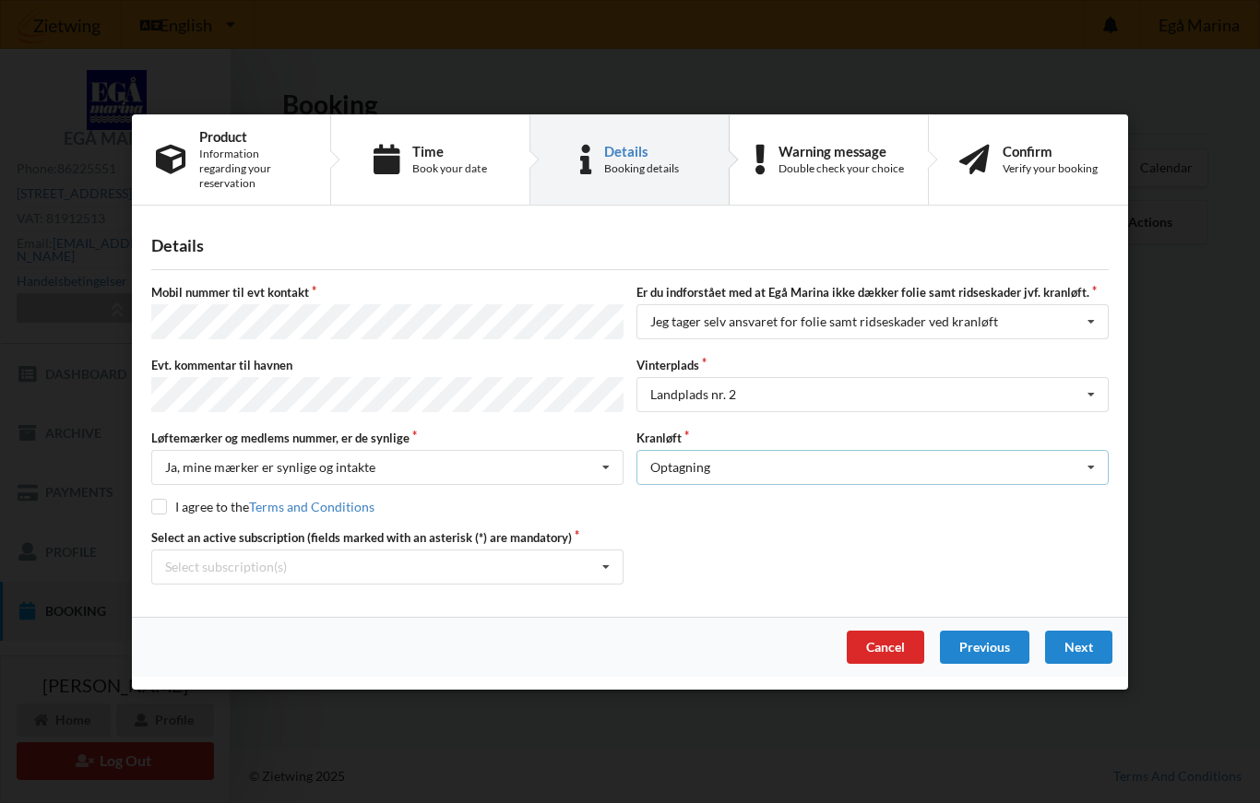
click at [1093, 475] on icon at bounding box center [1091, 468] width 28 height 34
click at [161, 512] on input "checkbox" at bounding box center [159, 507] width 16 height 16
checkbox input "true"
click at [1079, 656] on div "Next" at bounding box center [1078, 646] width 67 height 33
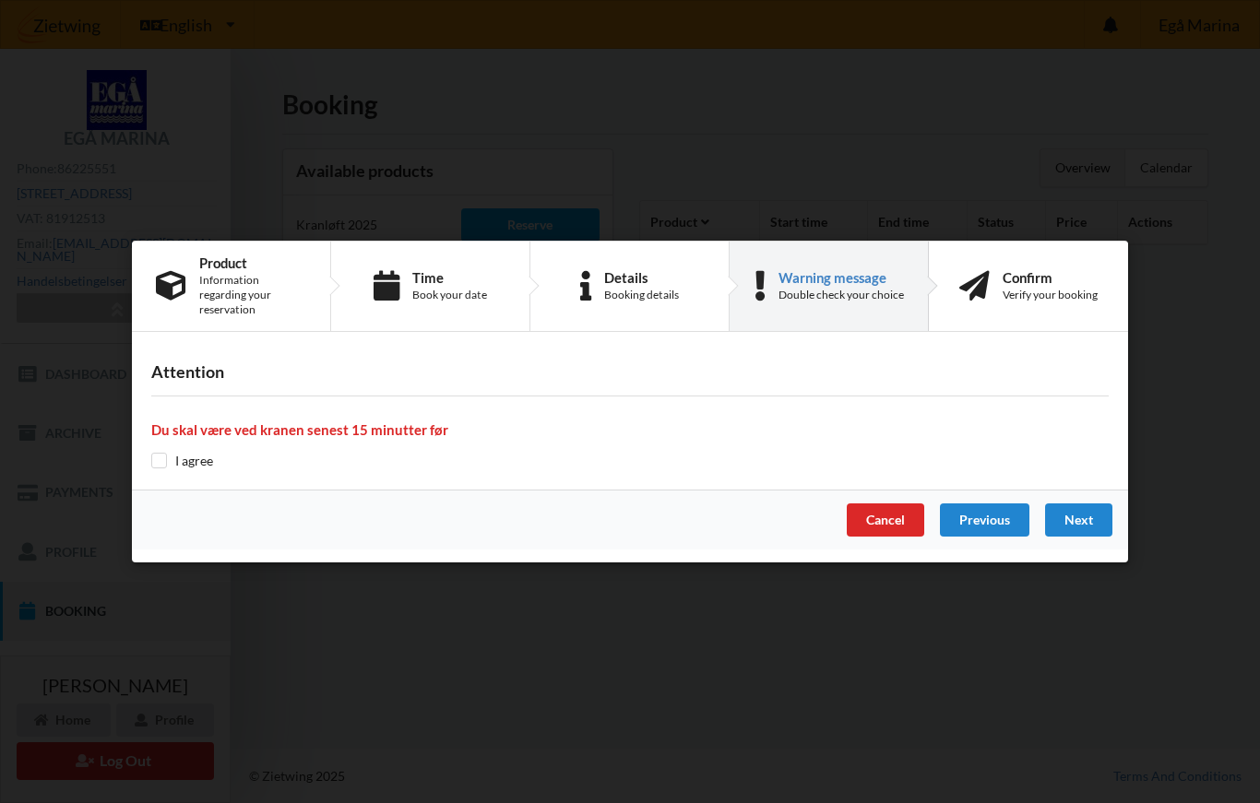
click at [153, 469] on input "checkbox" at bounding box center [159, 461] width 16 height 16
click at [1086, 519] on div "Next" at bounding box center [1078, 520] width 67 height 33
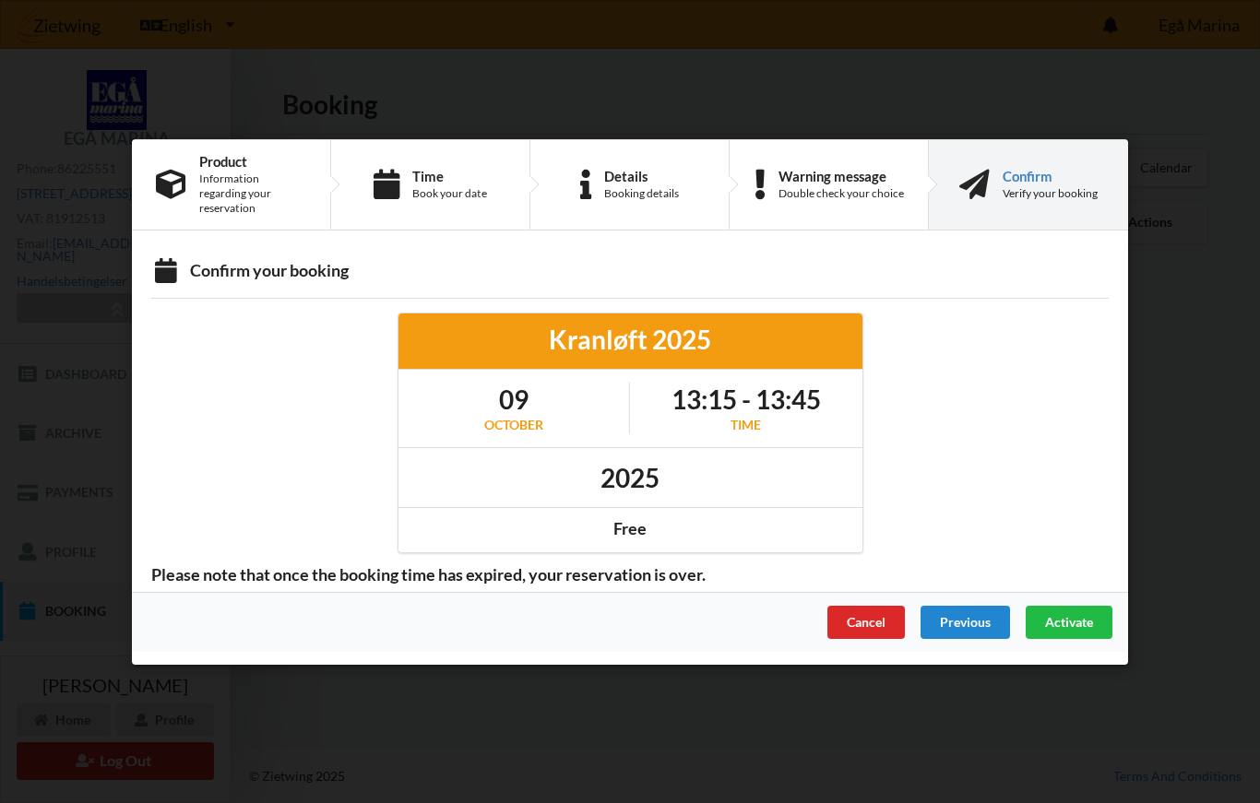
click at [1068, 629] on span "Activate" at bounding box center [1069, 621] width 48 height 16
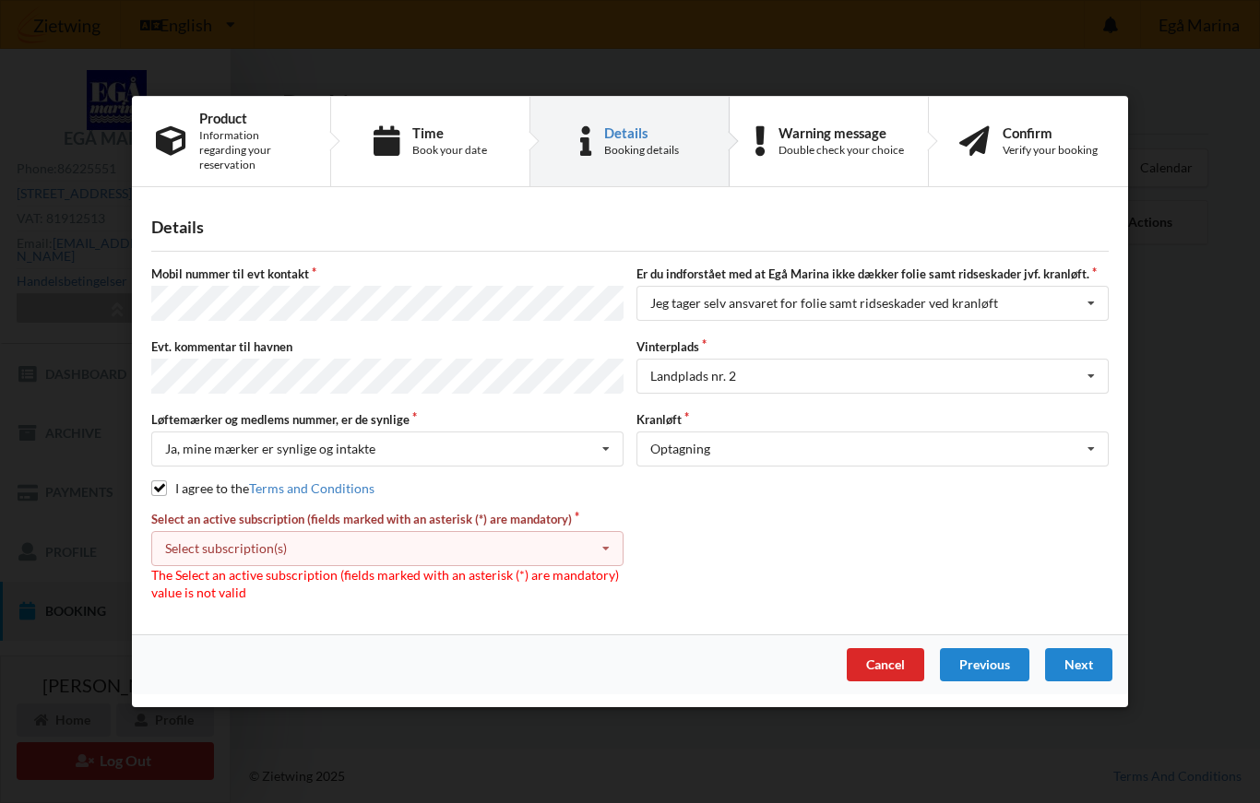
click at [609, 555] on icon at bounding box center [606, 549] width 28 height 34
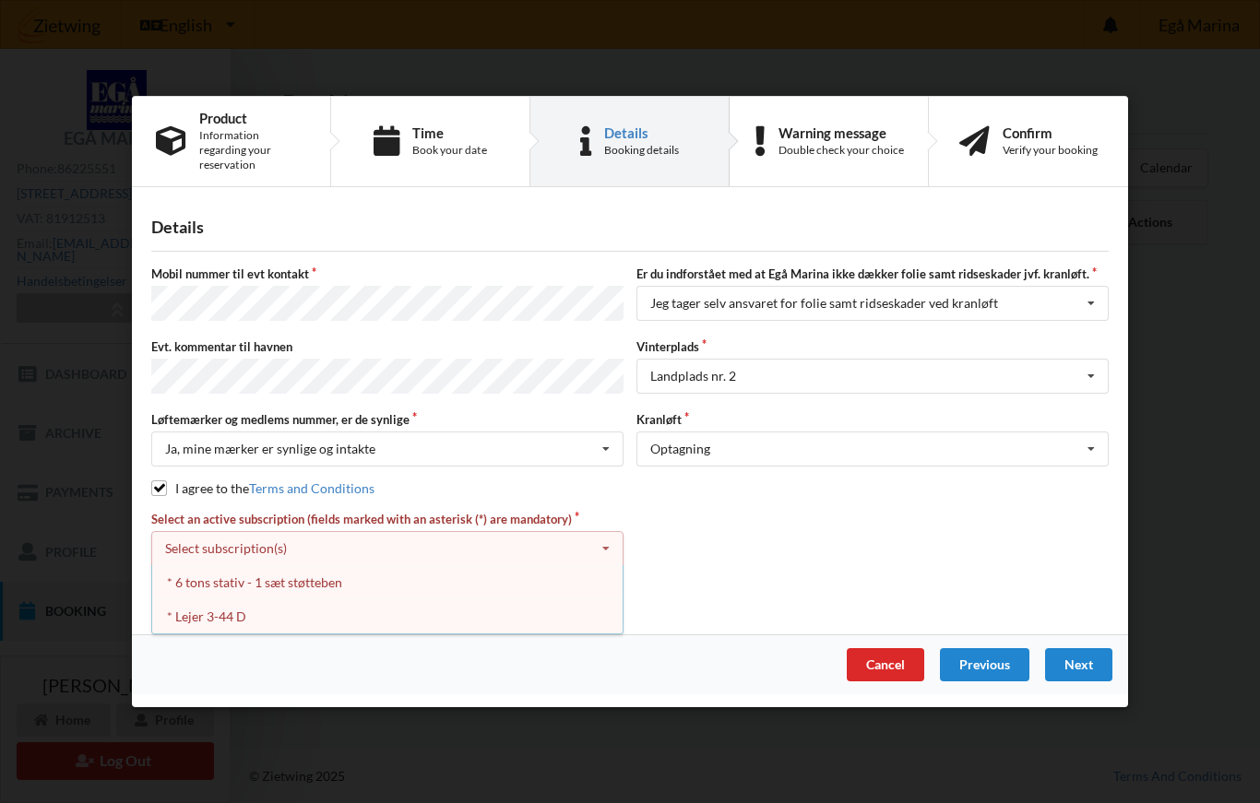
click at [208, 585] on div "* 6 tons stativ - 1 sæt støtteben" at bounding box center [387, 582] width 470 height 34
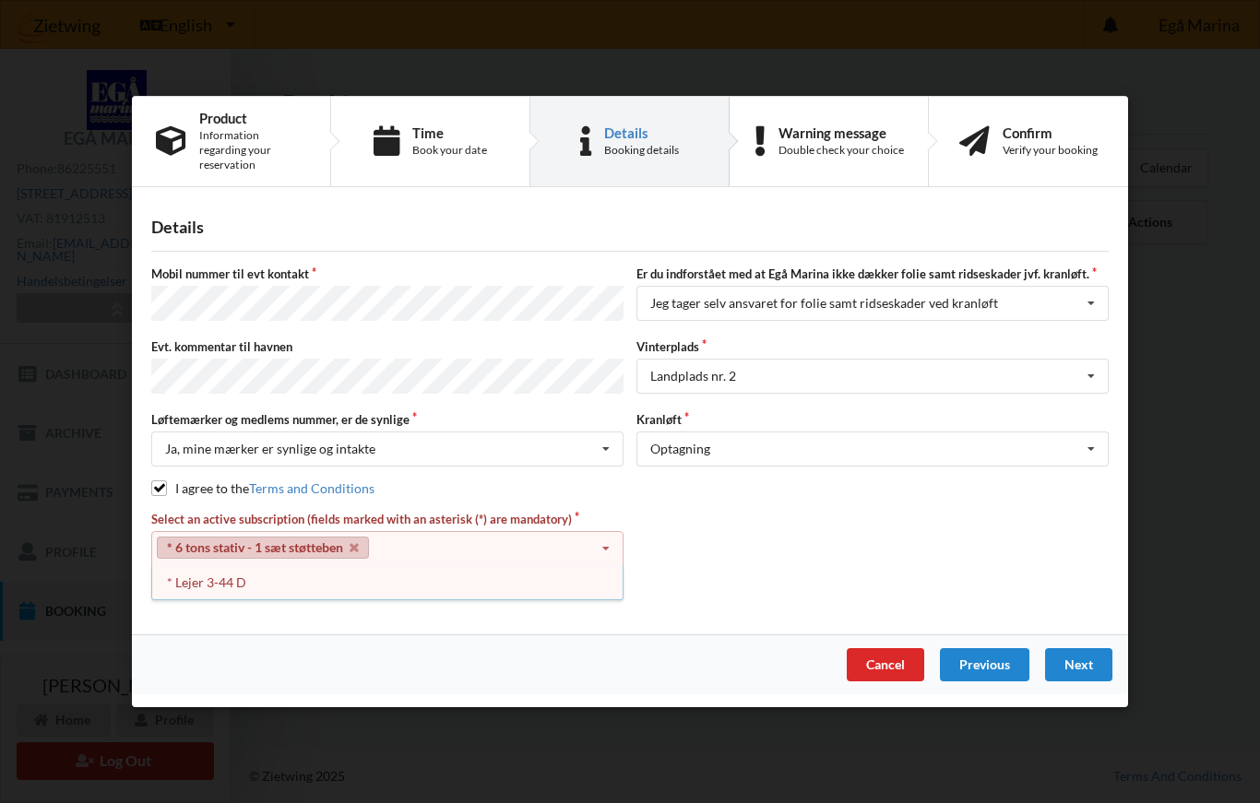
click at [206, 549] on link "* 6 tons stativ - 1 sæt støtteben" at bounding box center [263, 548] width 212 height 22
click at [1088, 672] on div "Next" at bounding box center [1078, 665] width 67 height 33
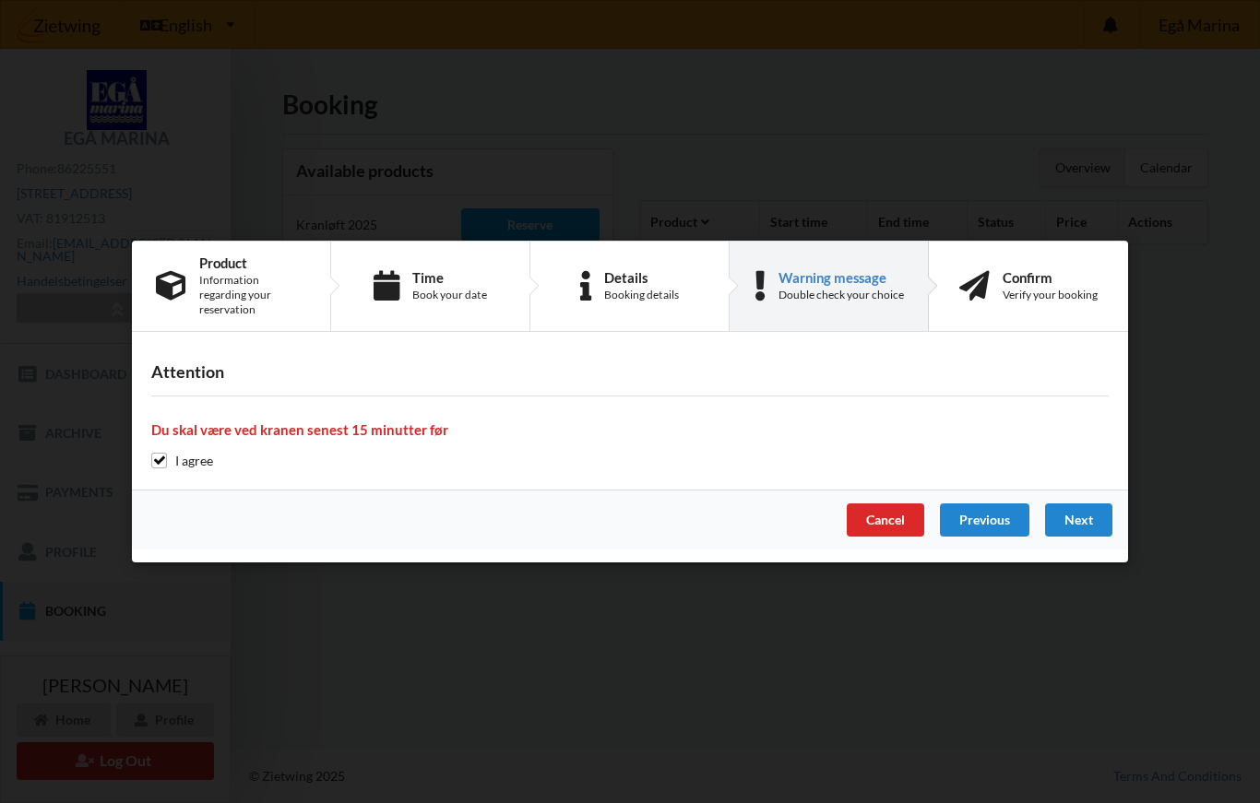
click at [1098, 524] on div "Next" at bounding box center [1078, 520] width 67 height 33
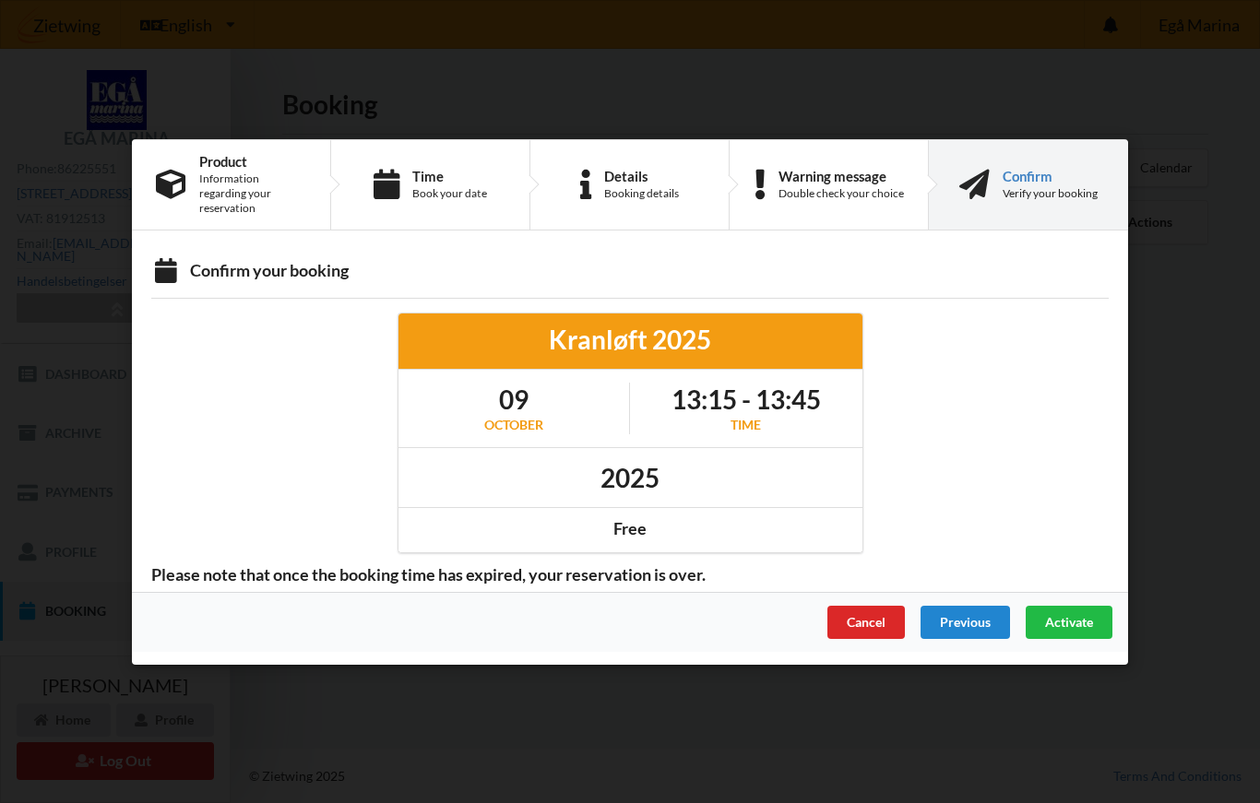
click at [1075, 625] on span "Activate" at bounding box center [1069, 621] width 48 height 16
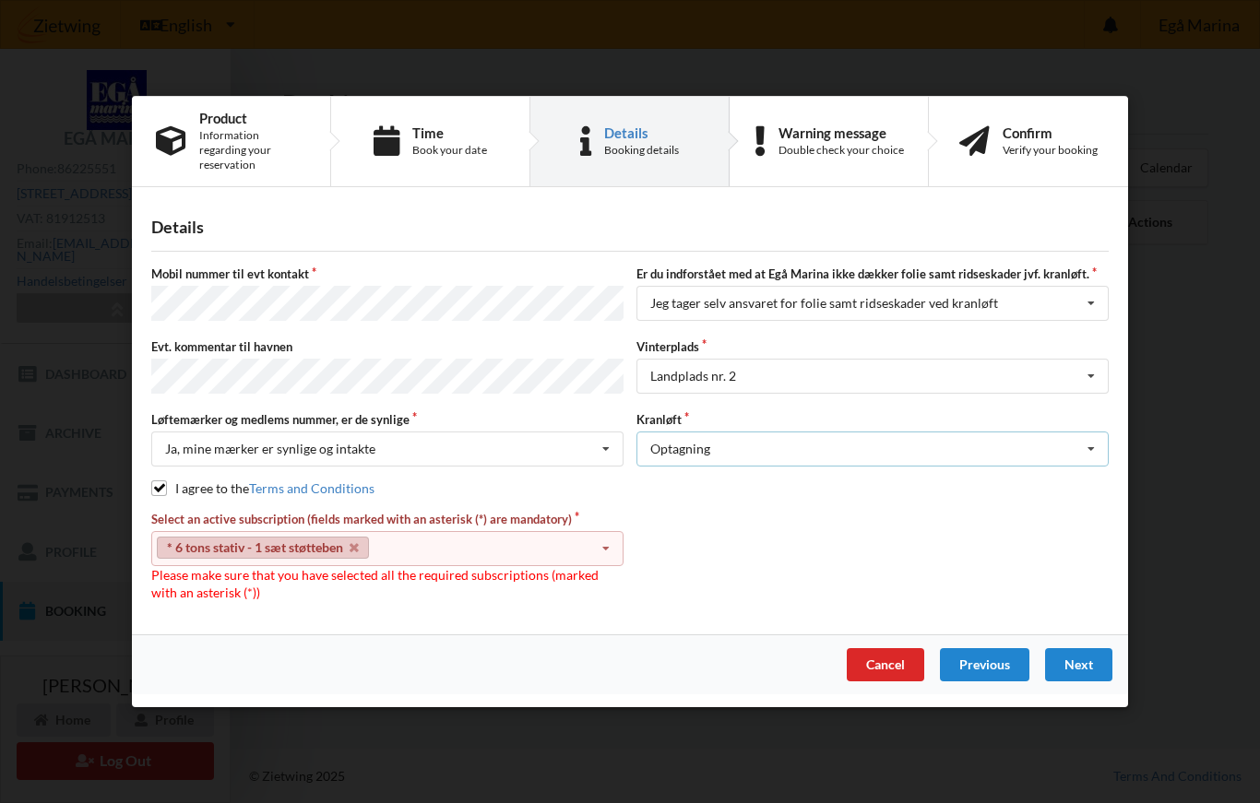
click at [1084, 463] on icon at bounding box center [1091, 450] width 28 height 34
click at [1043, 488] on div "Optagning" at bounding box center [872, 483] width 470 height 34
click at [1072, 674] on div "Next" at bounding box center [1078, 665] width 67 height 33
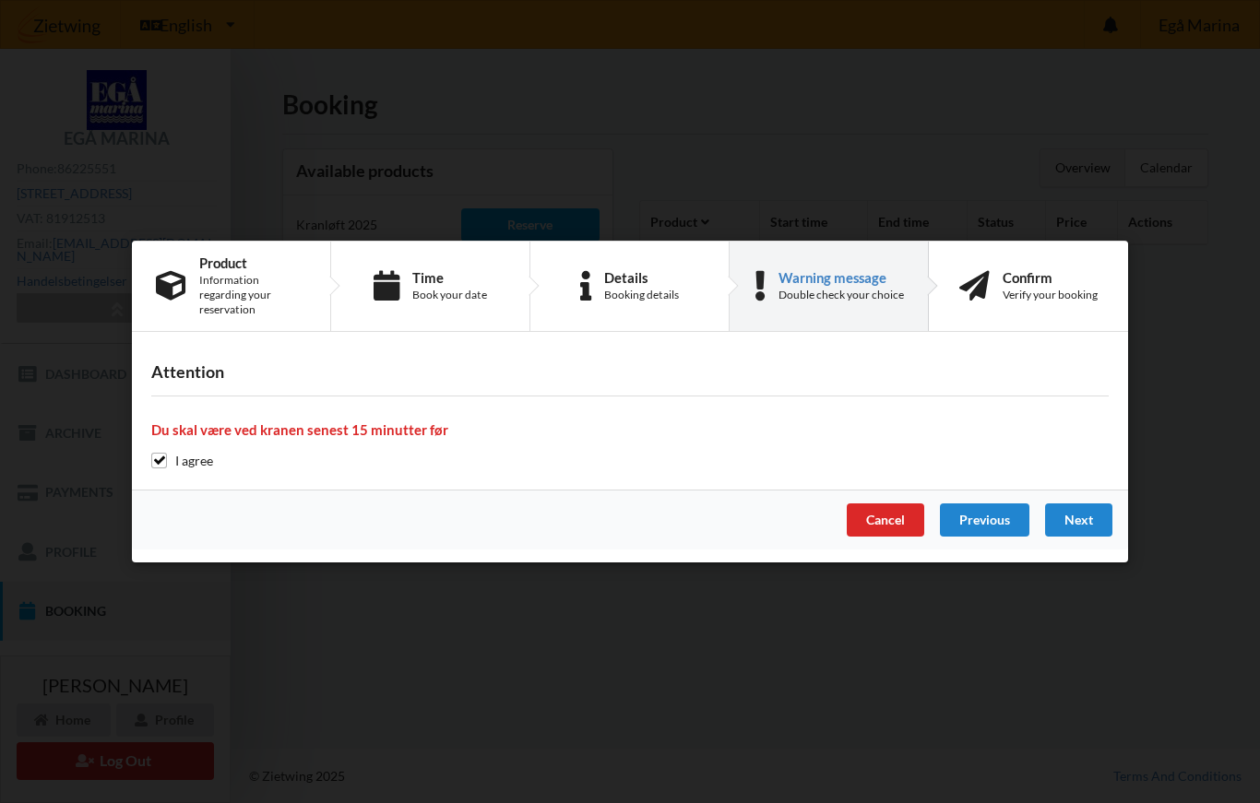
click at [1085, 528] on div "Next" at bounding box center [1078, 520] width 67 height 33
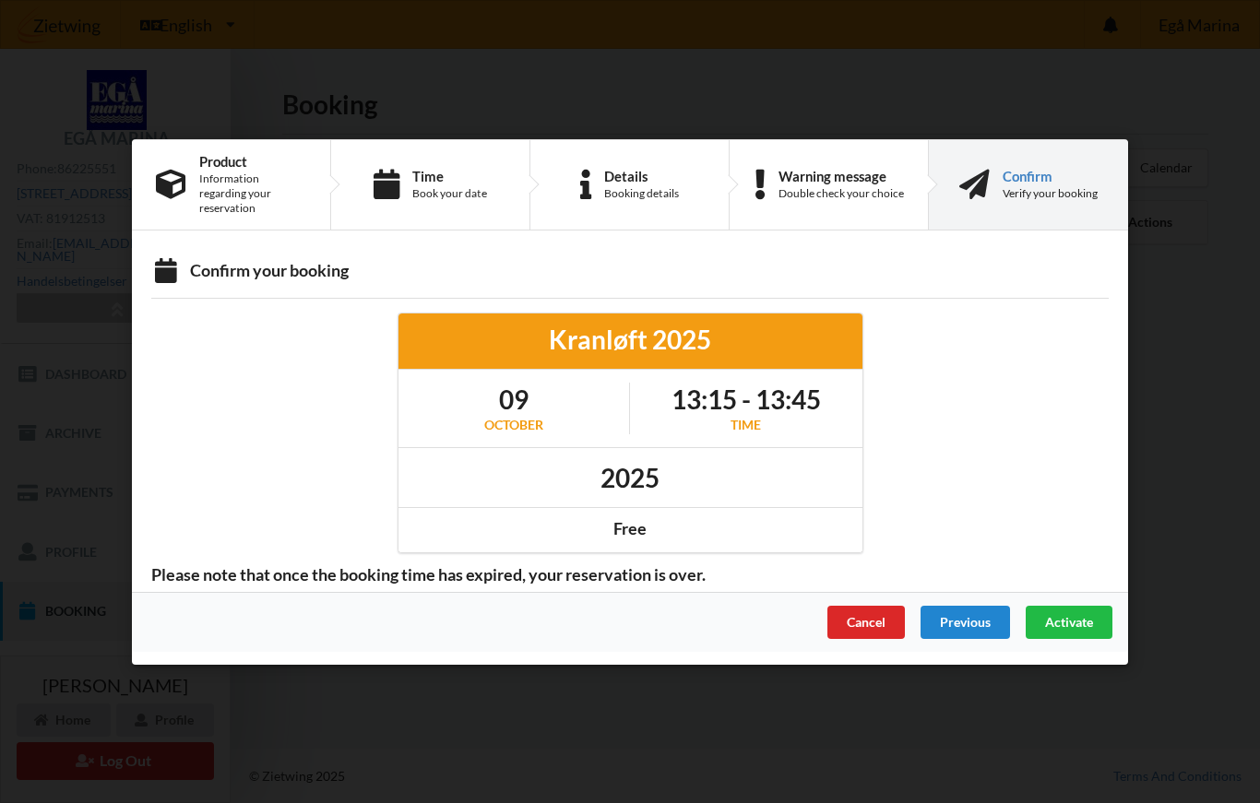
click at [1082, 629] on span "Activate" at bounding box center [1069, 621] width 48 height 16
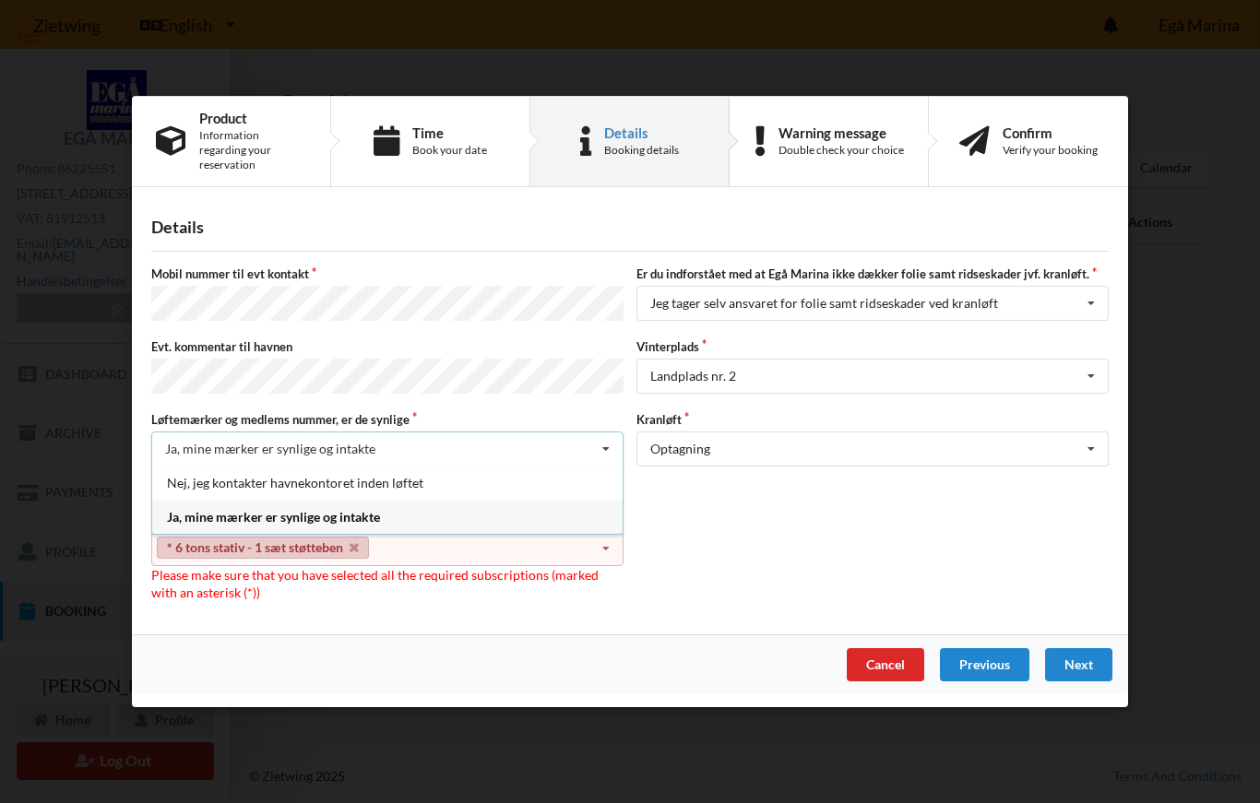
click at [201, 528] on div "Ja, mine mærker er synlige og intakte" at bounding box center [387, 517] width 470 height 34
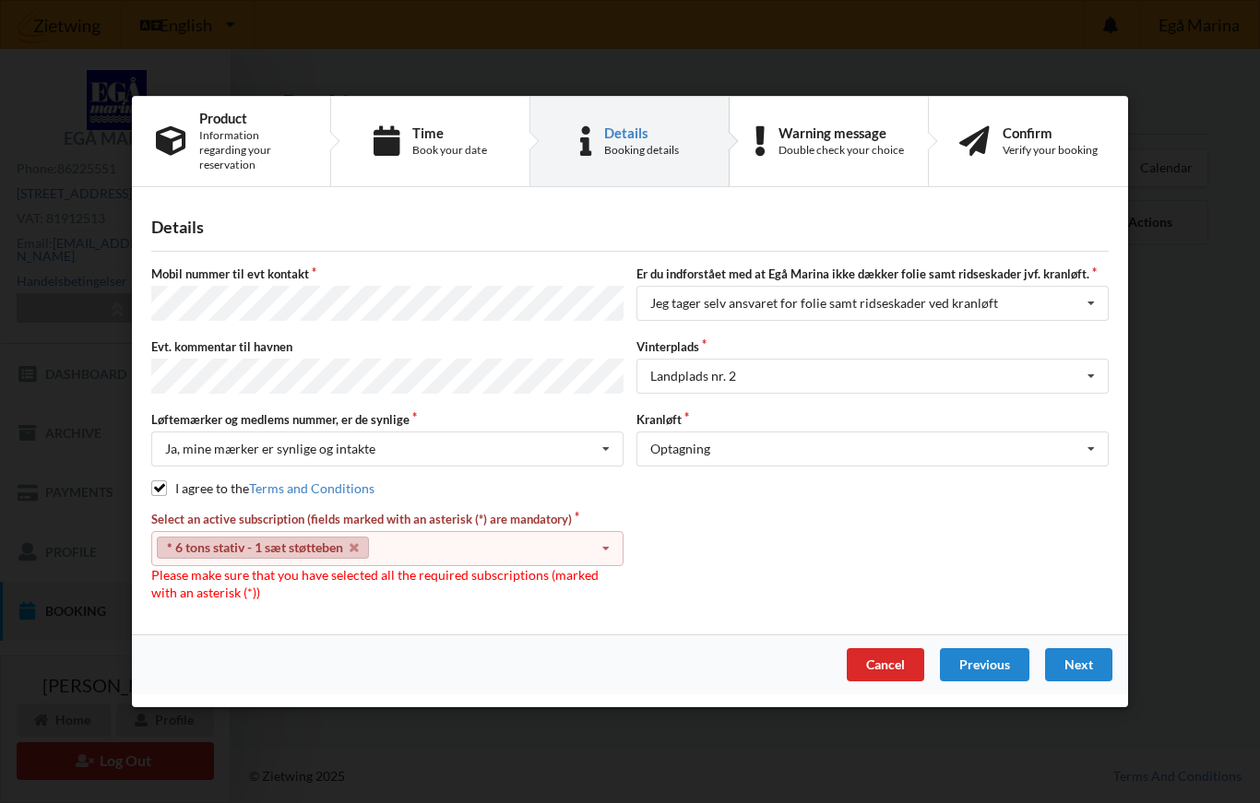
click at [618, 552] on icon at bounding box center [606, 549] width 28 height 34
click at [182, 559] on link "* 6 tons stativ - 1 sæt støtteben" at bounding box center [263, 548] width 212 height 22
click at [731, 614] on div "Details Mobil nummer til evt kontakt Er du indforstået med at Egå Marina ikke d…" at bounding box center [630, 417] width 996 height 434
click at [1089, 313] on icon at bounding box center [1091, 304] width 28 height 34
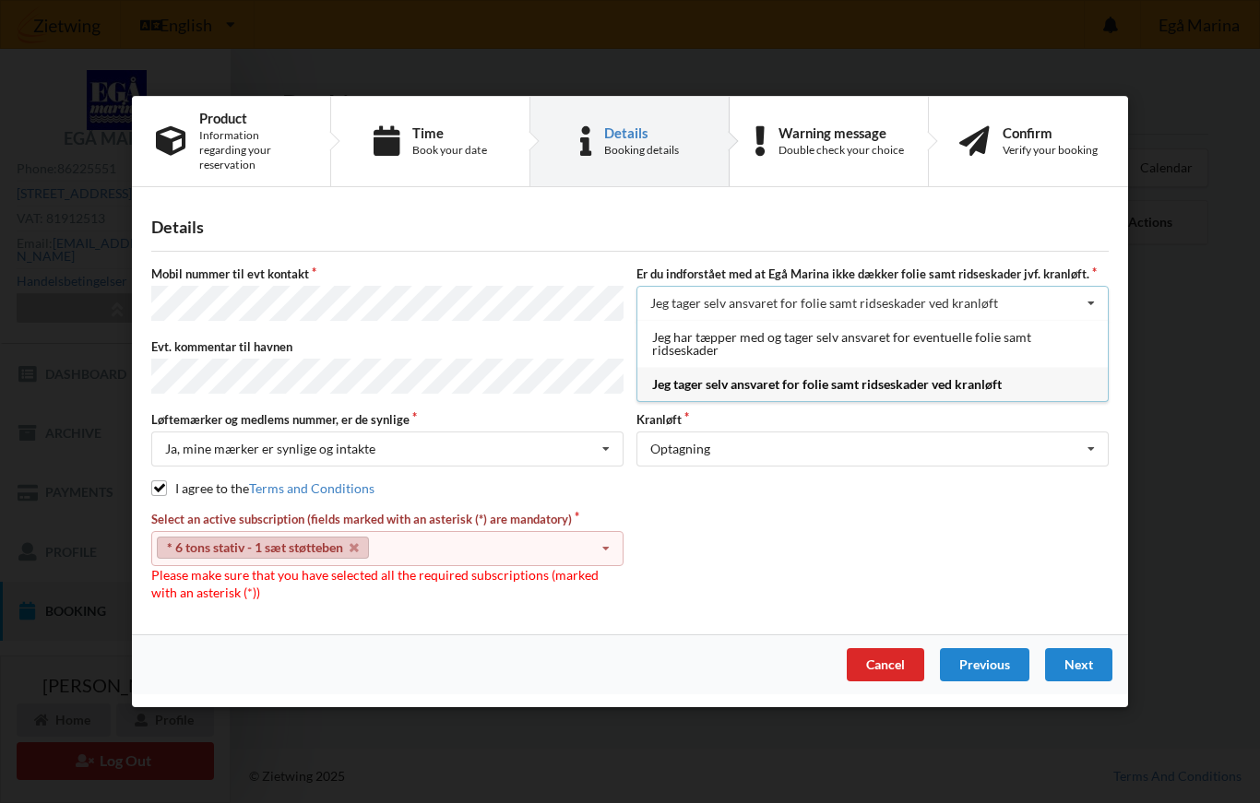
click at [845, 401] on div "Jeg tager selv ansvaret for folie samt ridseskader ved kranløft" at bounding box center [872, 384] width 470 height 34
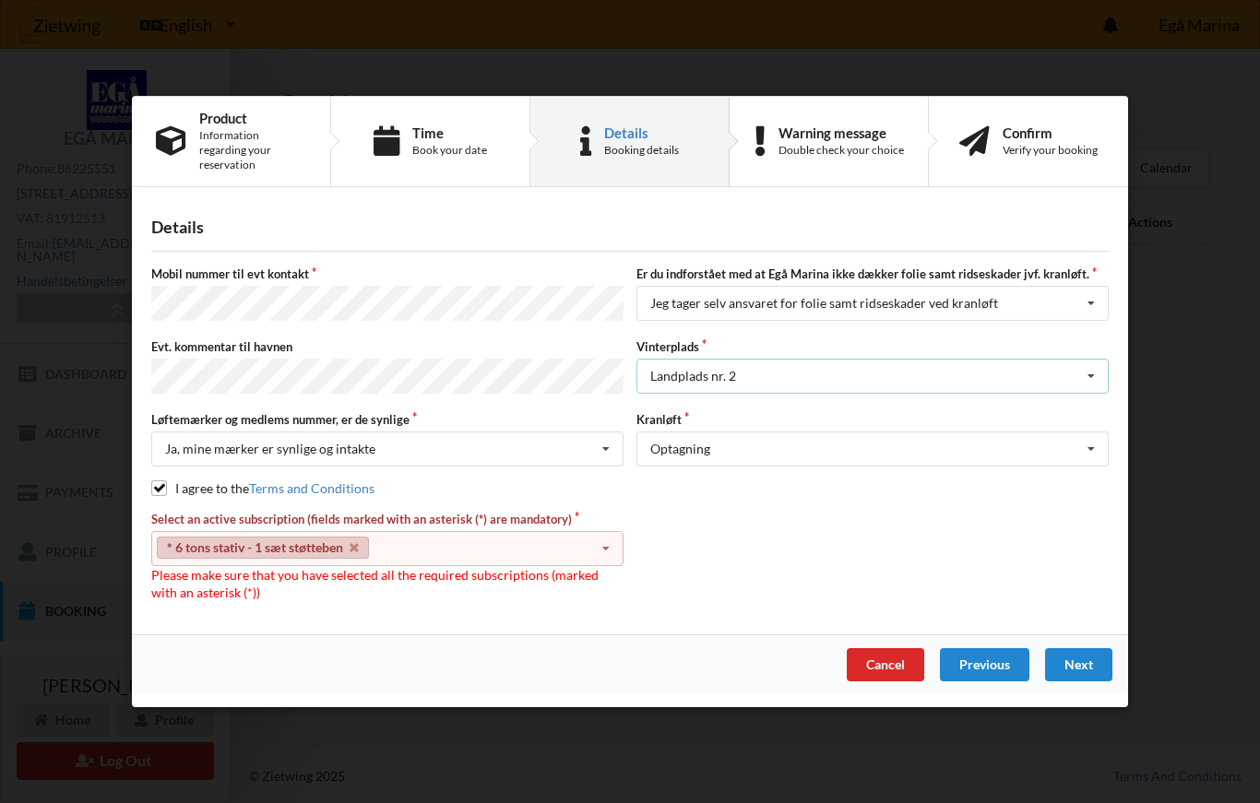
click at [1087, 390] on icon at bounding box center [1091, 377] width 28 height 34
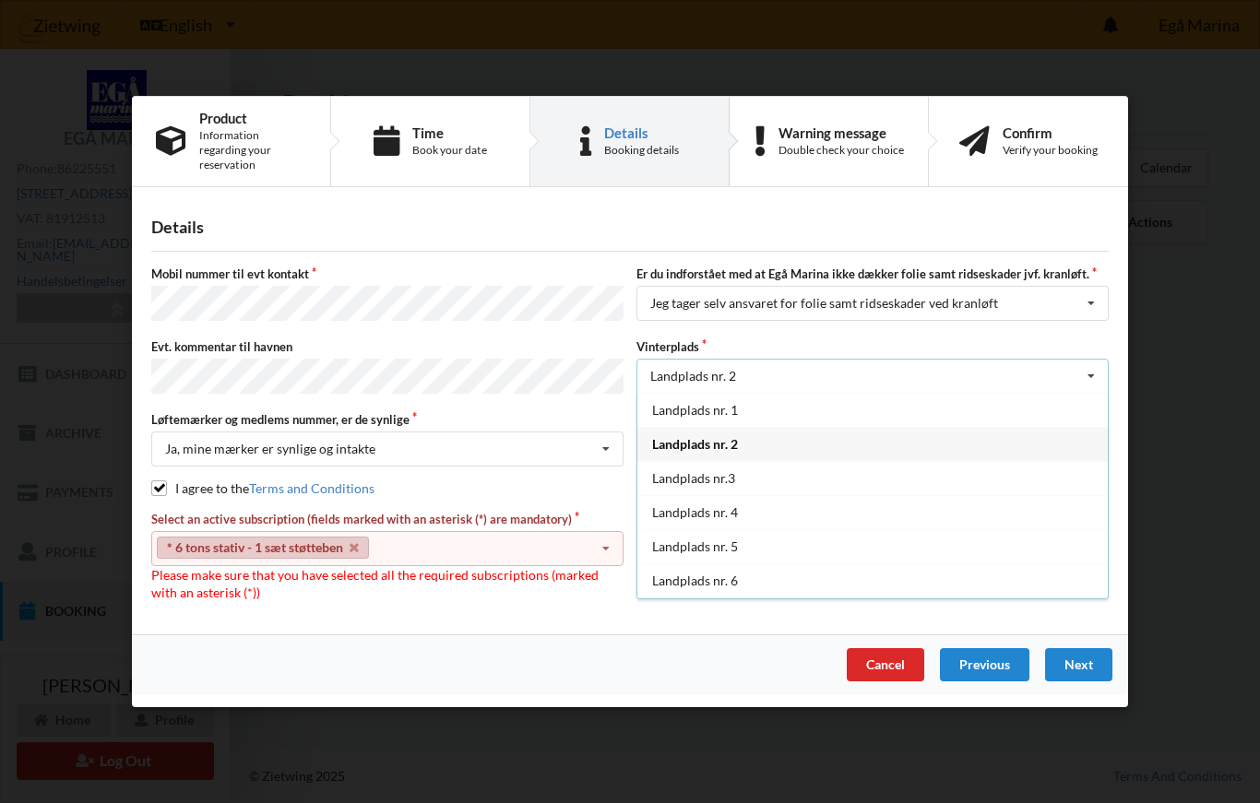
scroll to position [34, 0]
click at [1100, 383] on icon at bounding box center [1091, 377] width 28 height 34
click at [985, 423] on div "Landplads nr. 2" at bounding box center [872, 410] width 470 height 34
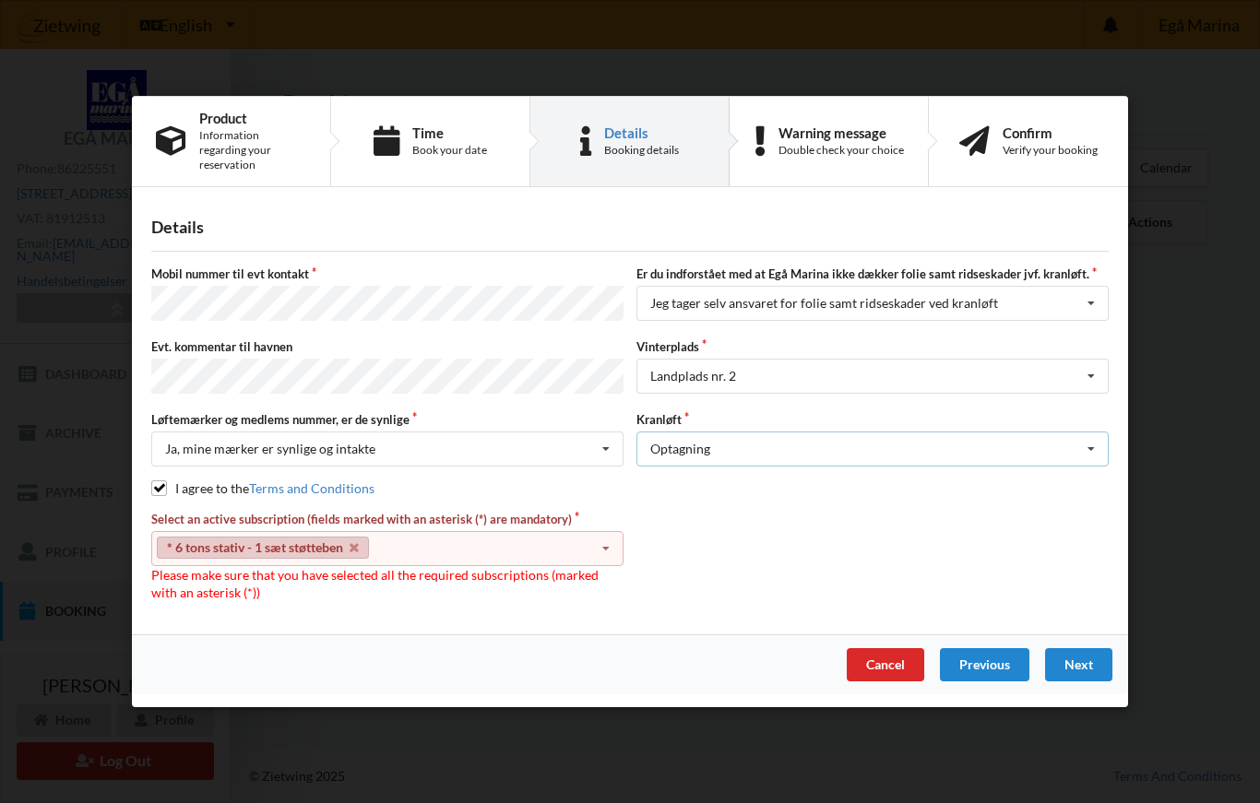
click at [1096, 453] on icon at bounding box center [1091, 450] width 28 height 34
click at [1010, 500] on div "Optagning" at bounding box center [872, 483] width 470 height 34
click at [1085, 674] on div "Next" at bounding box center [1078, 665] width 67 height 33
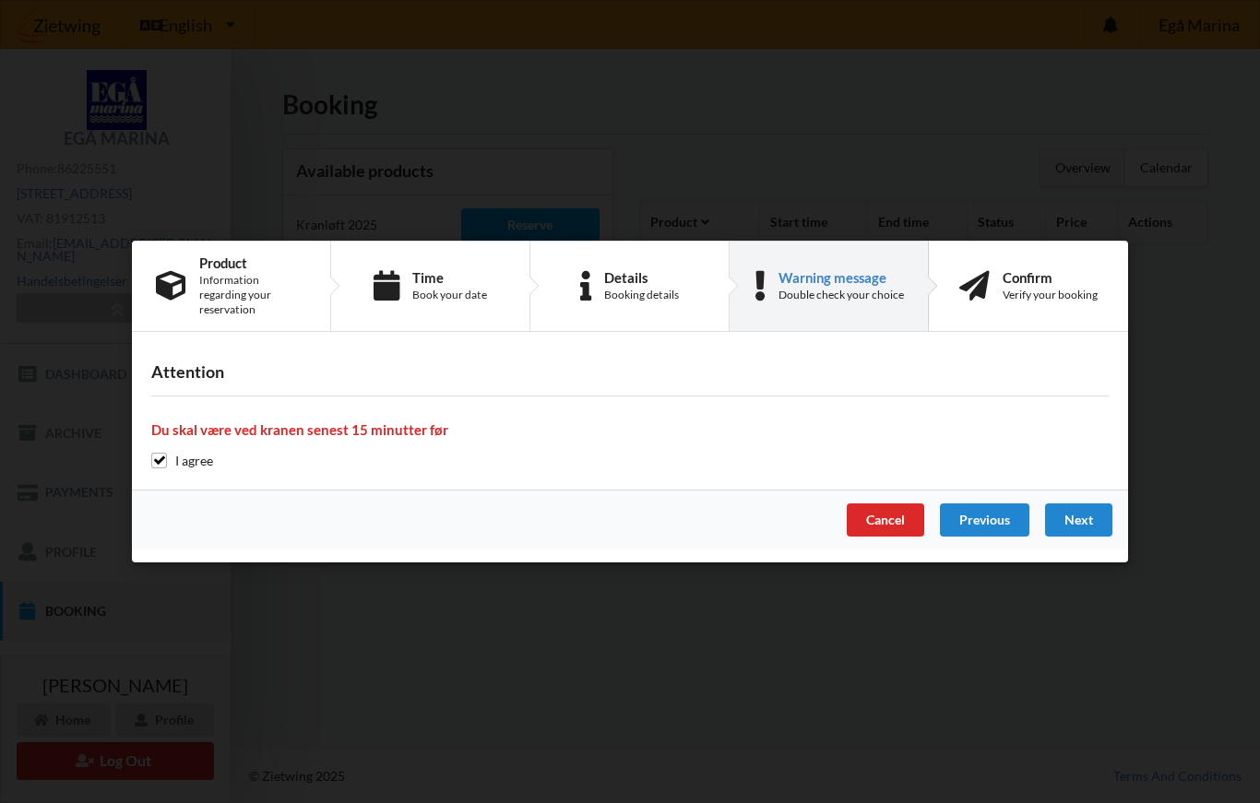
click at [161, 468] on input "checkbox" at bounding box center [159, 461] width 16 height 16
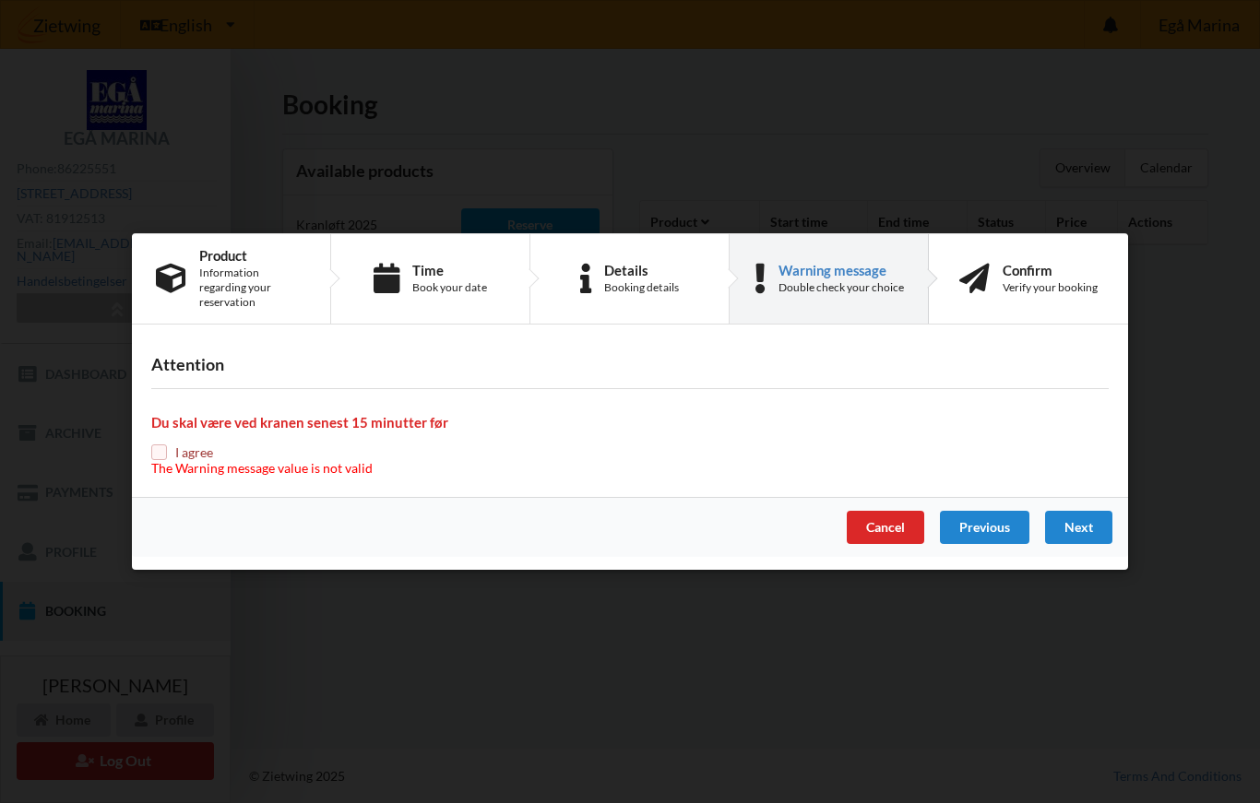
click at [161, 458] on input "checkbox" at bounding box center [159, 453] width 16 height 16
checkbox input "true"
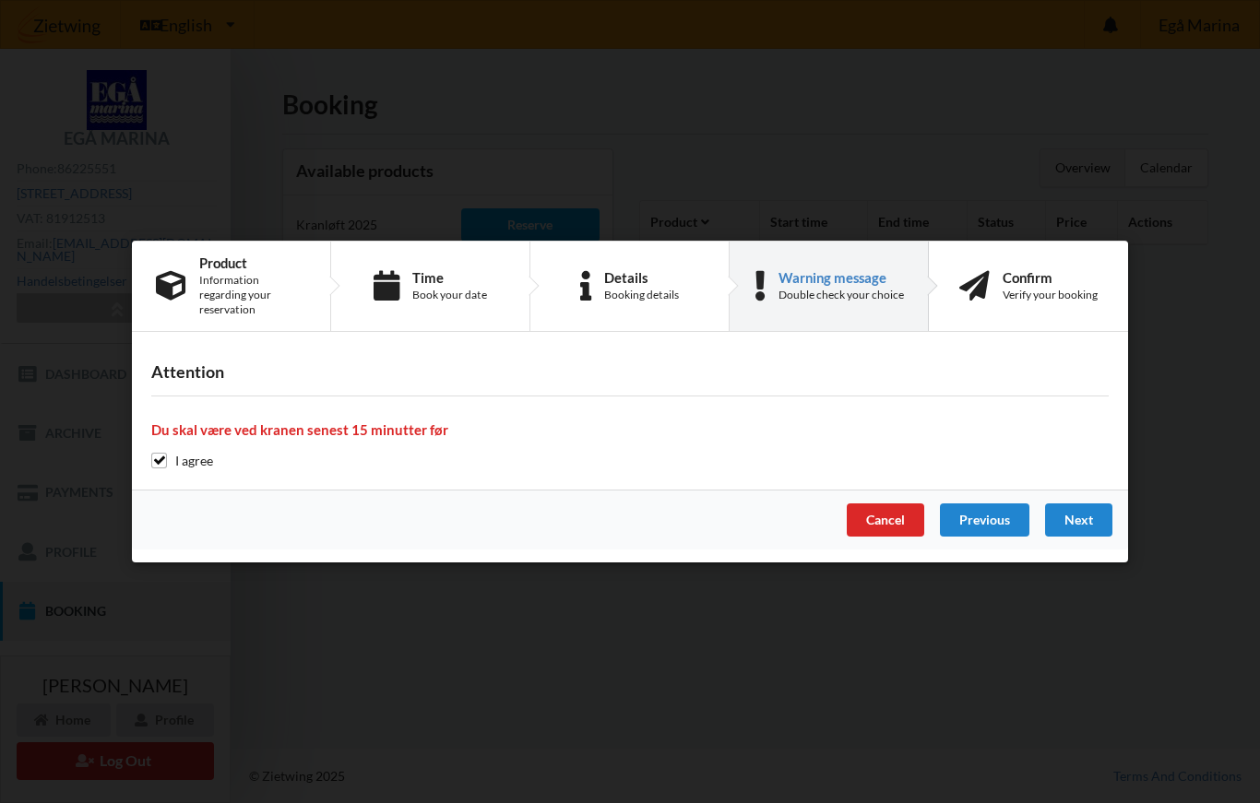
click at [1089, 530] on div "Next" at bounding box center [1078, 520] width 67 height 33
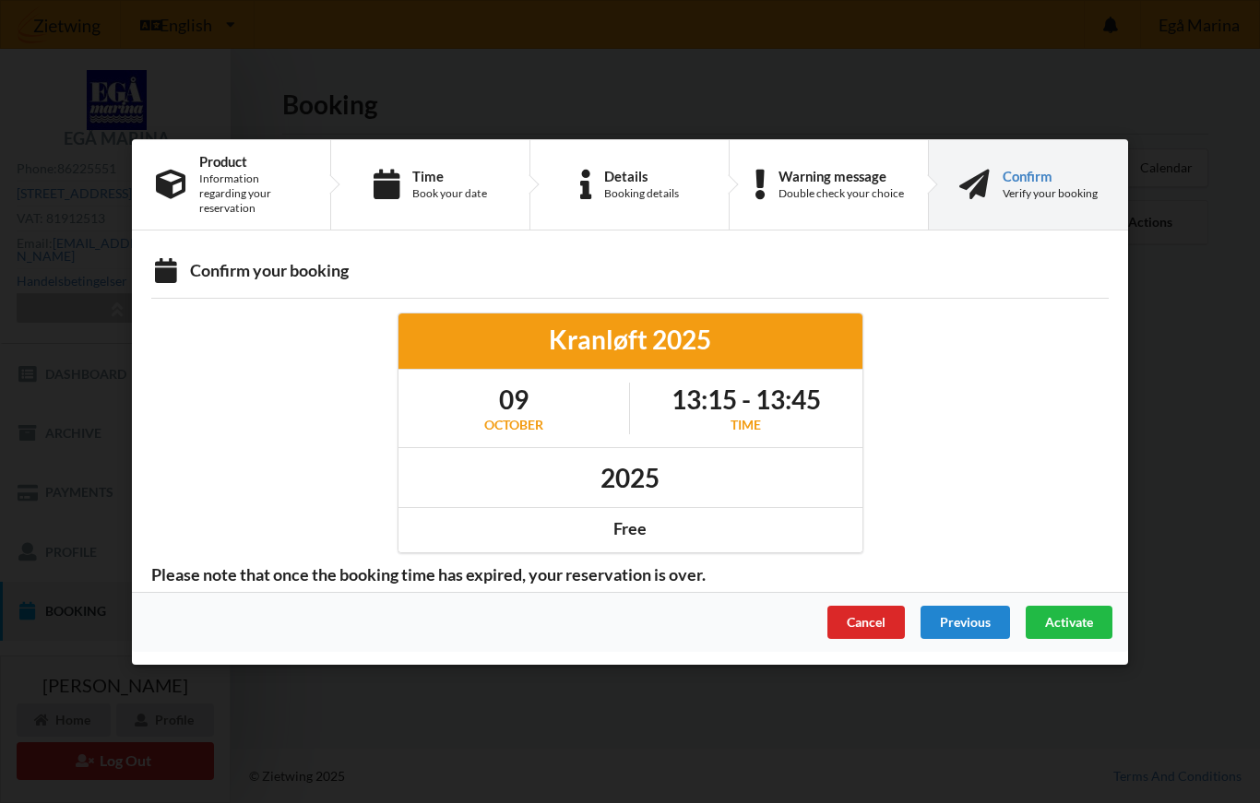
click at [1074, 636] on div "Activate" at bounding box center [1069, 621] width 87 height 33
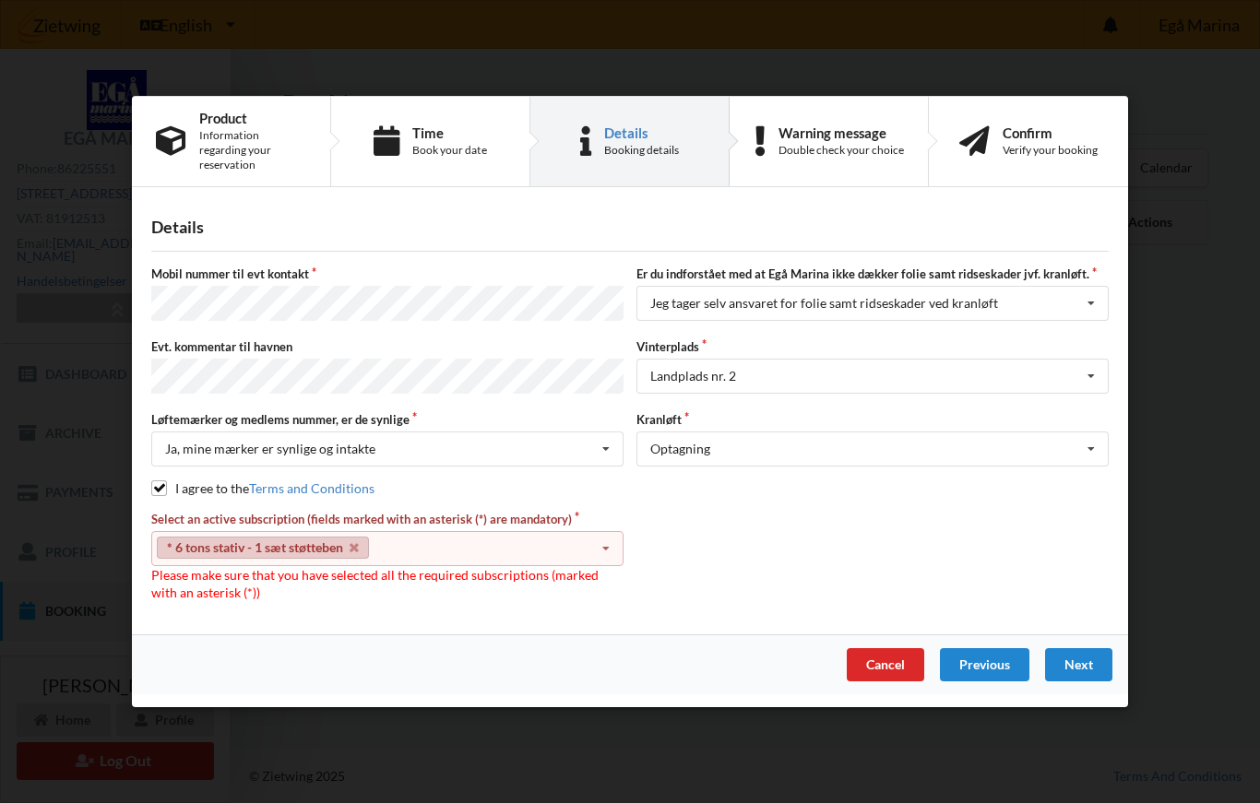
click at [184, 558] on link "* 6 tons stativ - 1 sæt støtteben" at bounding box center [263, 548] width 212 height 22
click at [198, 545] on link "* 6 tons stativ - 1 sæt støtteben" at bounding box center [263, 548] width 212 height 22
click at [369, 561] on div "* 6 tons stativ - 1 sæt støtteben Select subscription(s) * 6 tons stativ - 1 sæ…" at bounding box center [387, 548] width 472 height 35
click at [354, 559] on link "* 6 tons stativ - 1 sæt støtteben" at bounding box center [263, 548] width 212 height 22
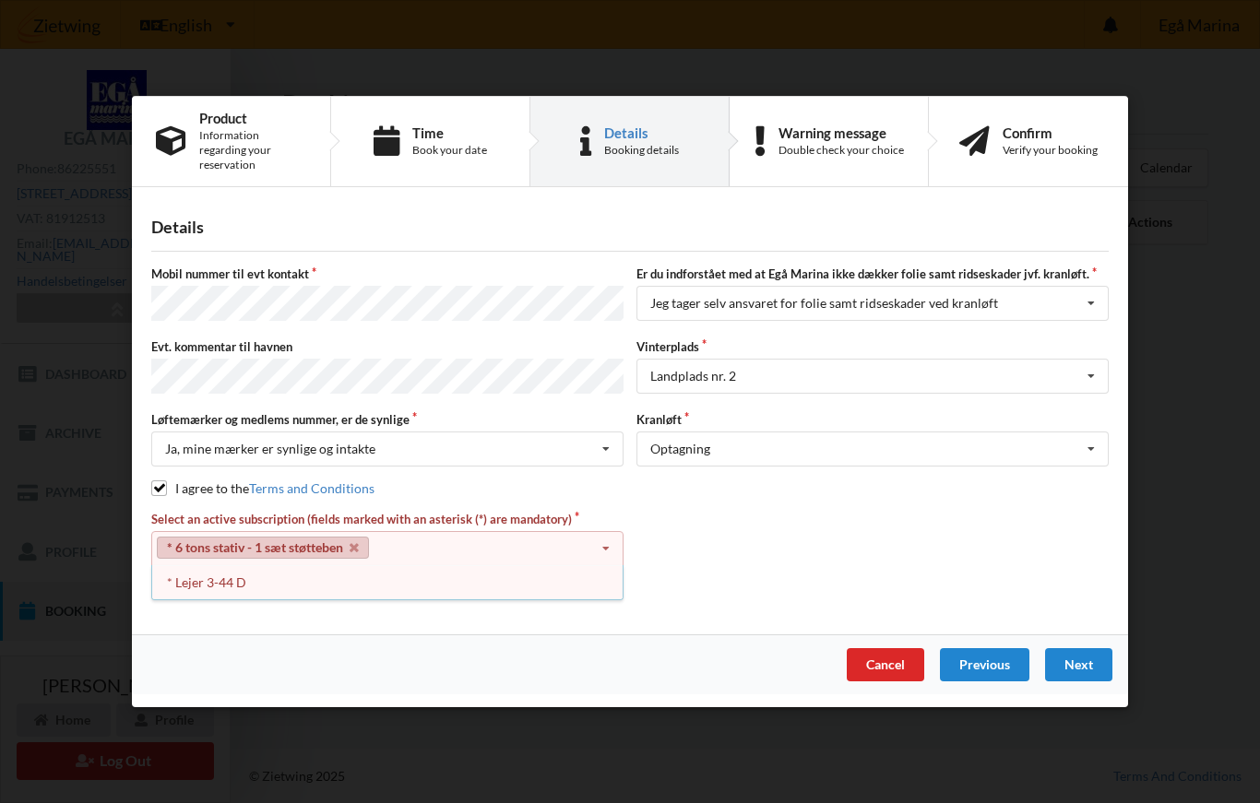
click at [353, 559] on link "* 6 tons stativ - 1 sæt støtteben" at bounding box center [263, 548] width 212 height 22
click at [355, 553] on icon at bounding box center [354, 548] width 9 height 12
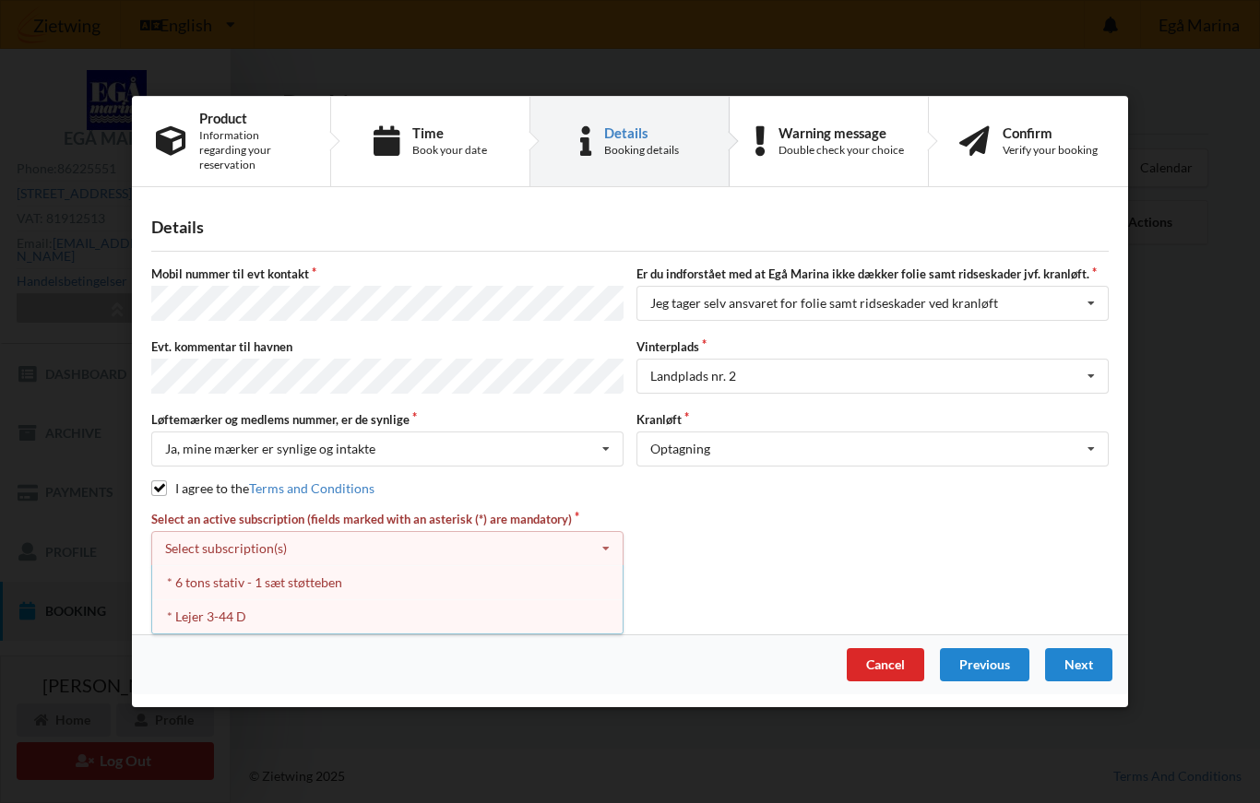
click at [371, 569] on div "* 6 tons stativ - 1 sæt støtteben" at bounding box center [387, 582] width 470 height 34
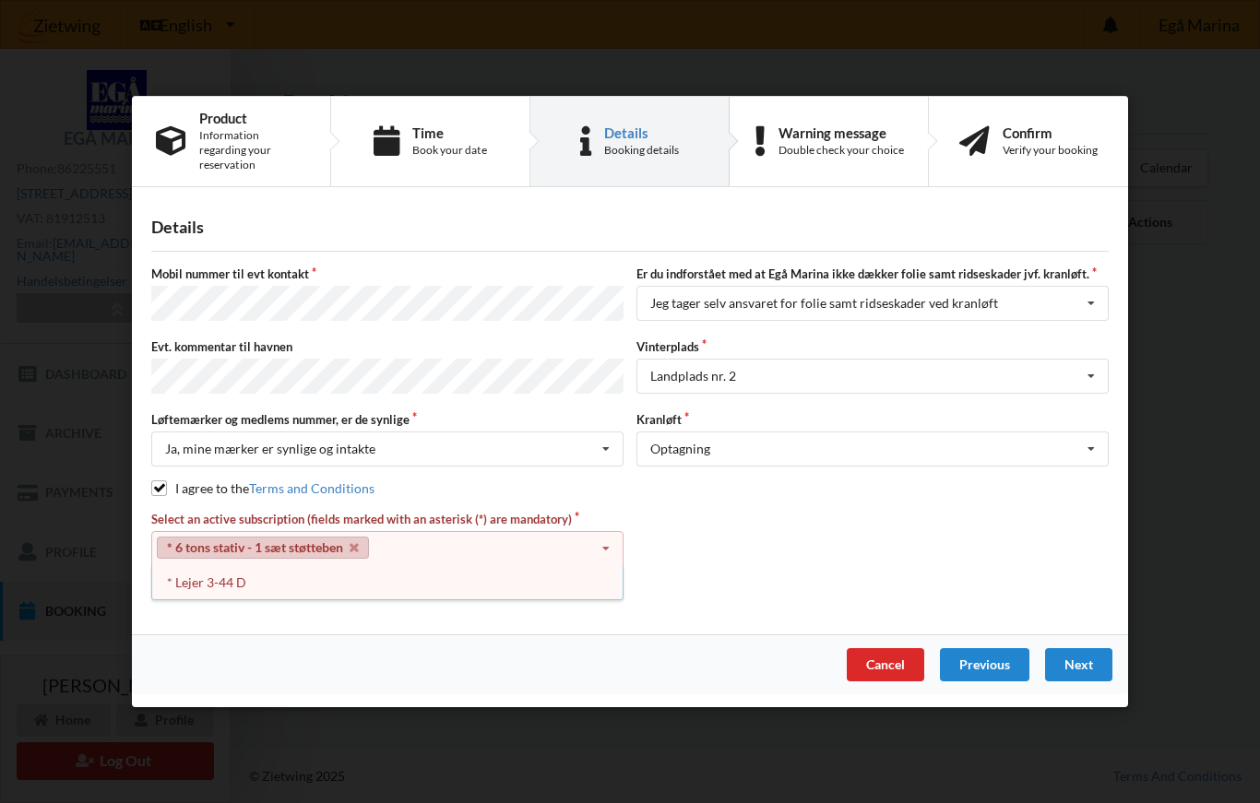
click at [352, 553] on icon at bounding box center [354, 548] width 9 height 12
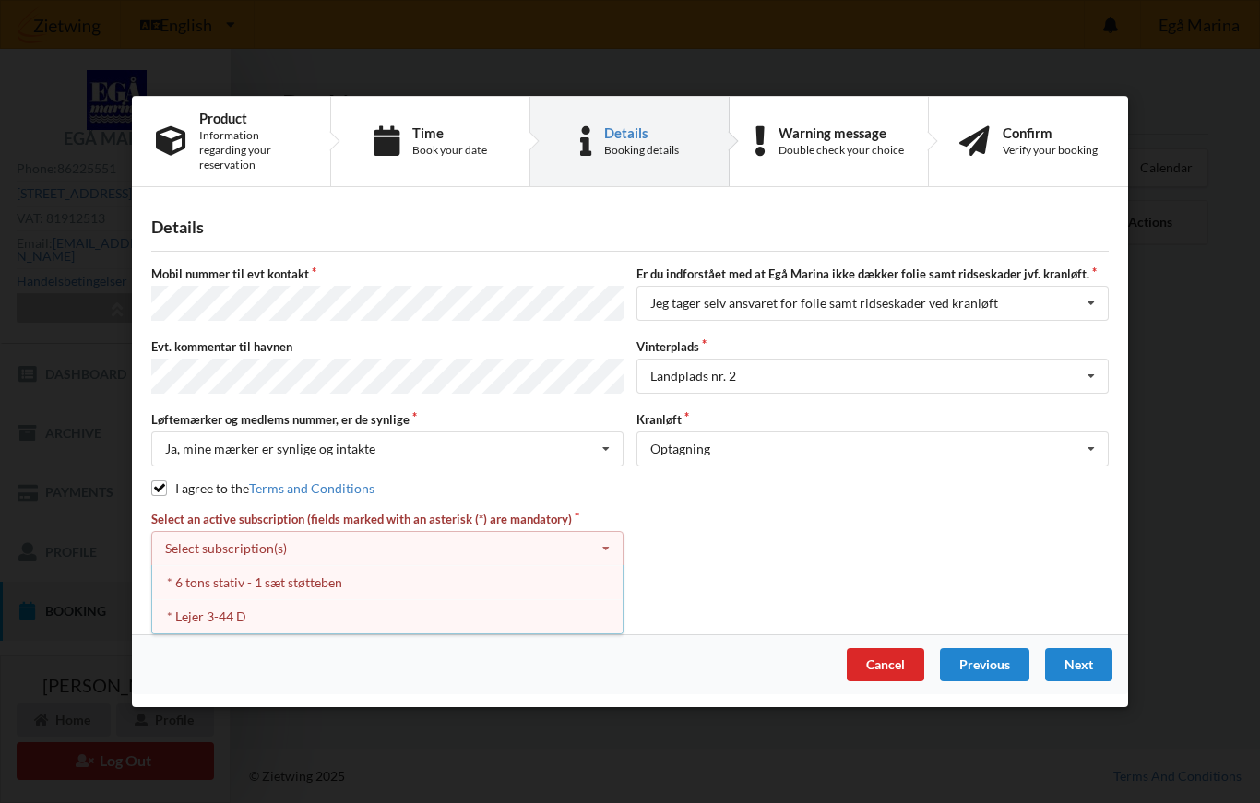
click at [215, 623] on div "* Lejer 3-44 D" at bounding box center [387, 617] width 470 height 34
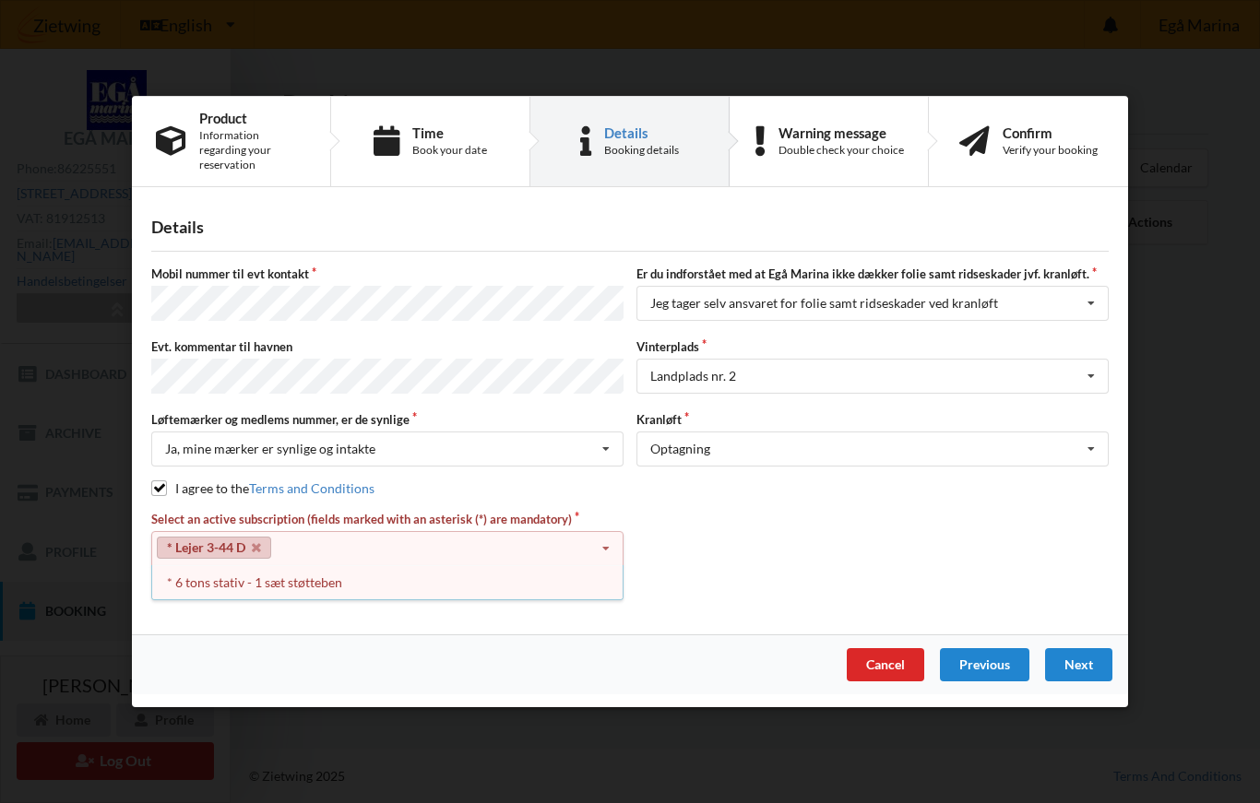
click at [1086, 681] on div "Next" at bounding box center [1078, 665] width 67 height 33
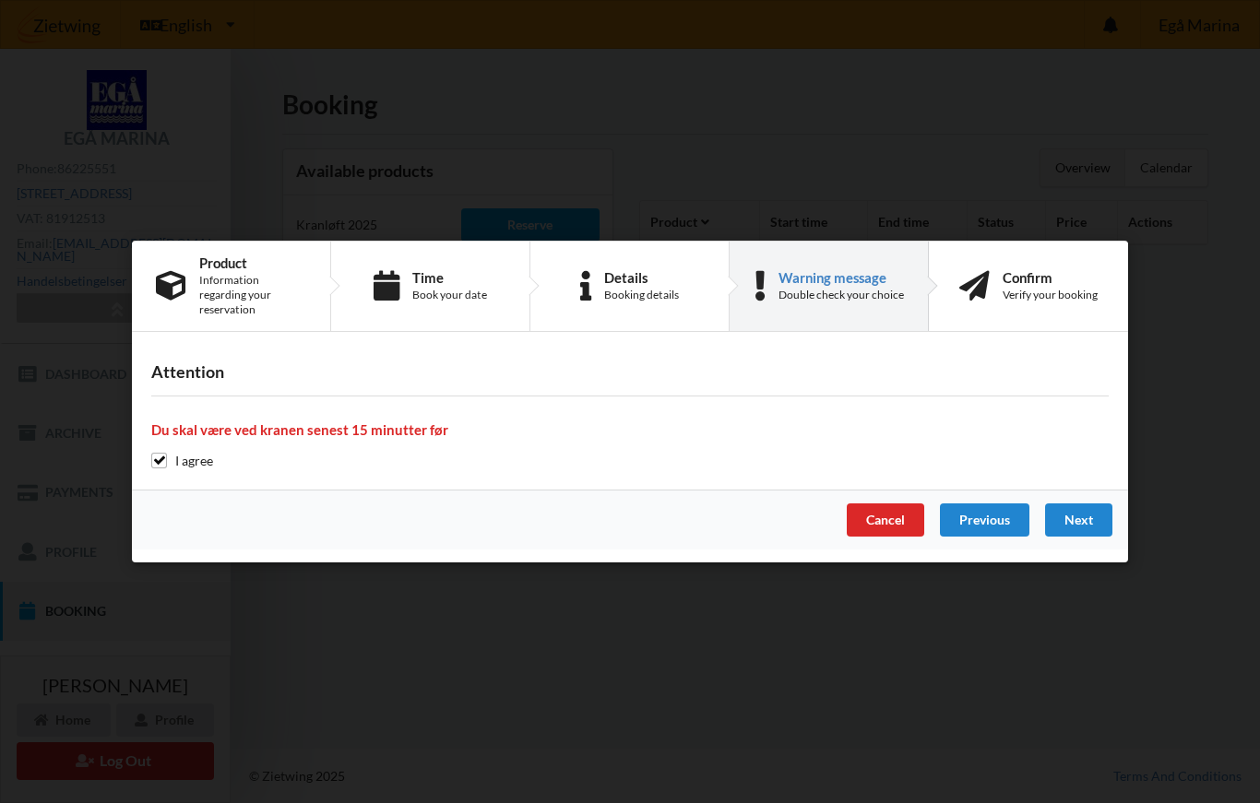
click at [1093, 536] on div "Next" at bounding box center [1078, 520] width 67 height 33
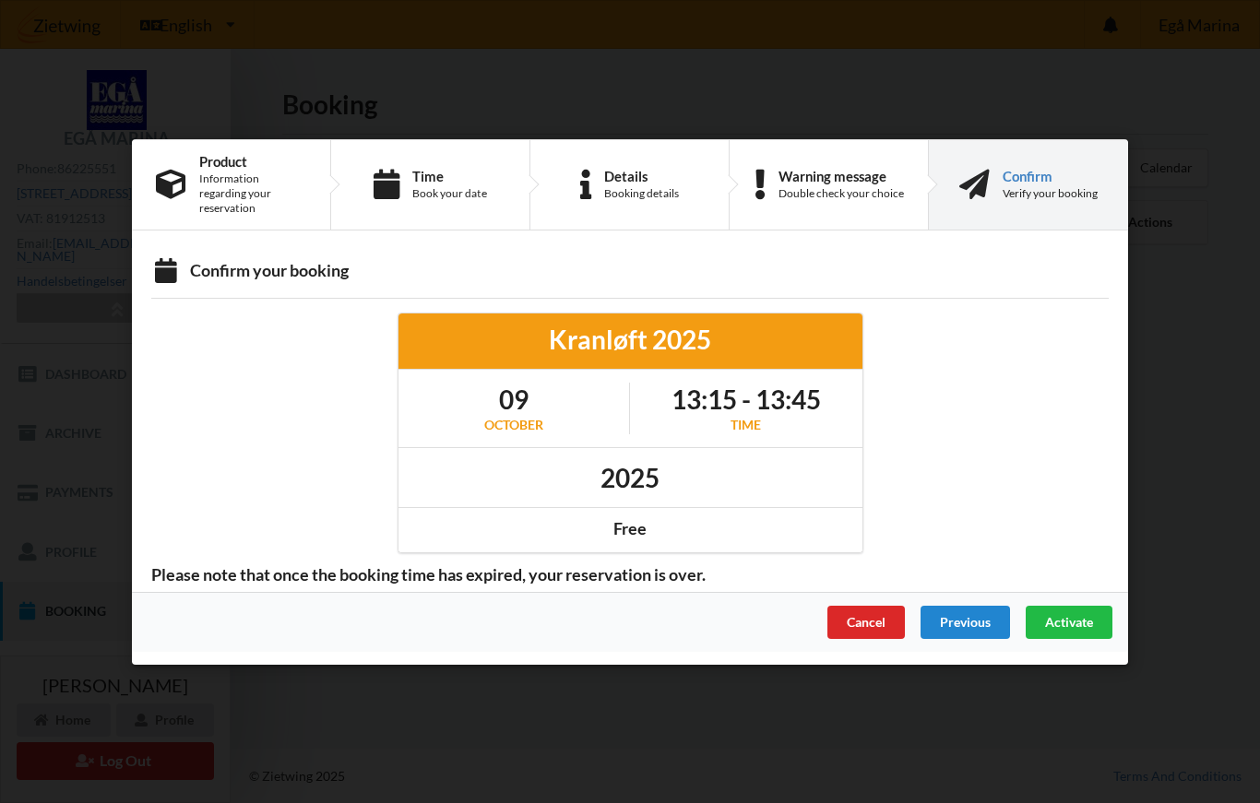
click at [1076, 636] on div "Activate" at bounding box center [1069, 621] width 87 height 33
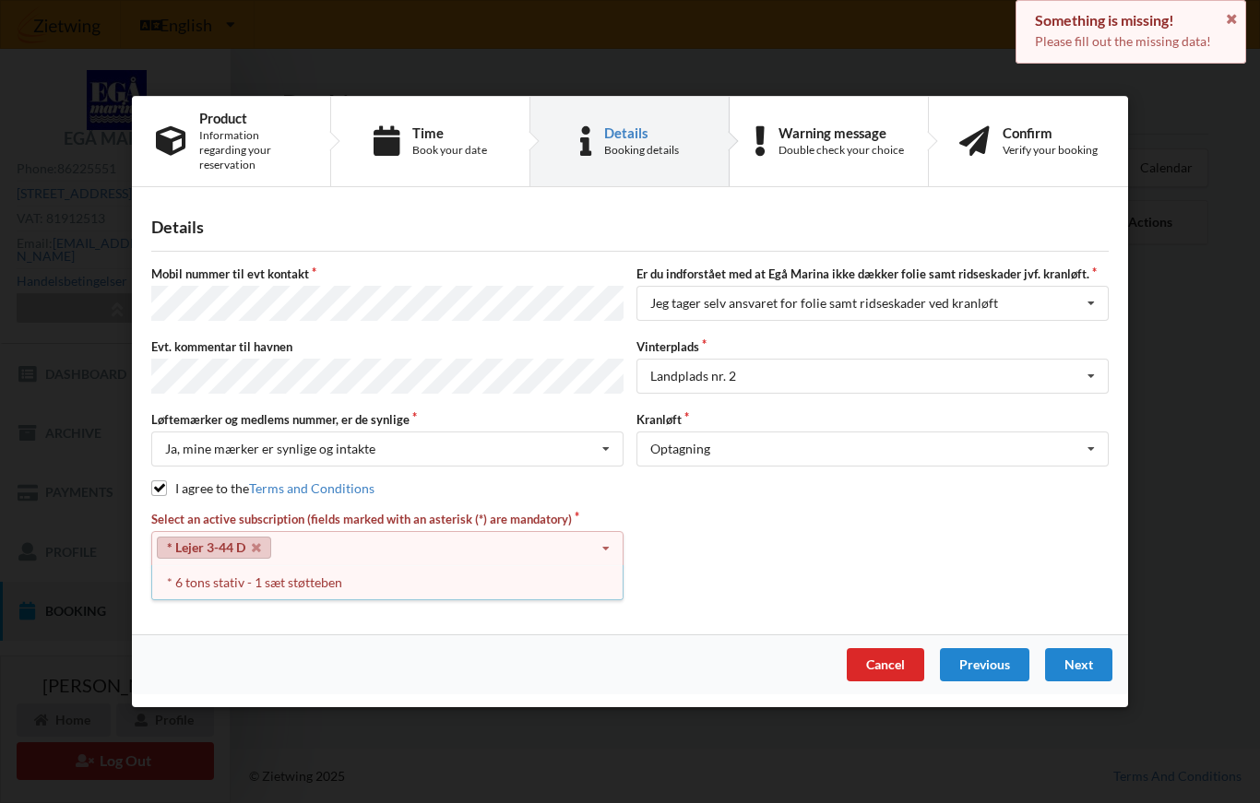
click at [194, 598] on div "* 6 tons stativ - 1 sæt støtteben" at bounding box center [387, 582] width 470 height 34
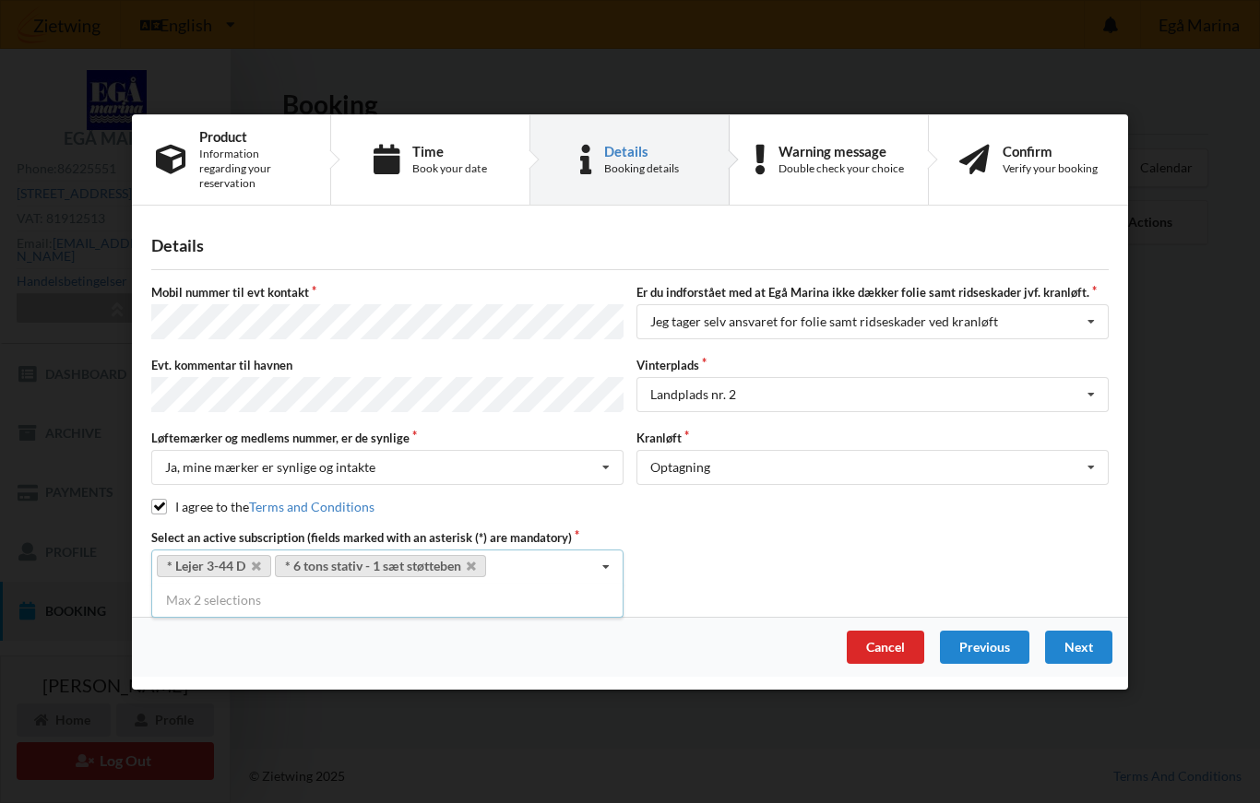
click at [1074, 663] on div "Next" at bounding box center [1078, 646] width 67 height 33
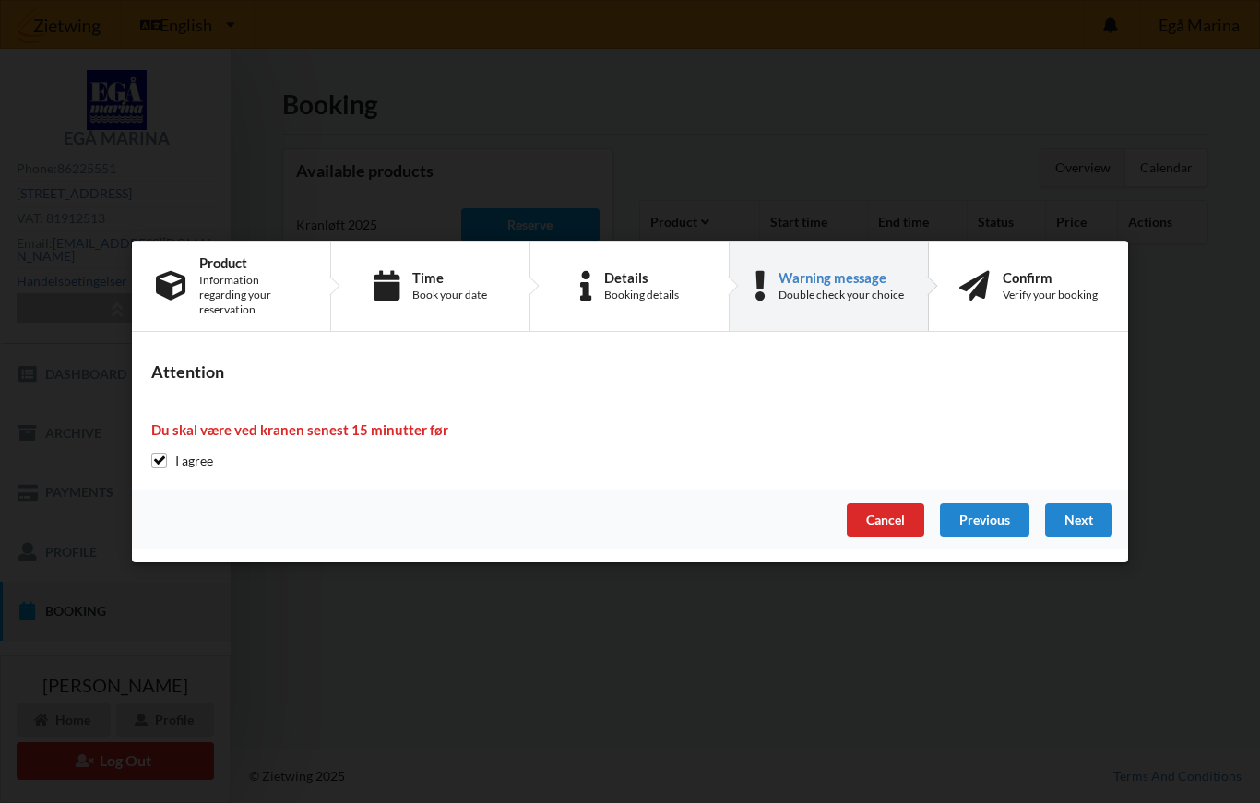
click at [1087, 531] on div "Next" at bounding box center [1078, 520] width 67 height 33
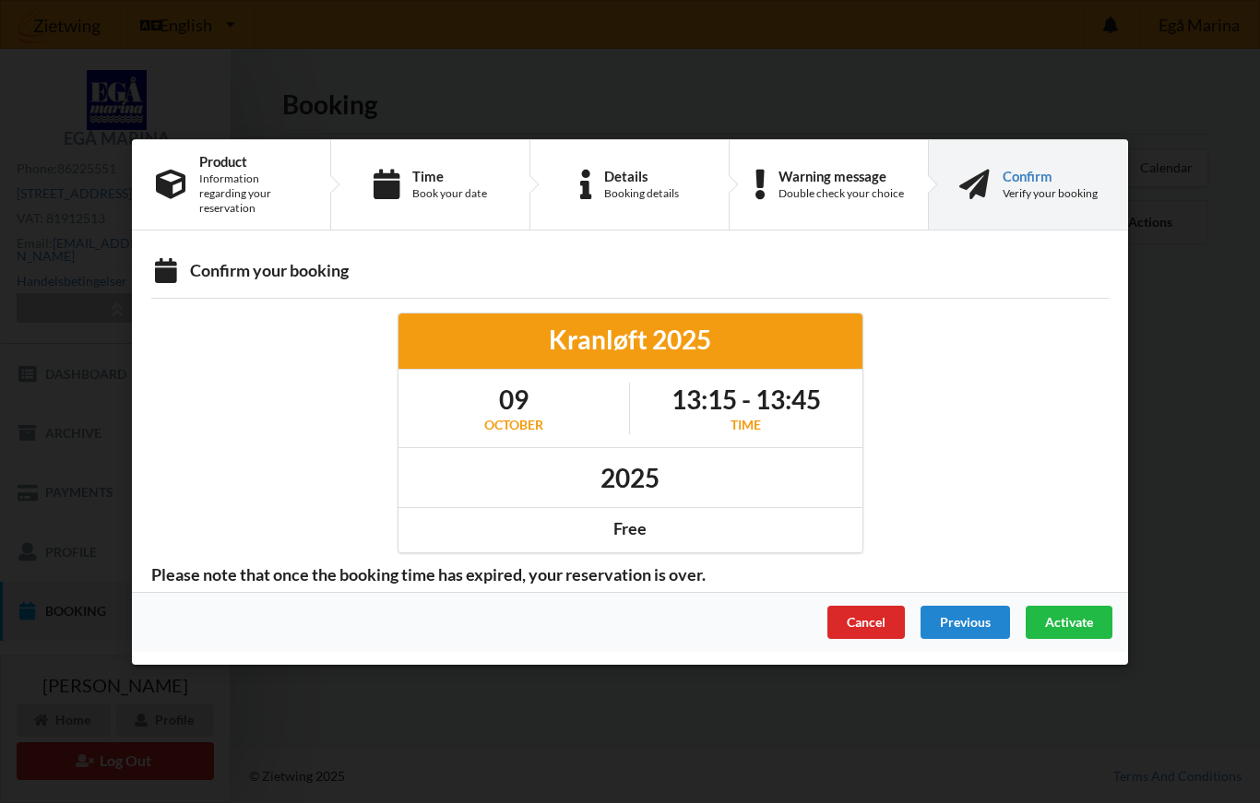
click at [1071, 629] on span "Activate" at bounding box center [1069, 621] width 48 height 16
